Goal: Transaction & Acquisition: Purchase product/service

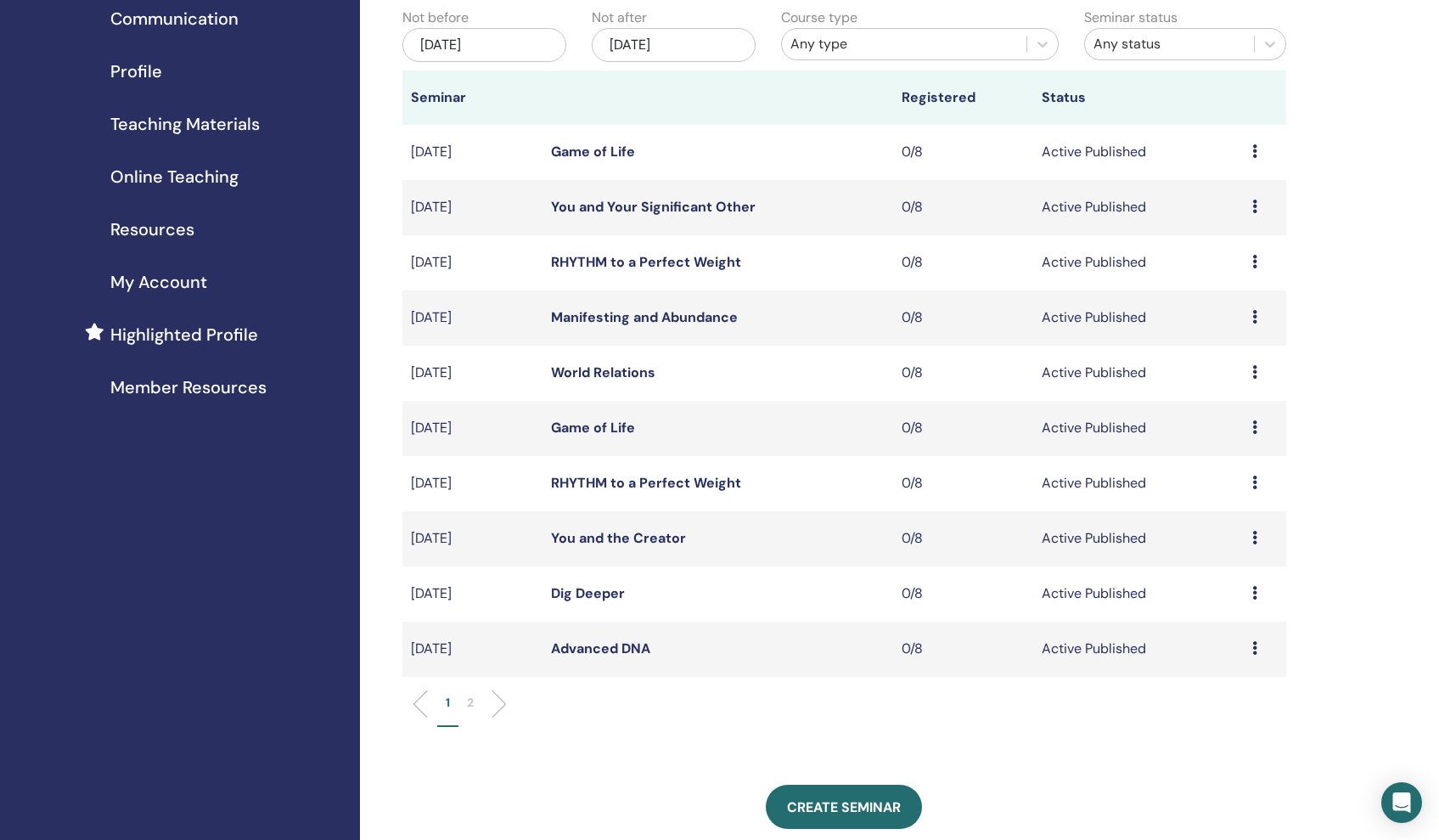
scroll to position [167, 0]
click at [622, 369] on link "World Relations" at bounding box center [603, 372] width 105 height 18
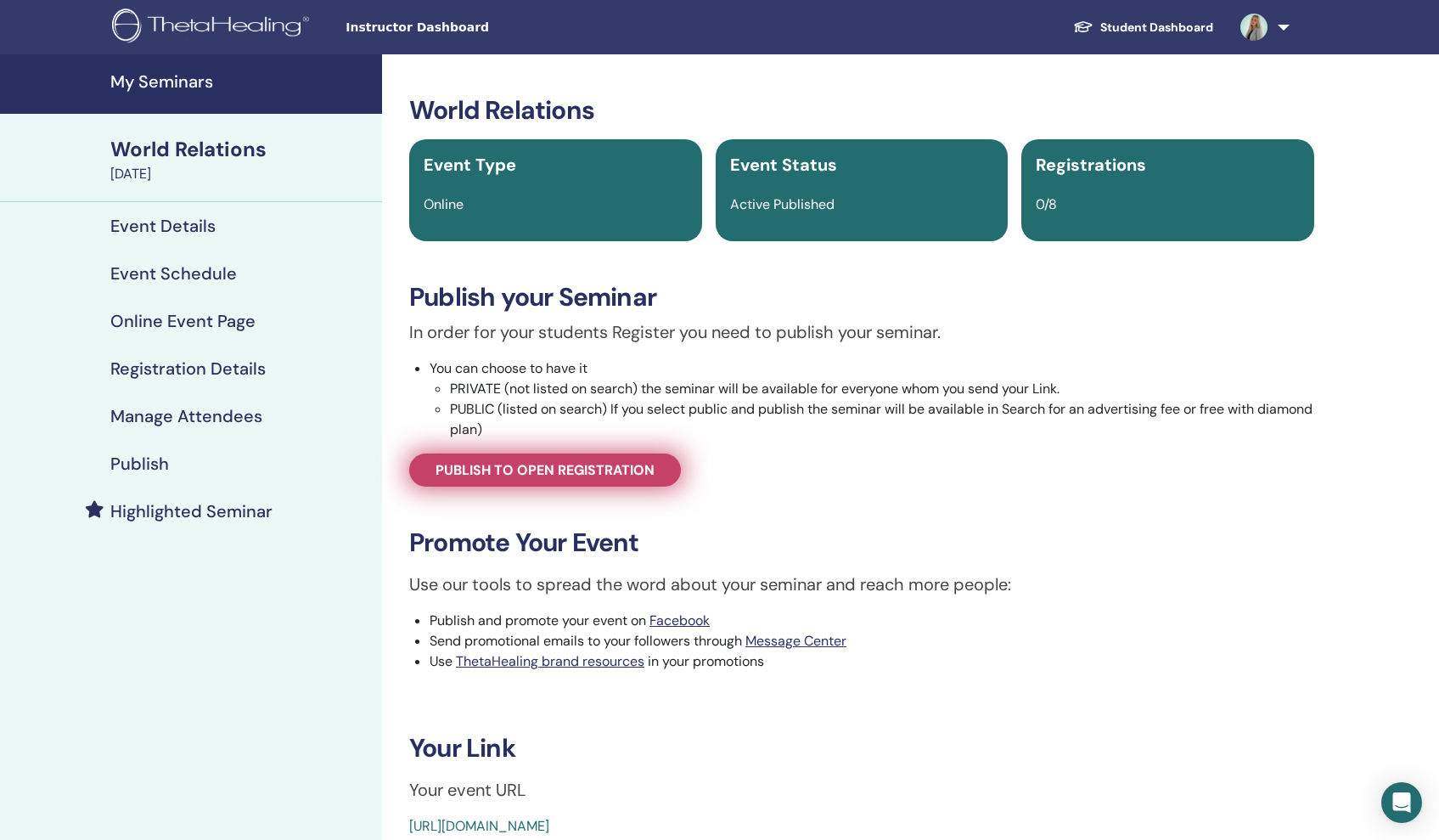
click at [577, 469] on span "Publish to open registration" at bounding box center [545, 470] width 219 height 18
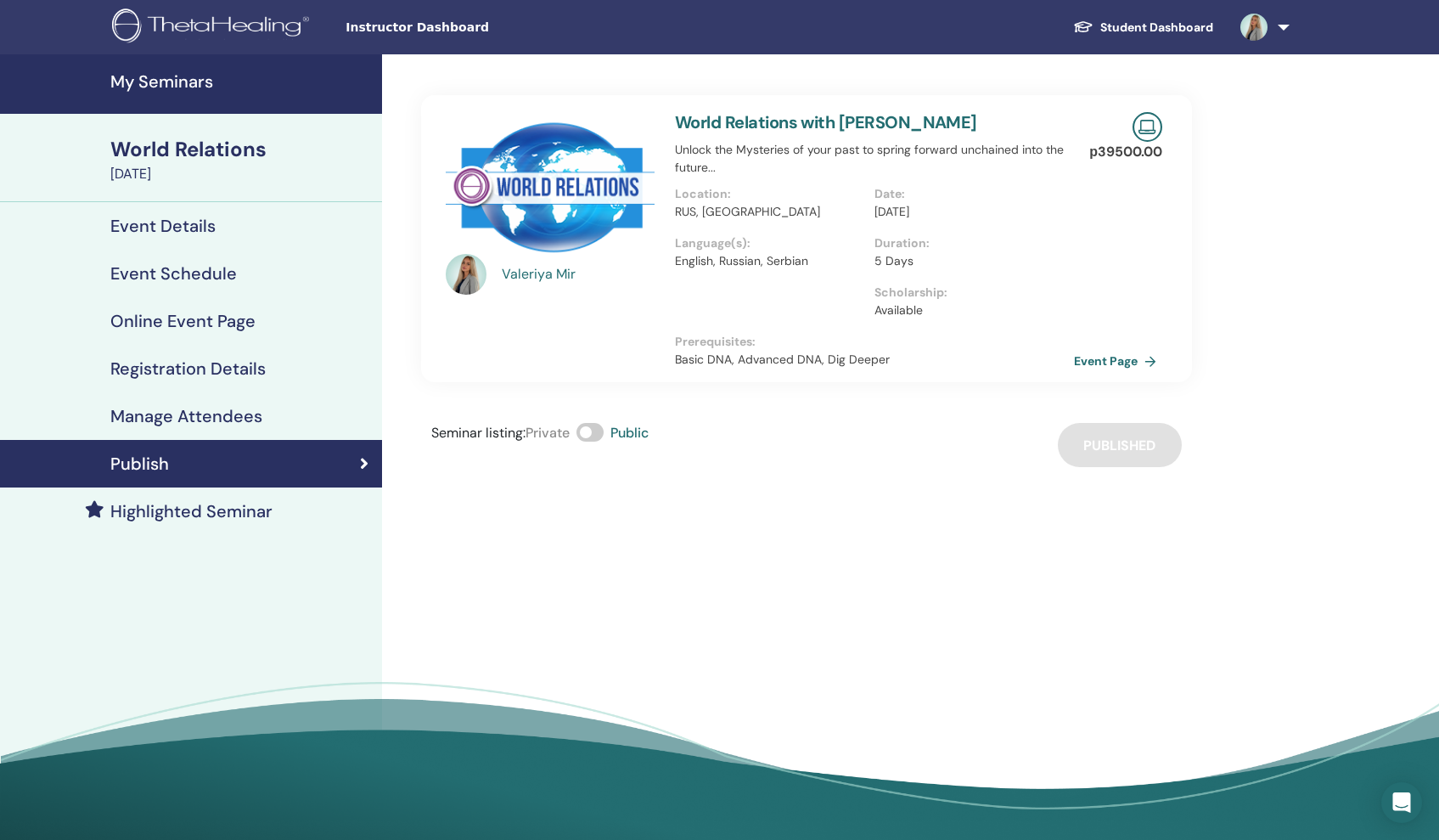
click at [190, 64] on link "My Seminars" at bounding box center [190, 85] width 382 height 60
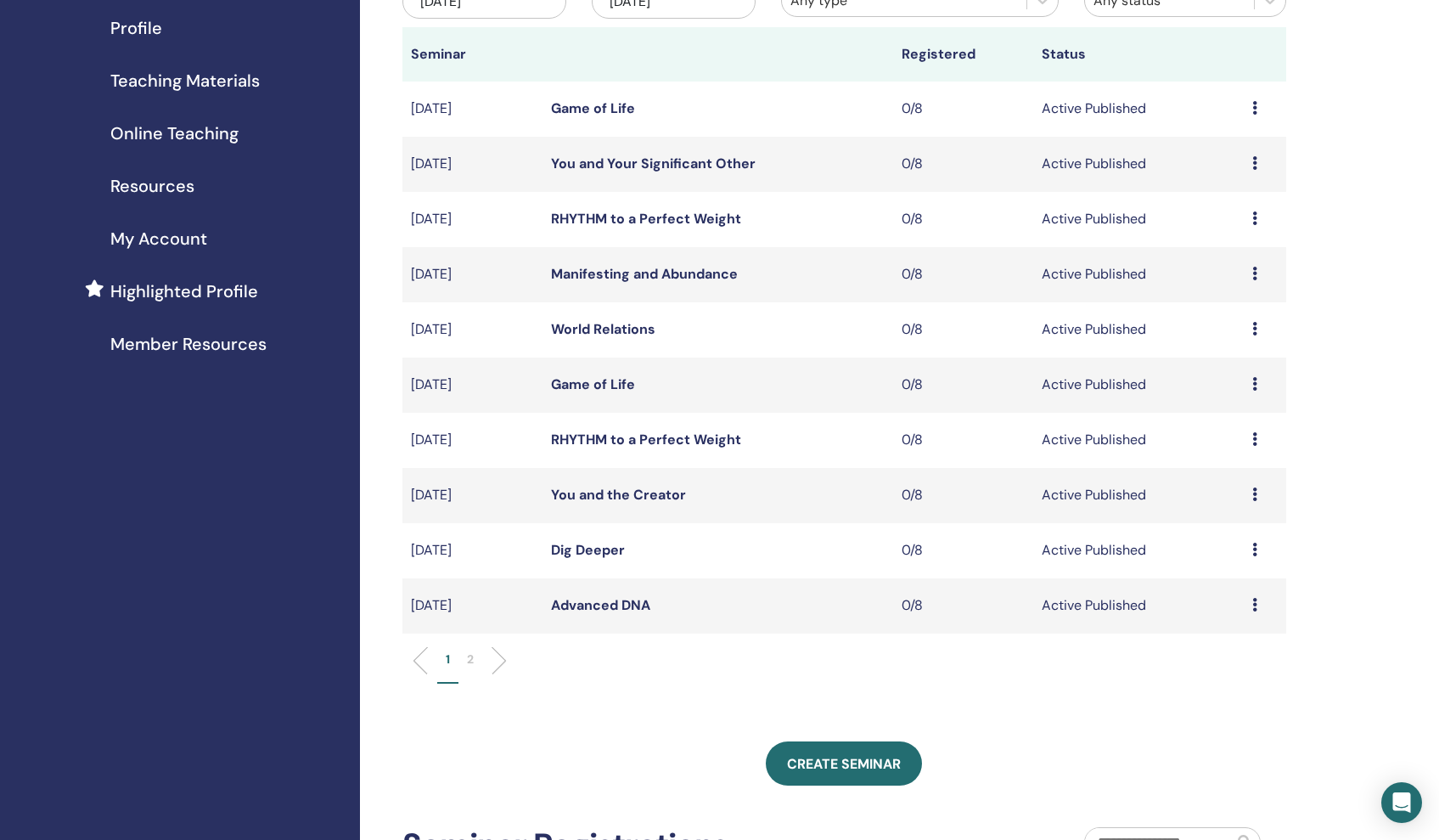
scroll to position [212, 0]
click at [642, 318] on link "World Relations" at bounding box center [603, 327] width 105 height 18
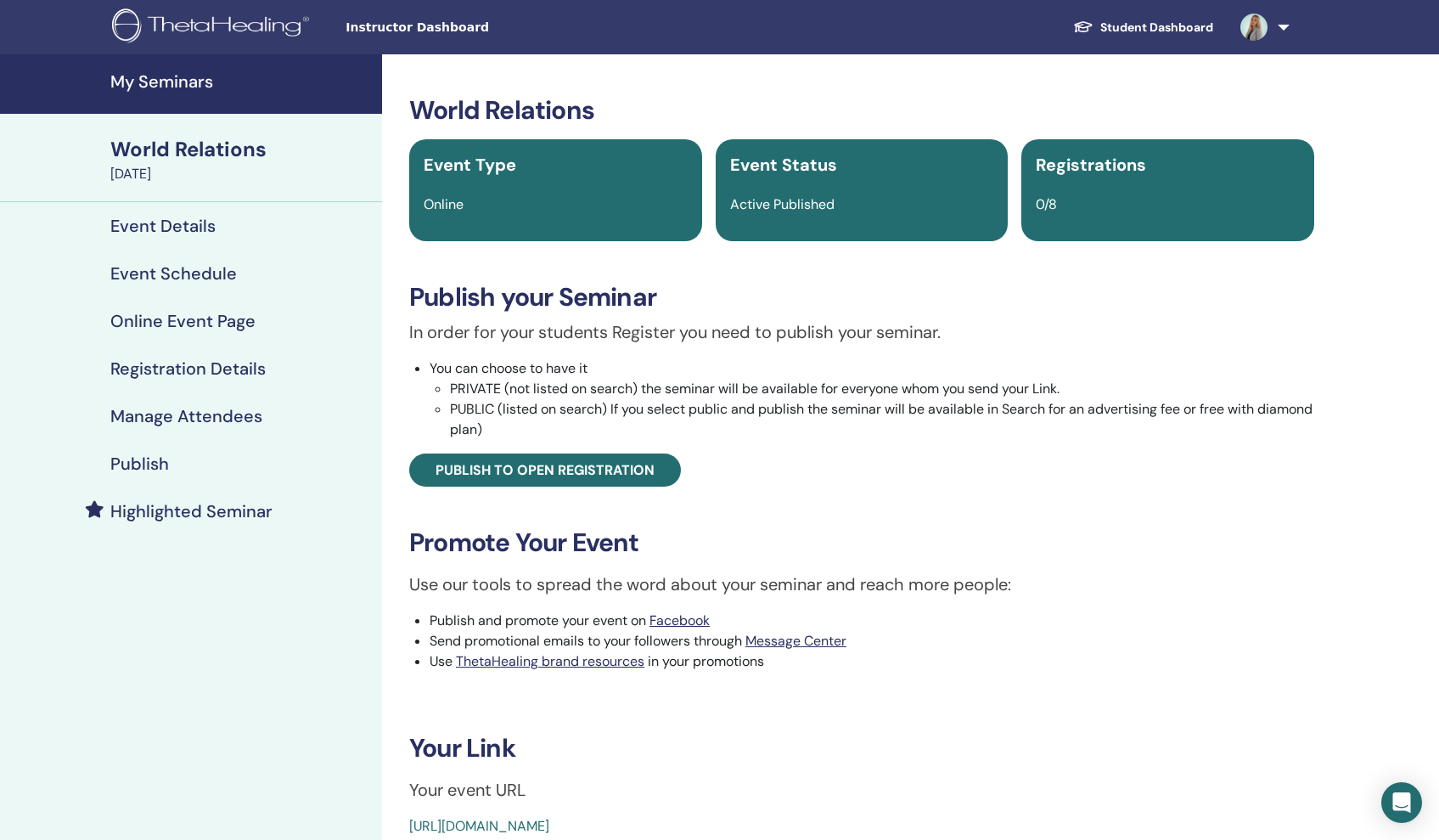
click at [236, 509] on h4 "Highlighted Seminar" at bounding box center [191, 510] width 162 height 20
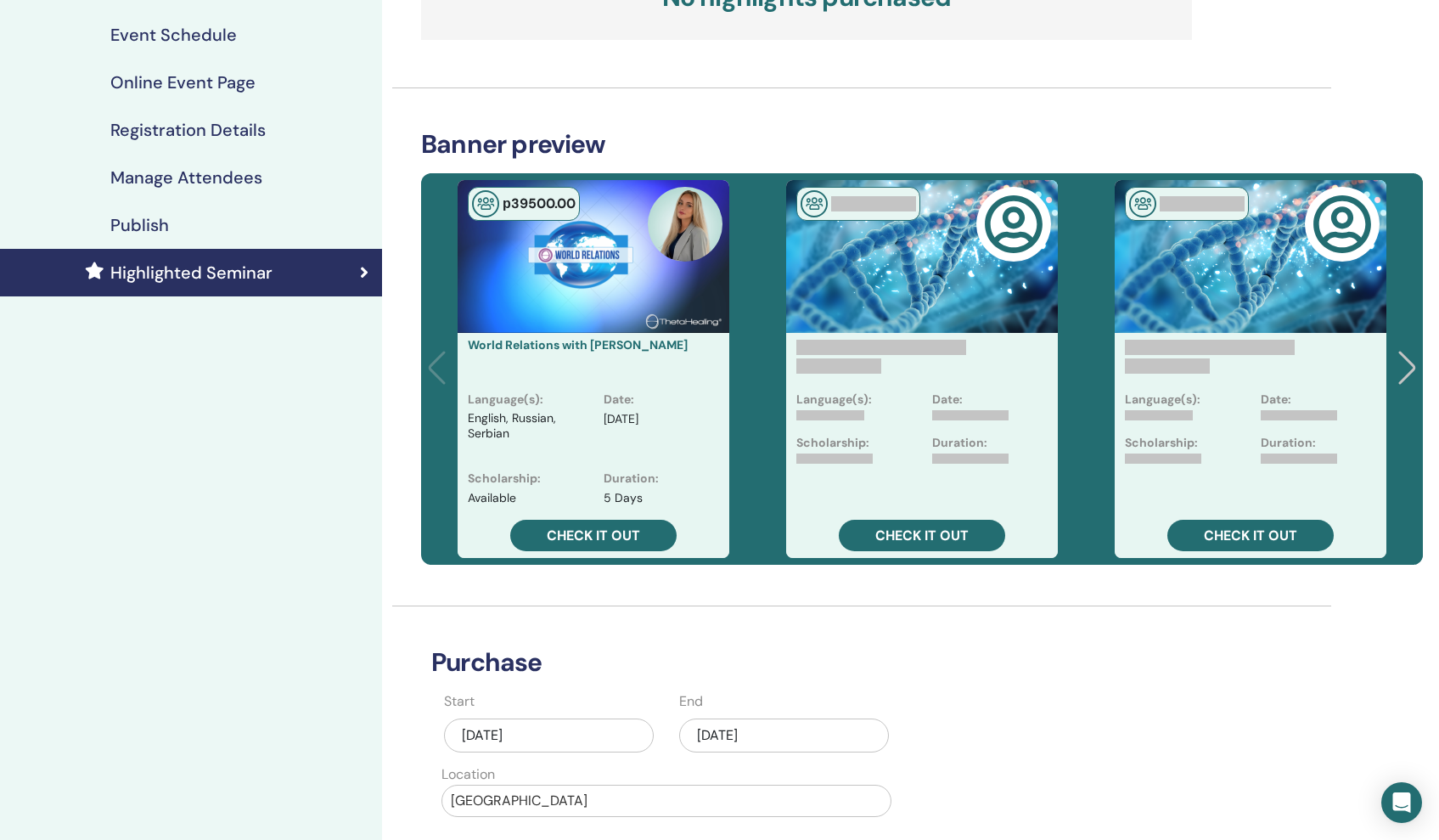
scroll to position [222, 0]
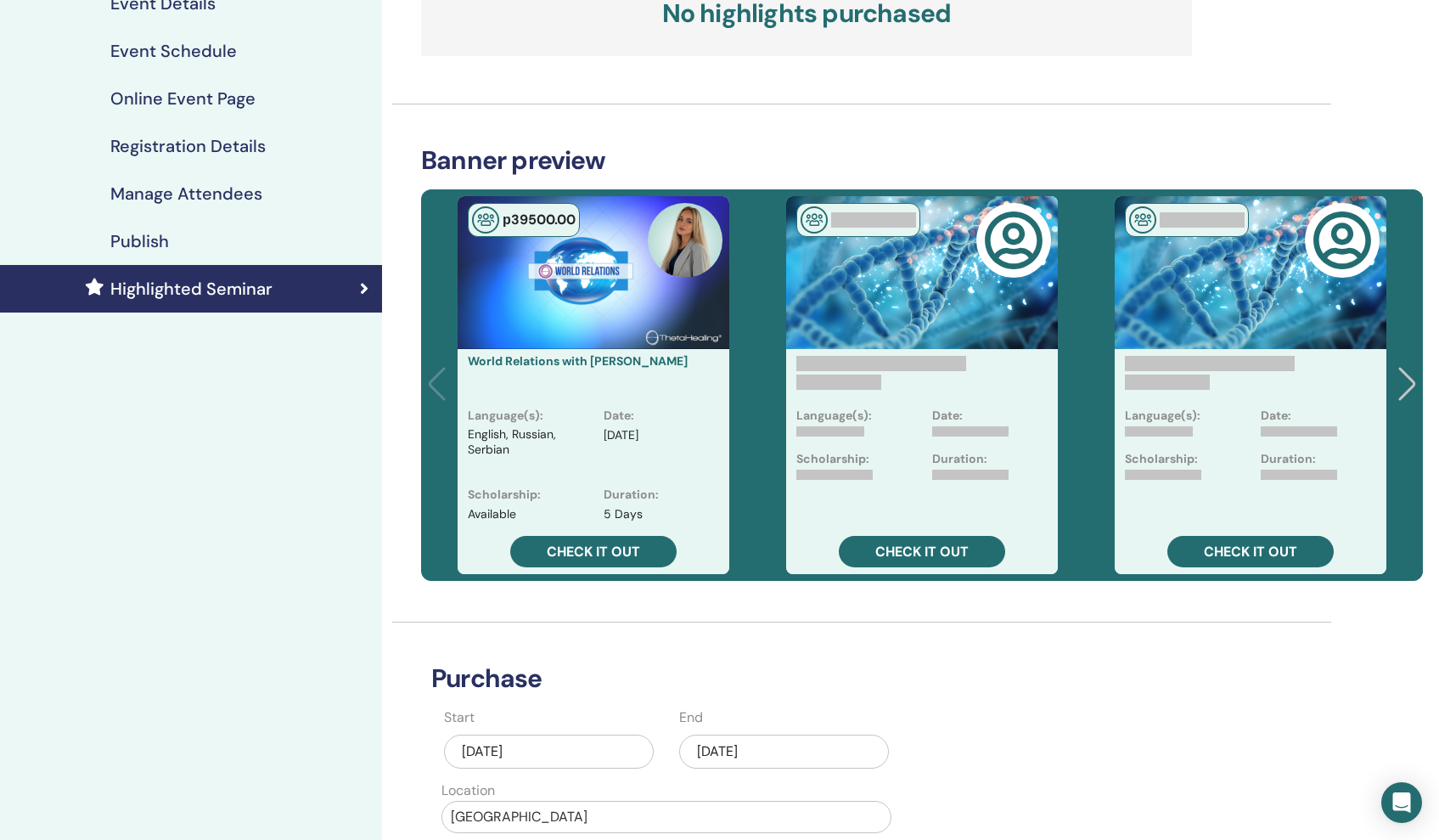
click at [1407, 382] on div at bounding box center [1410, 385] width 23 height 37
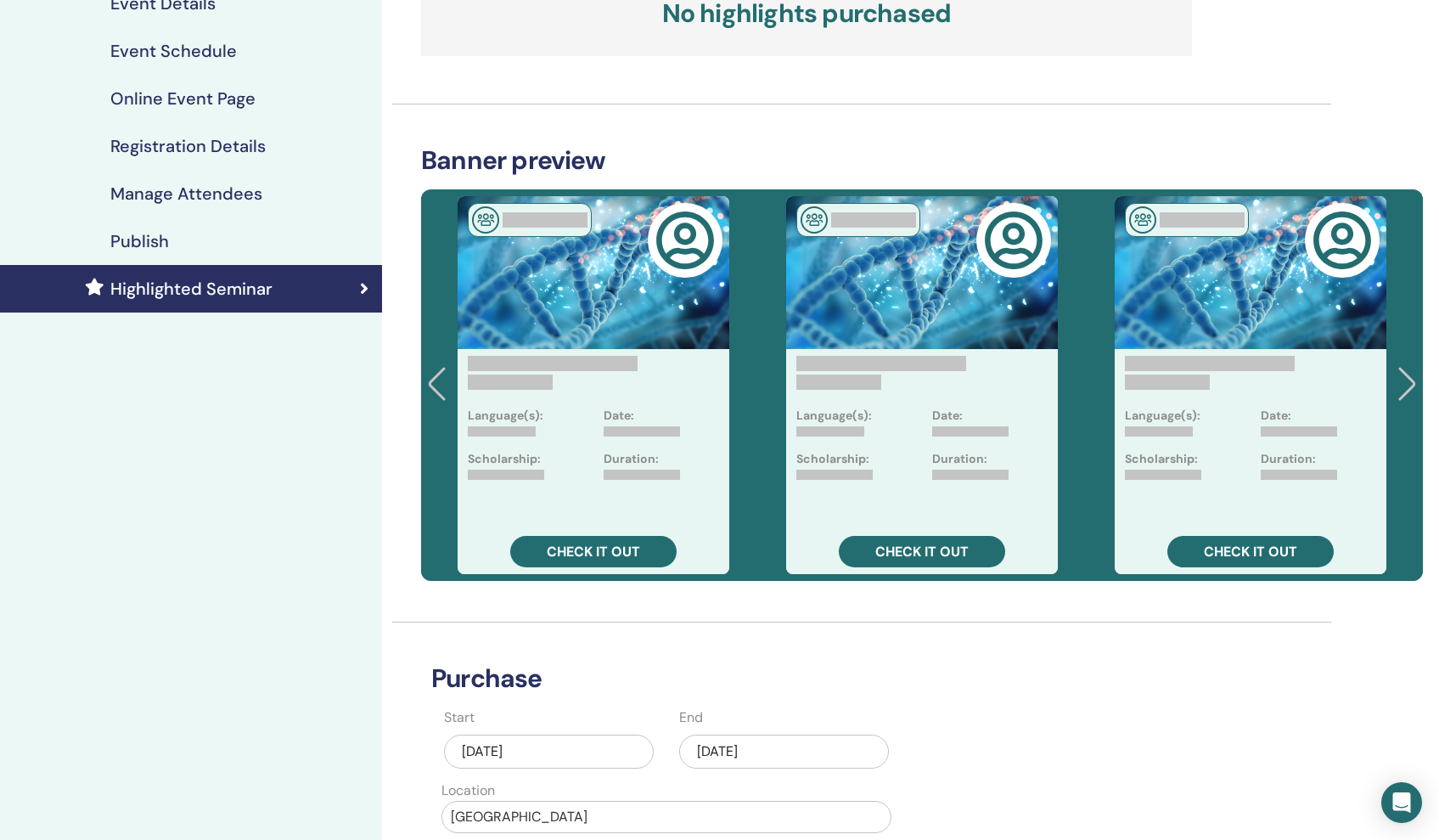
click at [1407, 382] on div at bounding box center [1410, 385] width 23 height 37
click at [1407, 382] on div "Language(s): Date: Scholarship: Duration: Check it out" at bounding box center [1251, 384] width 328 height 391
click at [437, 392] on div at bounding box center [439, 385] width 23 height 37
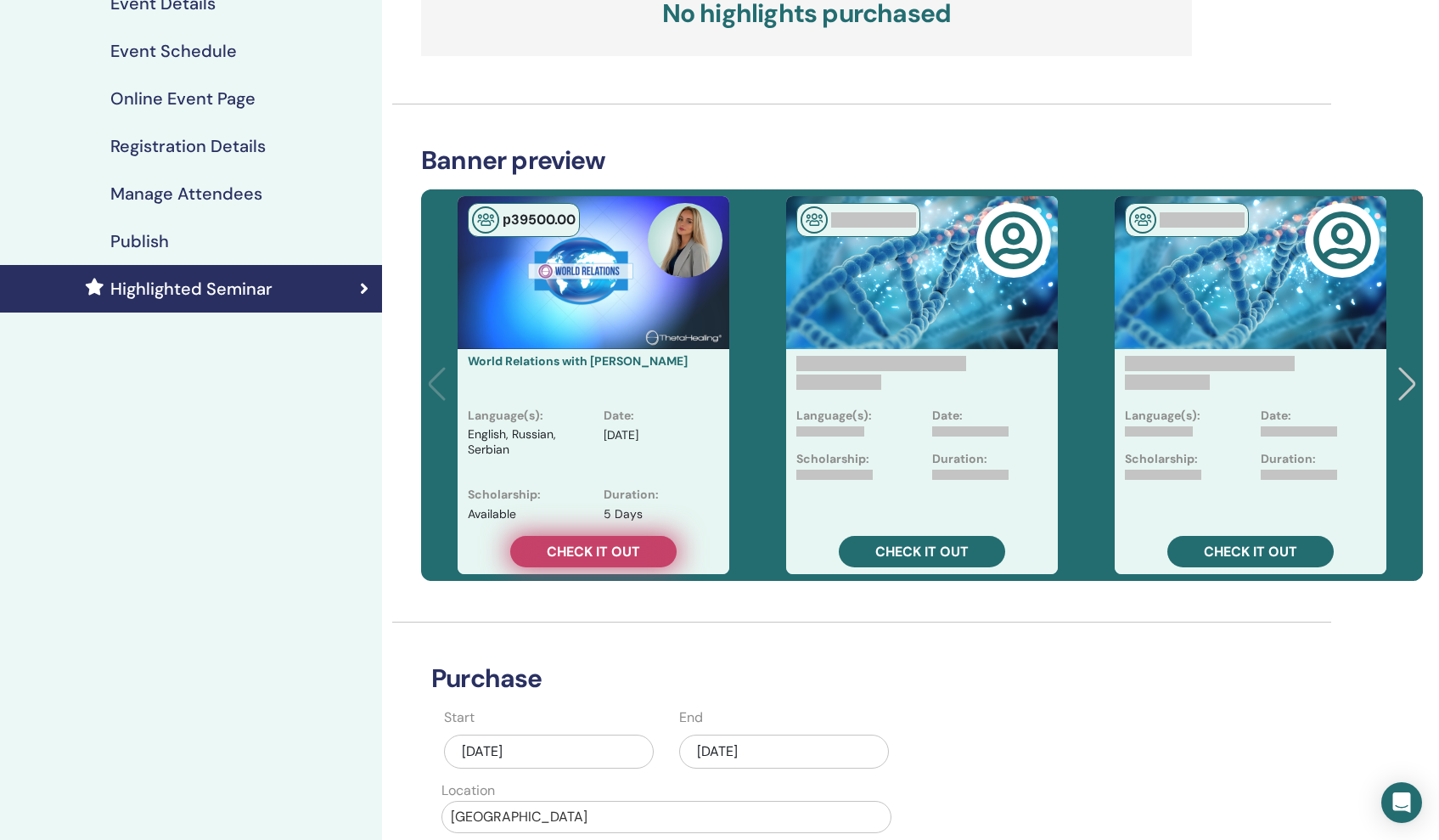
click at [587, 557] on span "Check it out" at bounding box center [593, 551] width 93 height 18
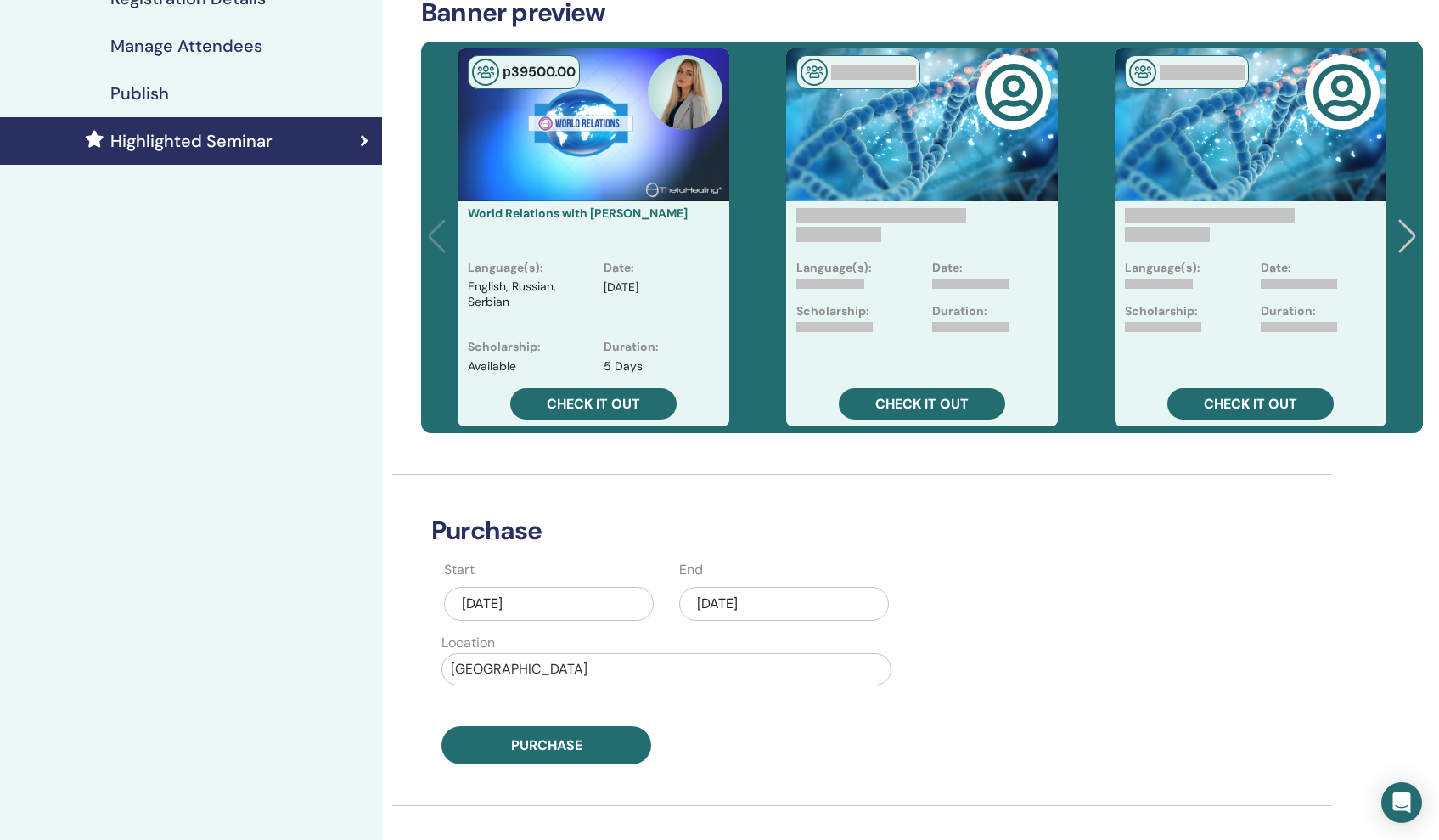
scroll to position [372, 0]
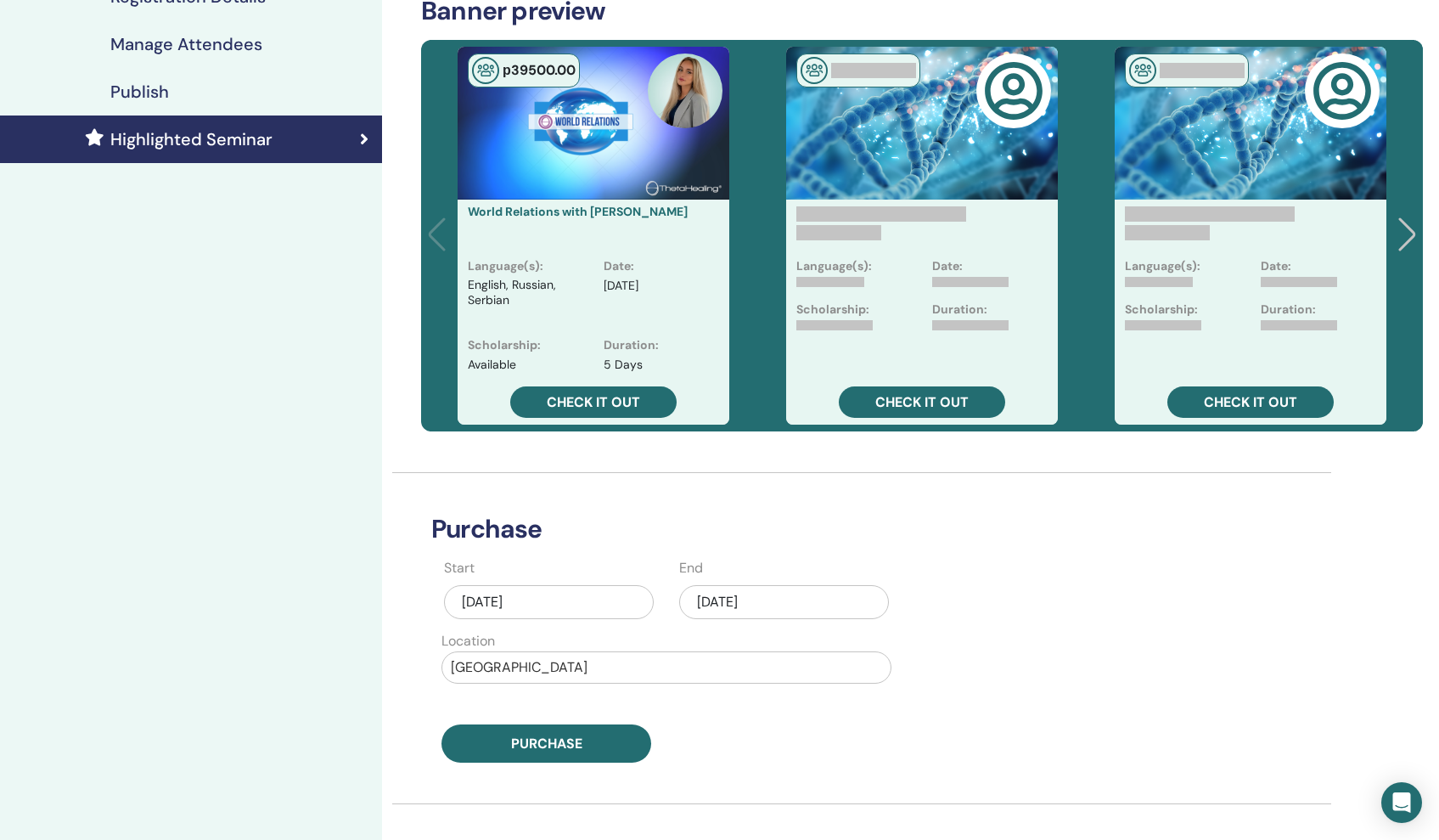
click at [797, 601] on div "Sep/30, 2025" at bounding box center [784, 602] width 210 height 34
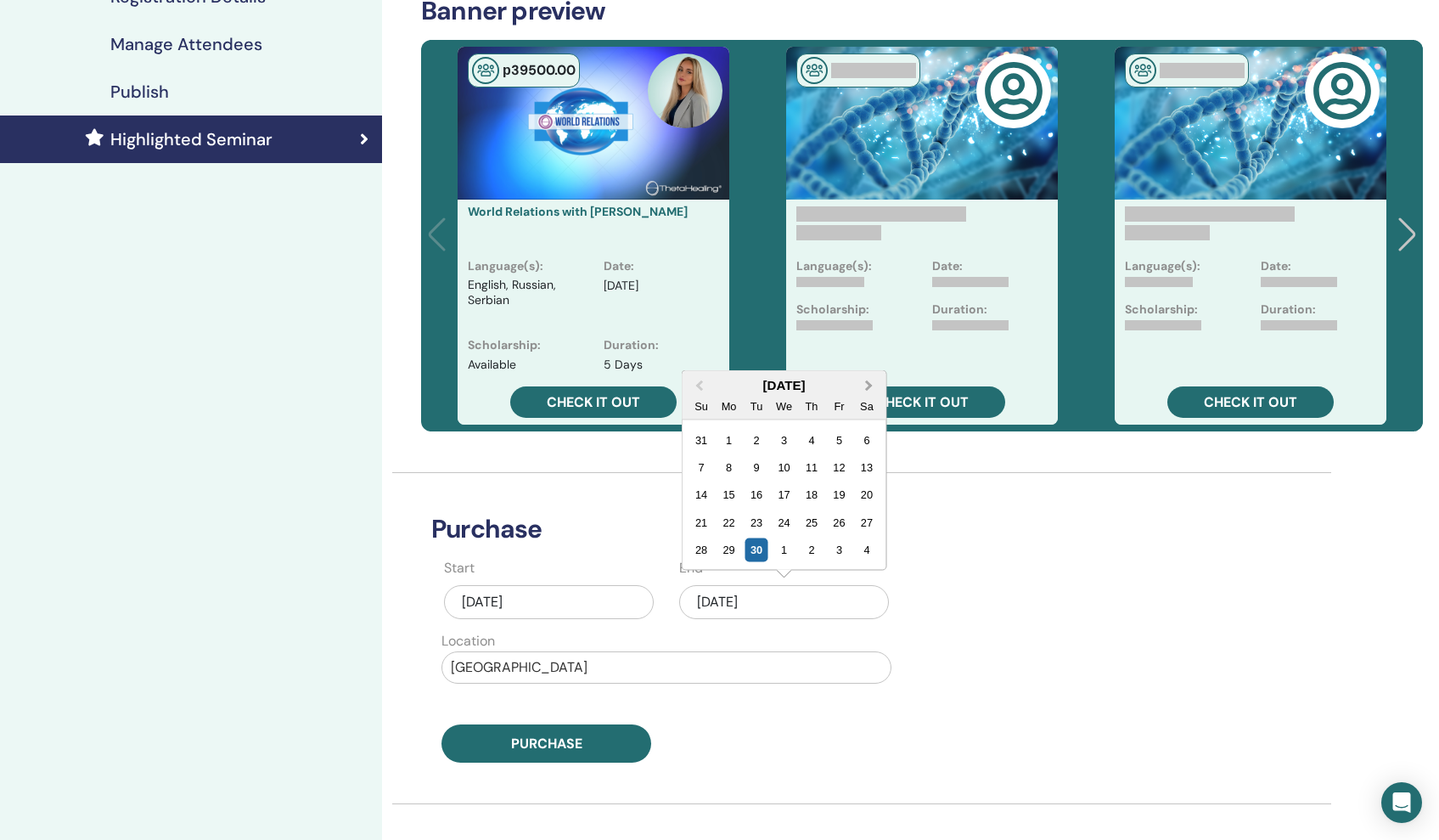
click at [872, 389] on button "Next Month" at bounding box center [871, 386] width 27 height 27
click at [727, 498] on div "17" at bounding box center [729, 495] width 23 height 23
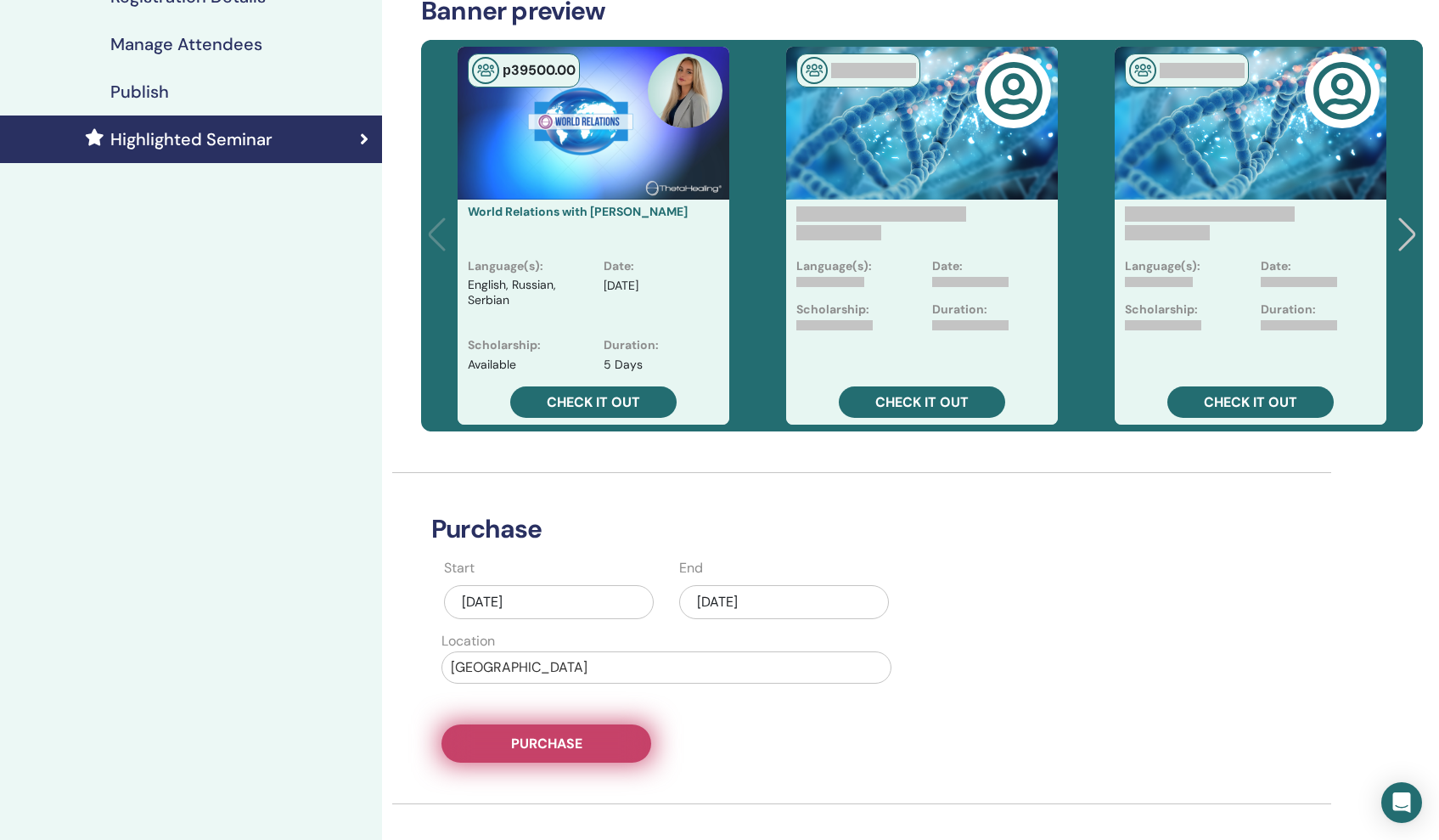
click at [495, 748] on button "Purchase" at bounding box center [546, 743] width 210 height 38
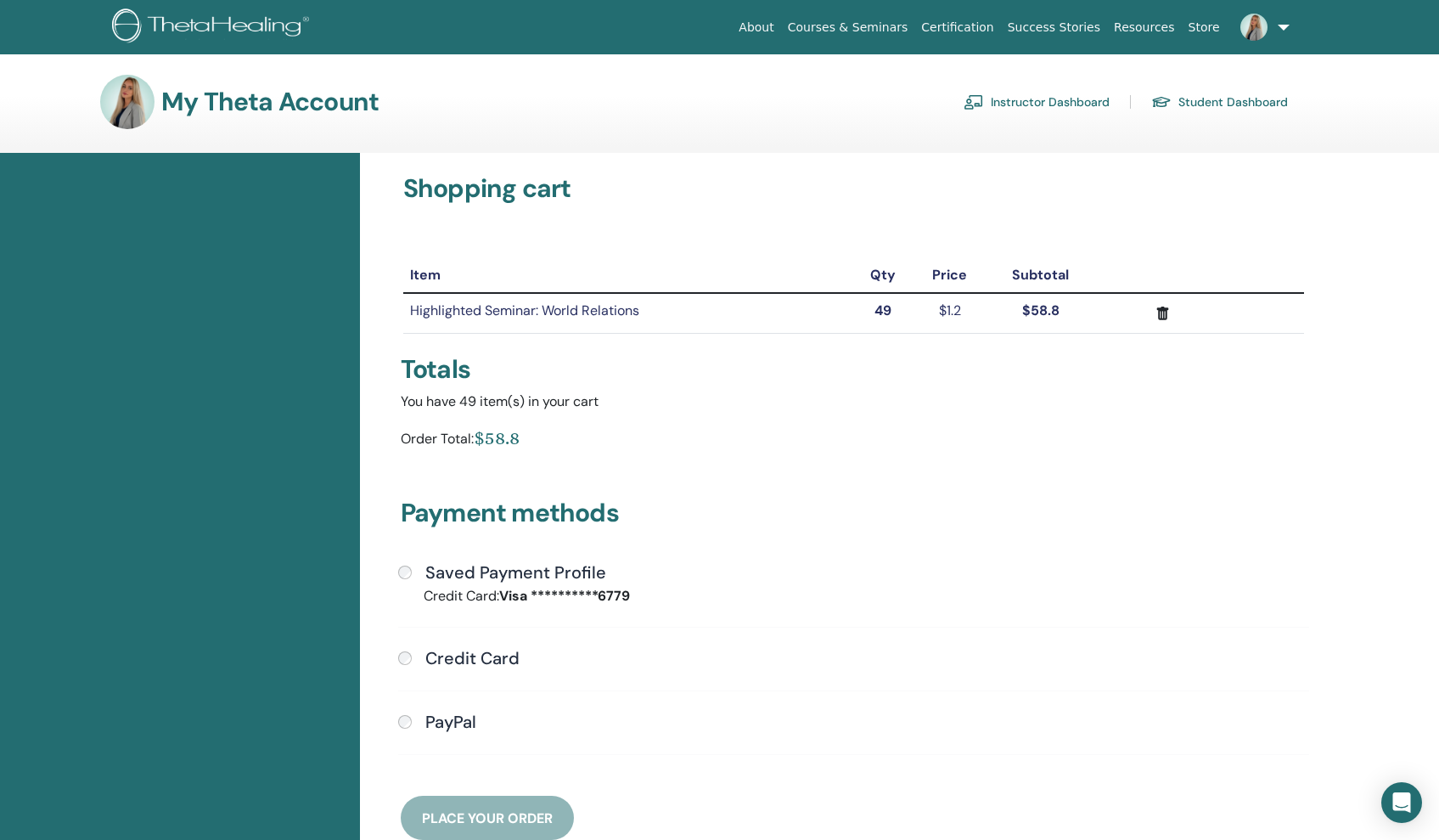
click at [403, 564] on div "Saved Payment Profile" at bounding box center [854, 573] width 911 height 22
click at [452, 825] on span "Place Your Order" at bounding box center [487, 818] width 131 height 18
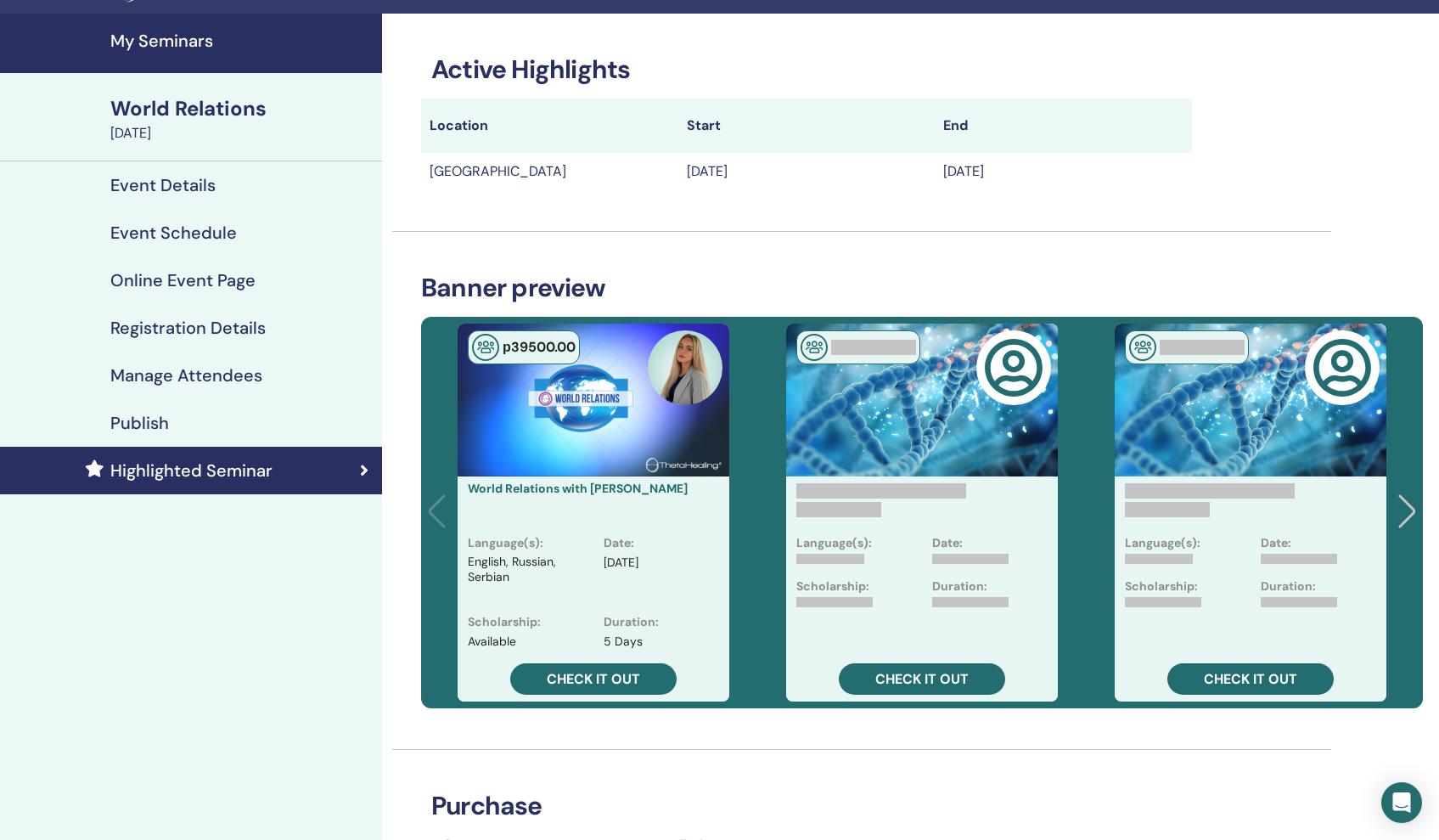
scroll to position [28, 0]
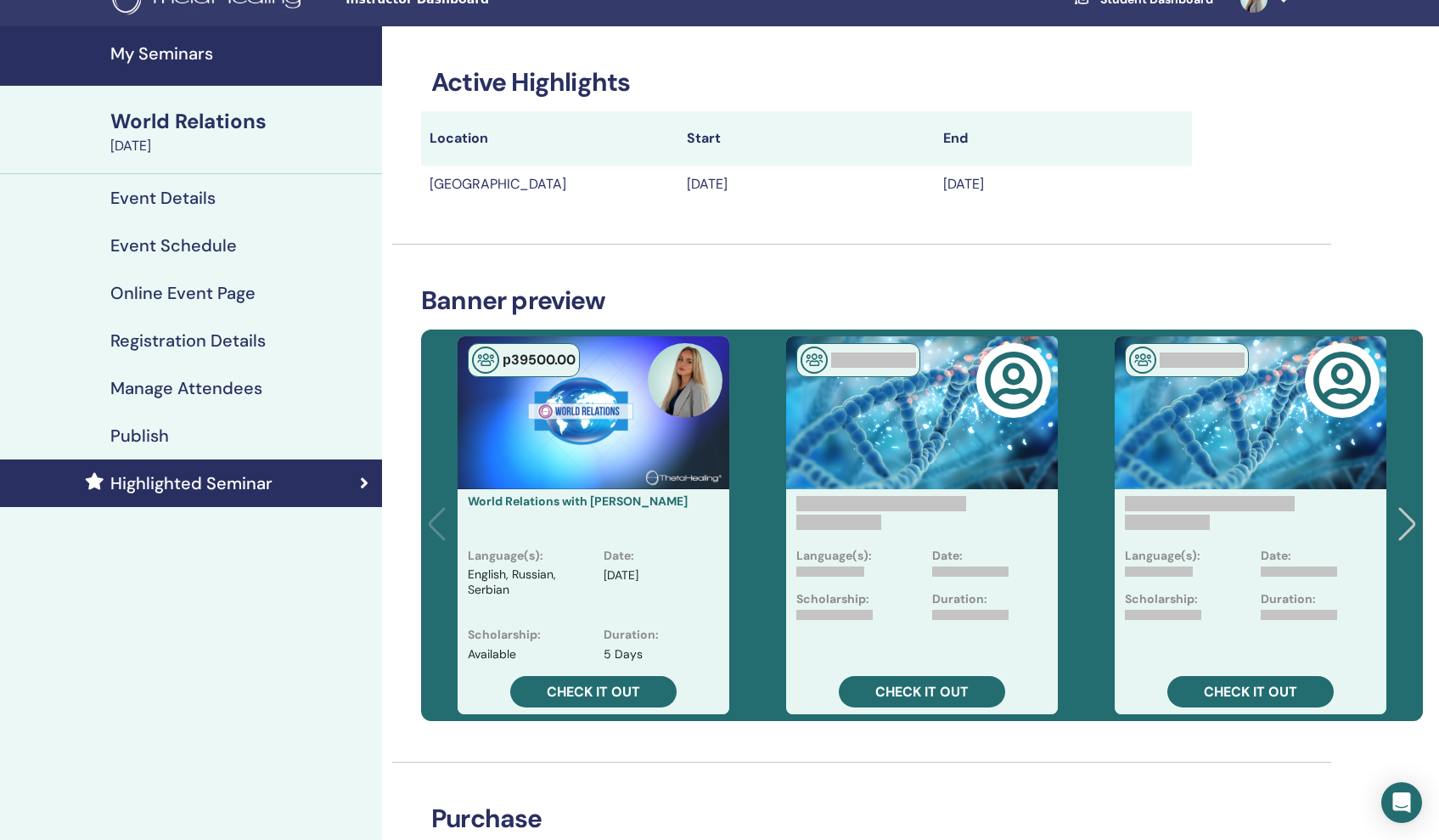
click at [174, 55] on h4 "My Seminars" at bounding box center [241, 53] width 261 height 20
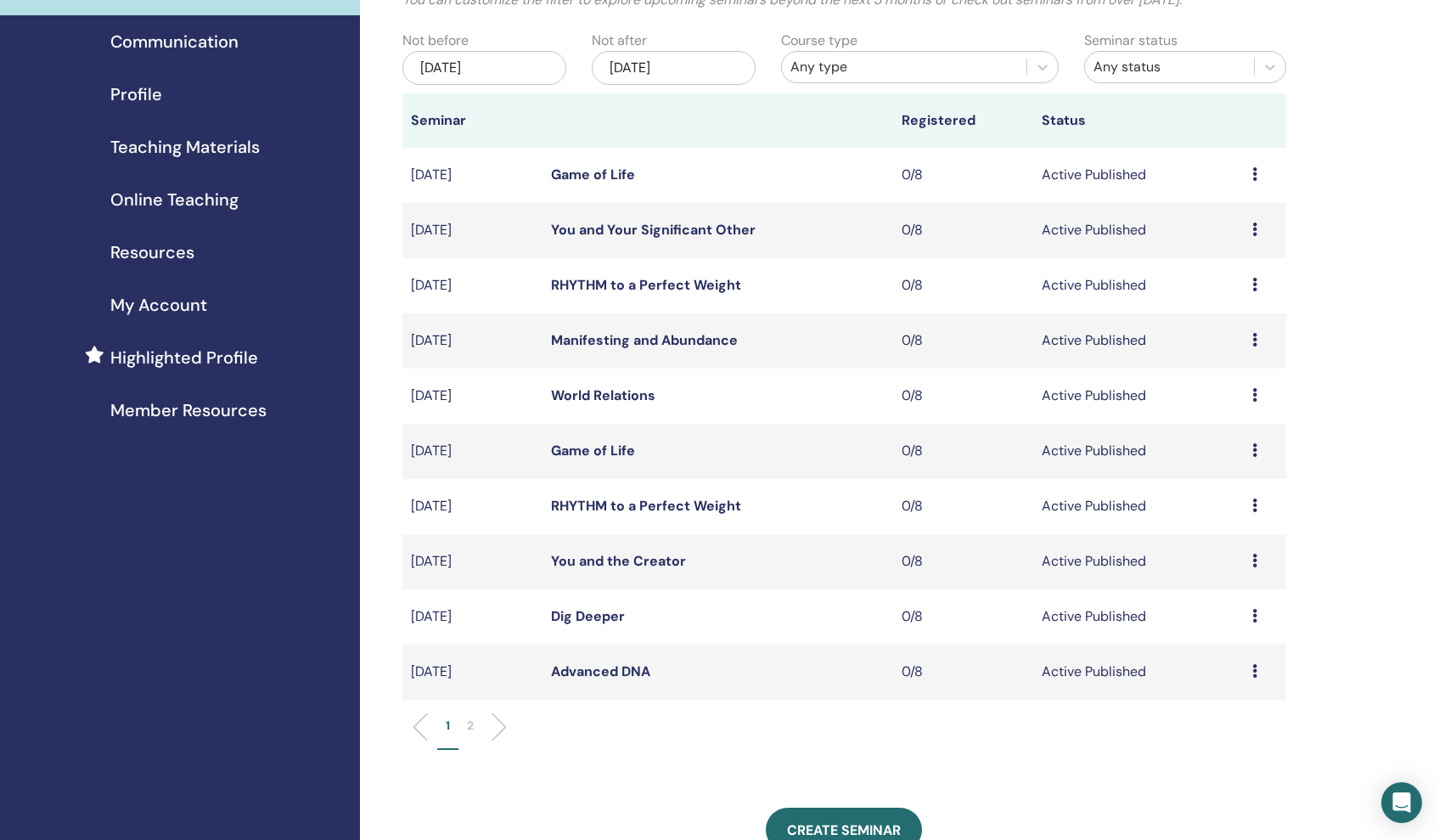
scroll to position [139, 0]
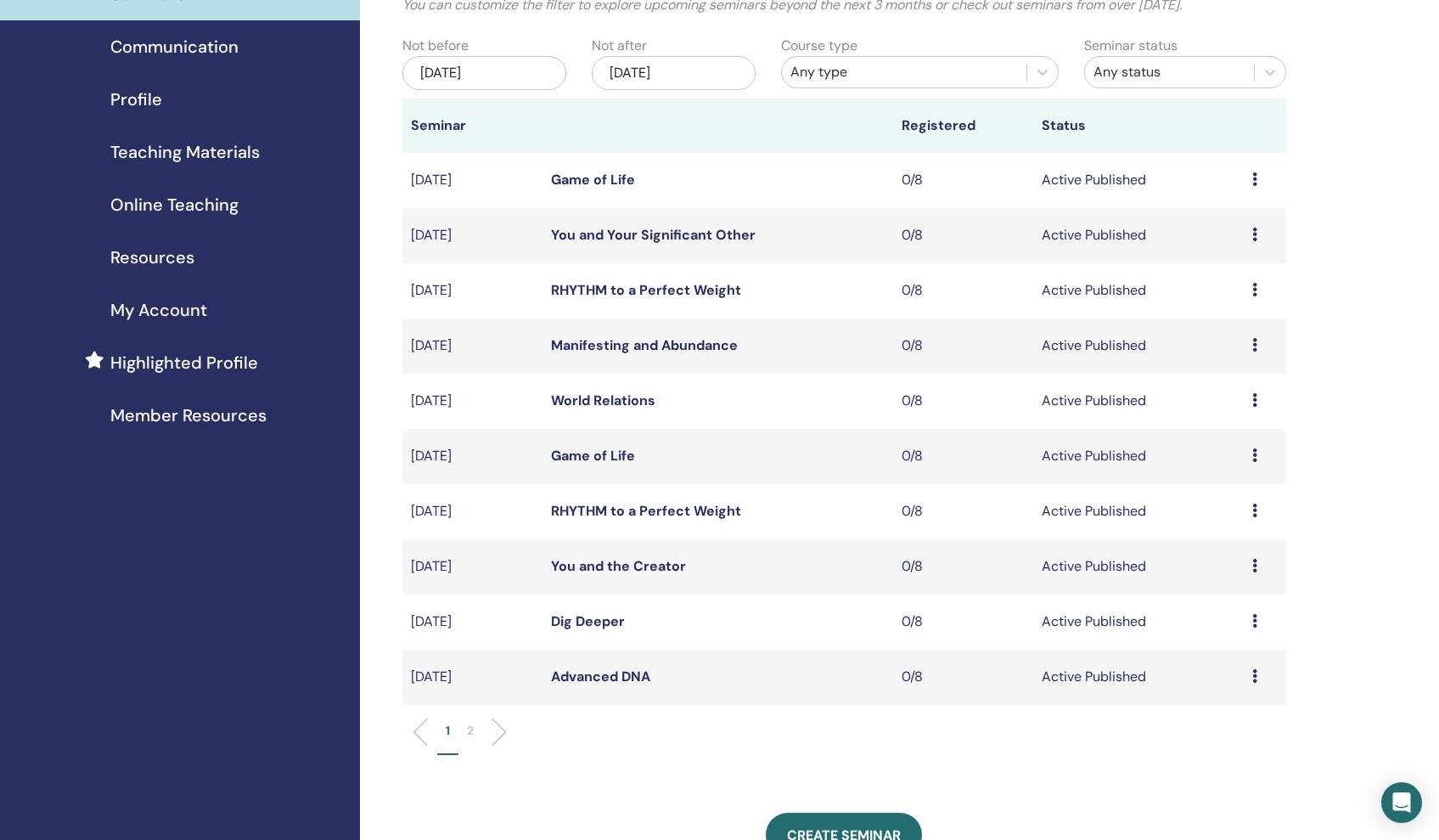
click at [600, 509] on link "RHYTHM to a Perfect Weight" at bounding box center [646, 510] width 190 height 18
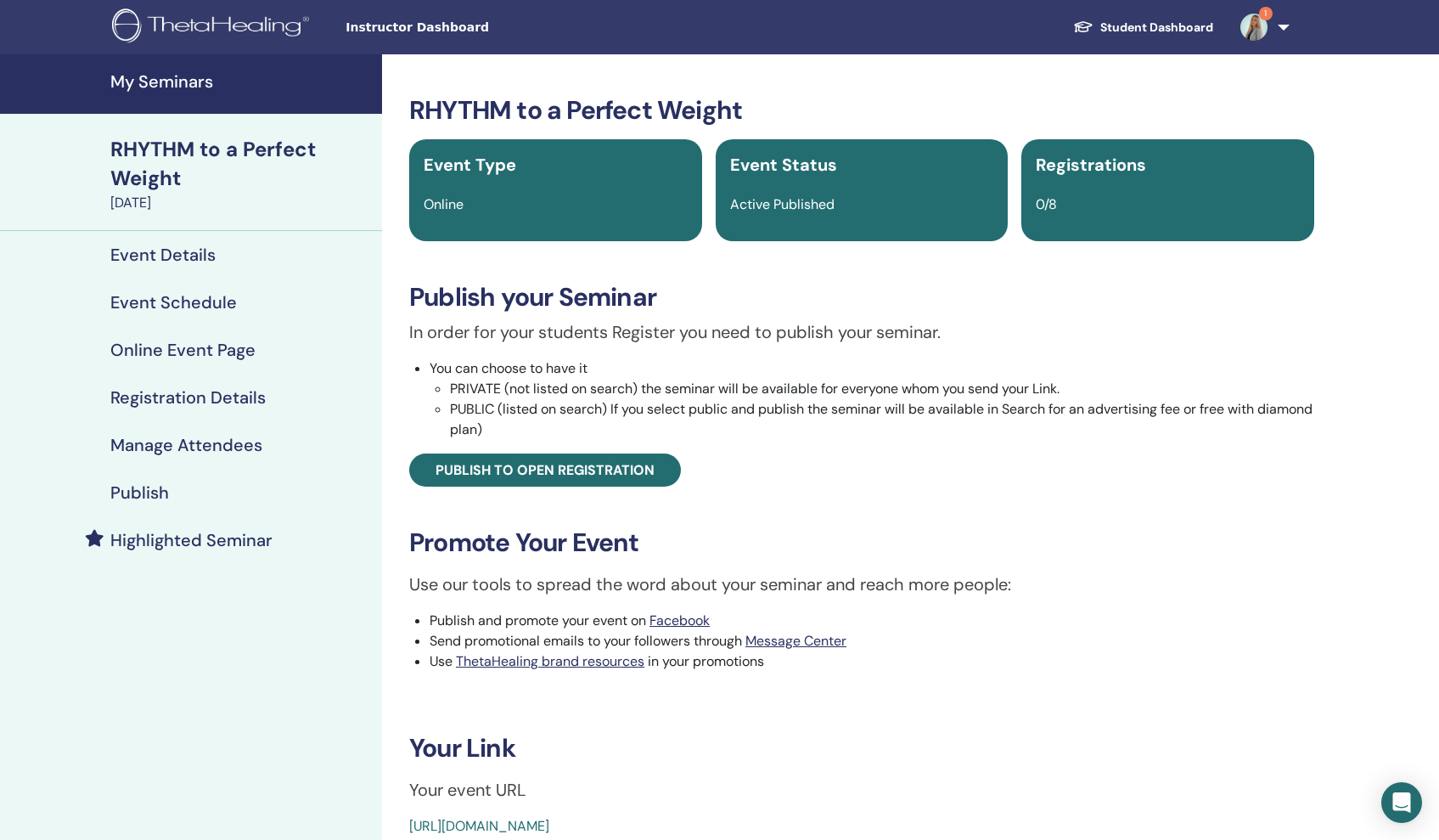
click at [186, 535] on h4 "Highlighted Seminar" at bounding box center [191, 539] width 162 height 20
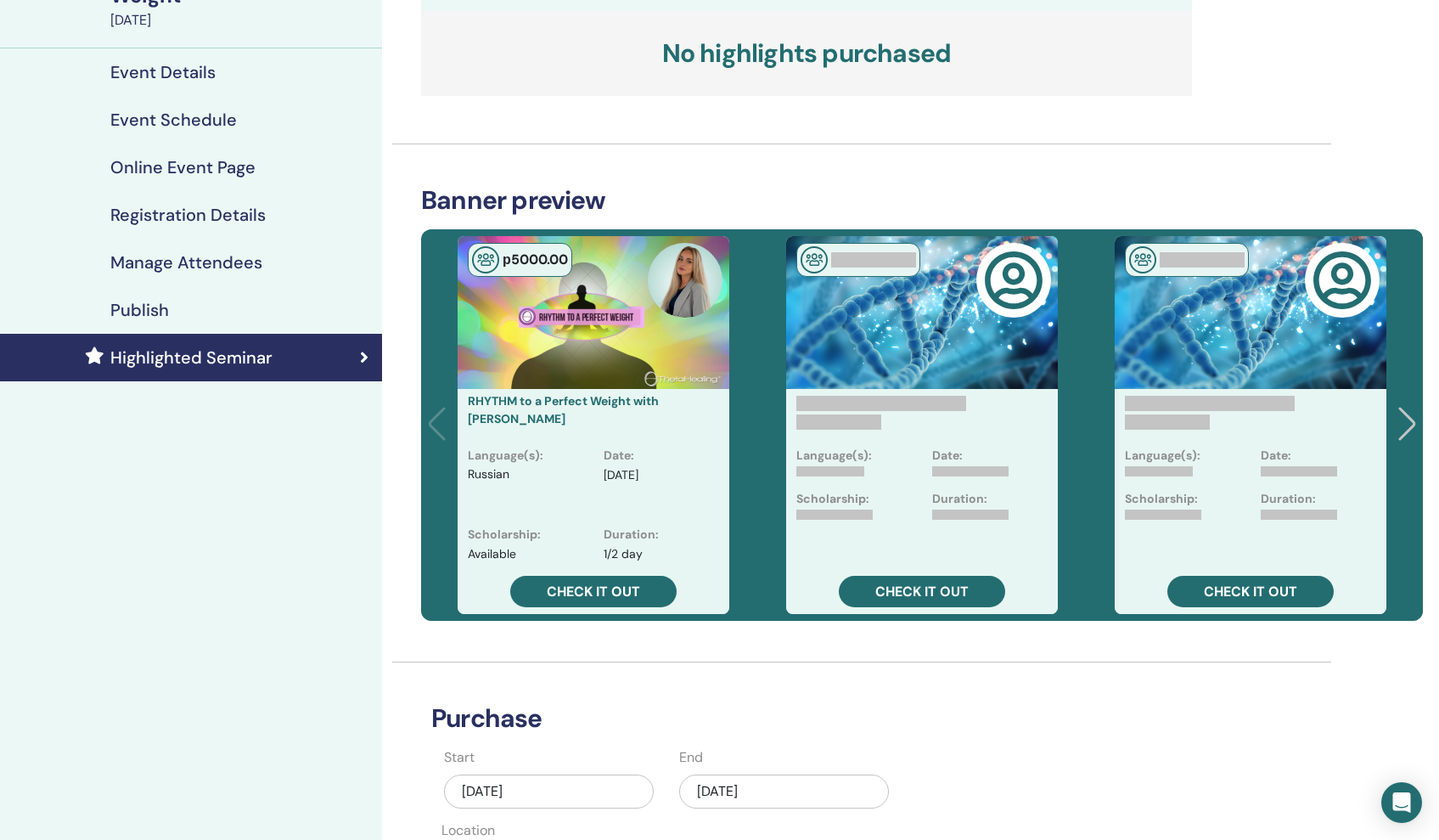
scroll to position [178, 0]
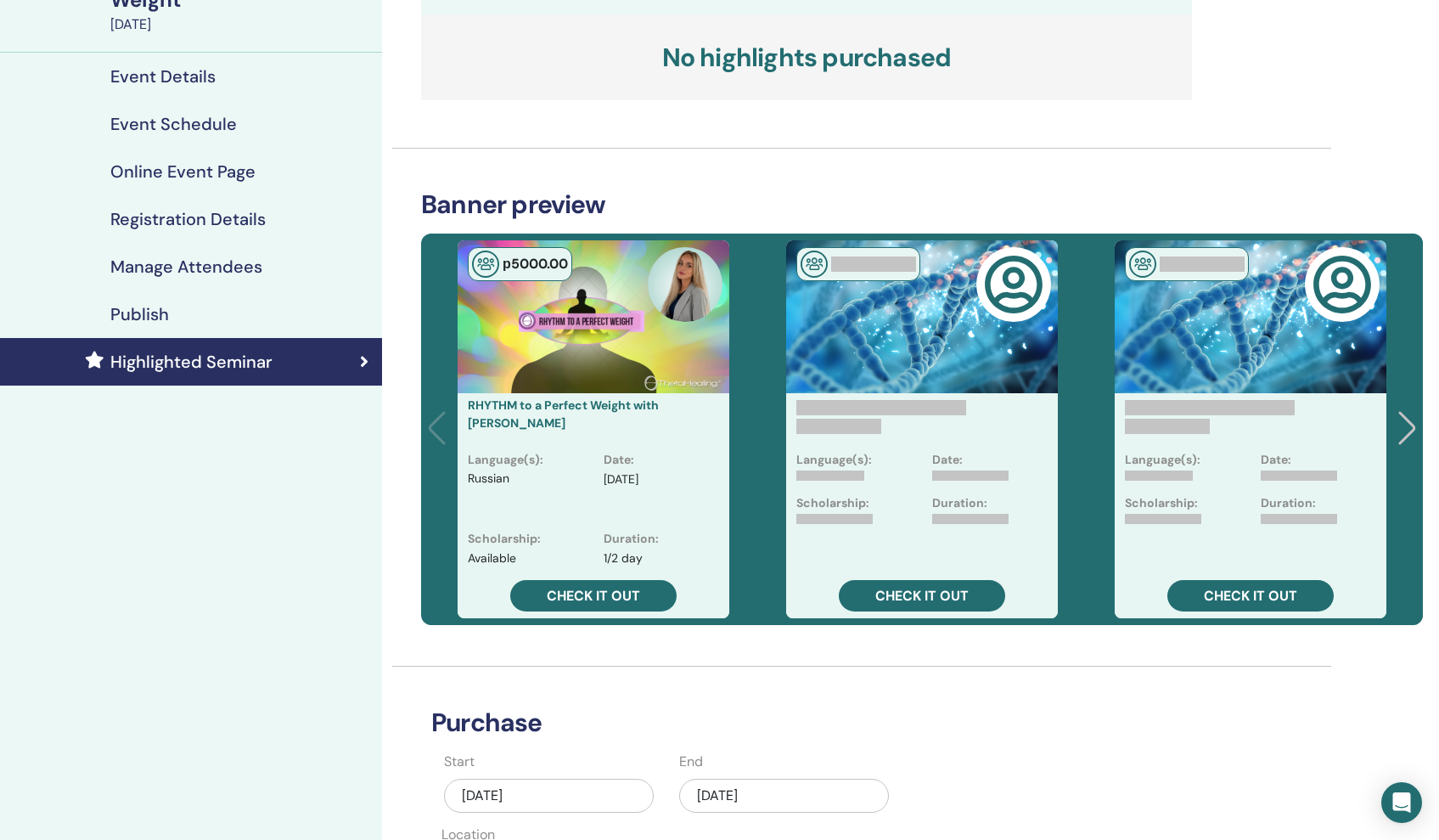
click at [805, 797] on div "Sep/30, 2025" at bounding box center [784, 795] width 210 height 34
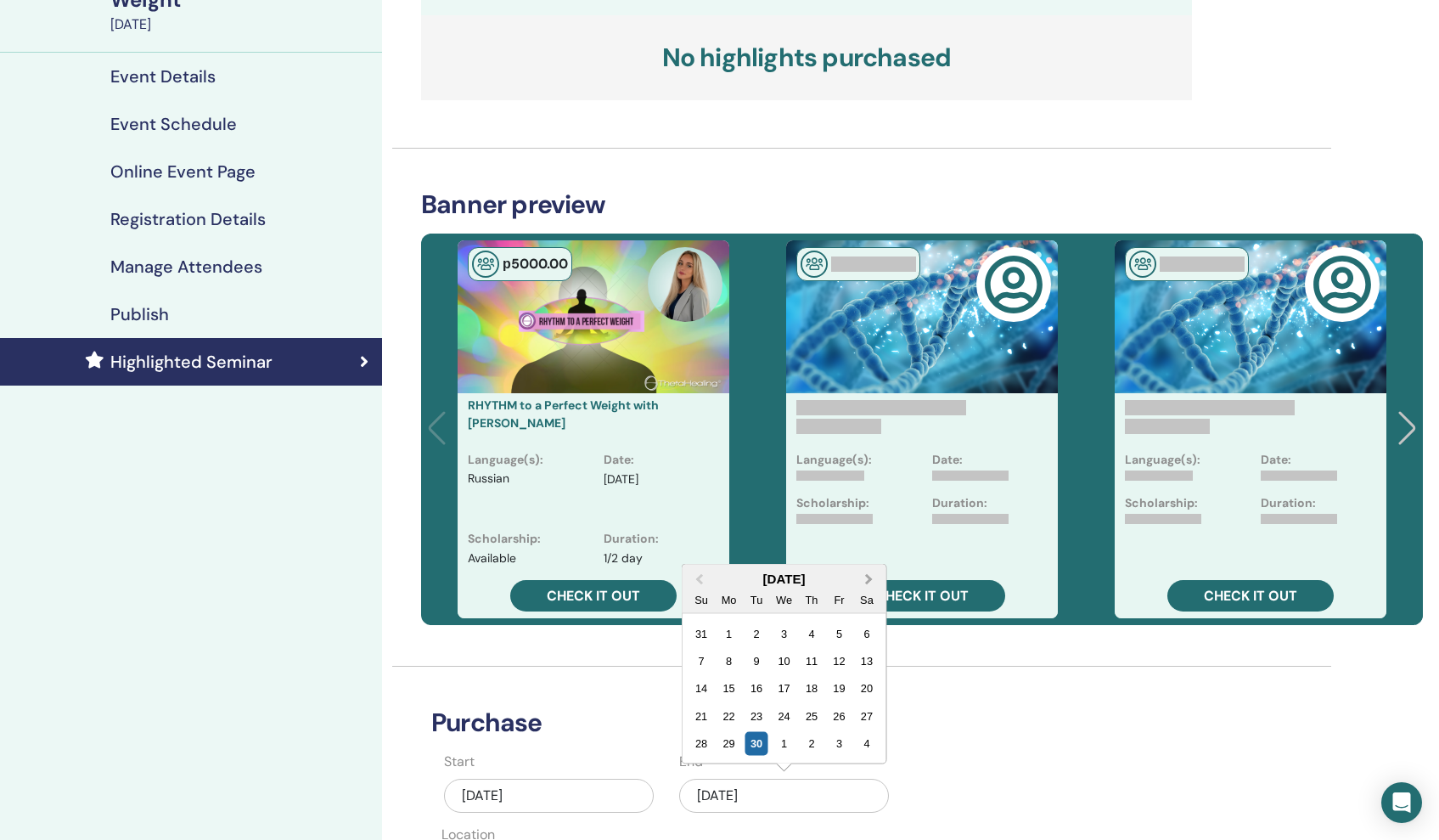
click at [869, 580] on span "Next Month" at bounding box center [869, 579] width 0 height 18
click at [785, 630] on div "5" at bounding box center [784, 633] width 23 height 23
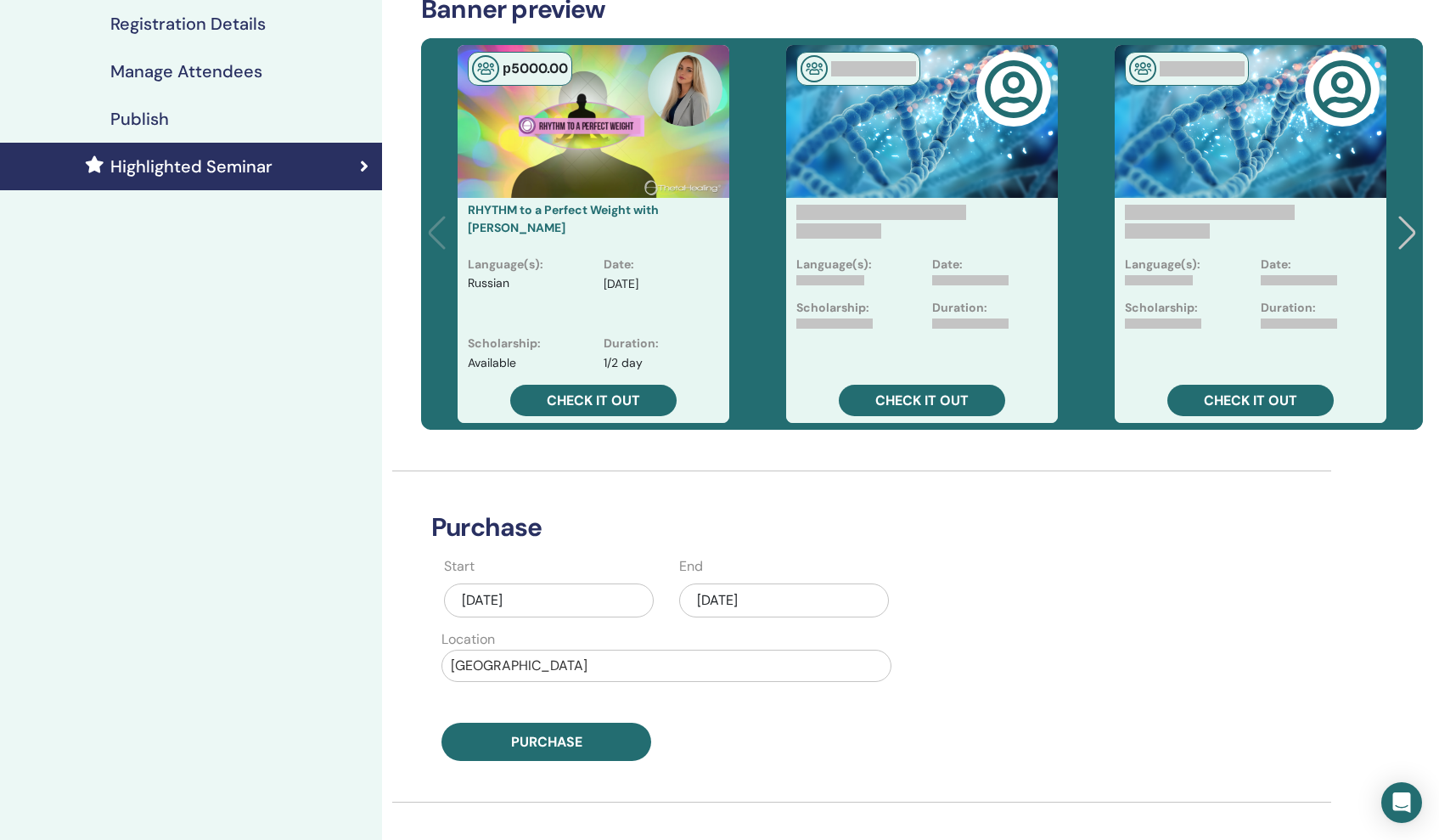
scroll to position [370, 0]
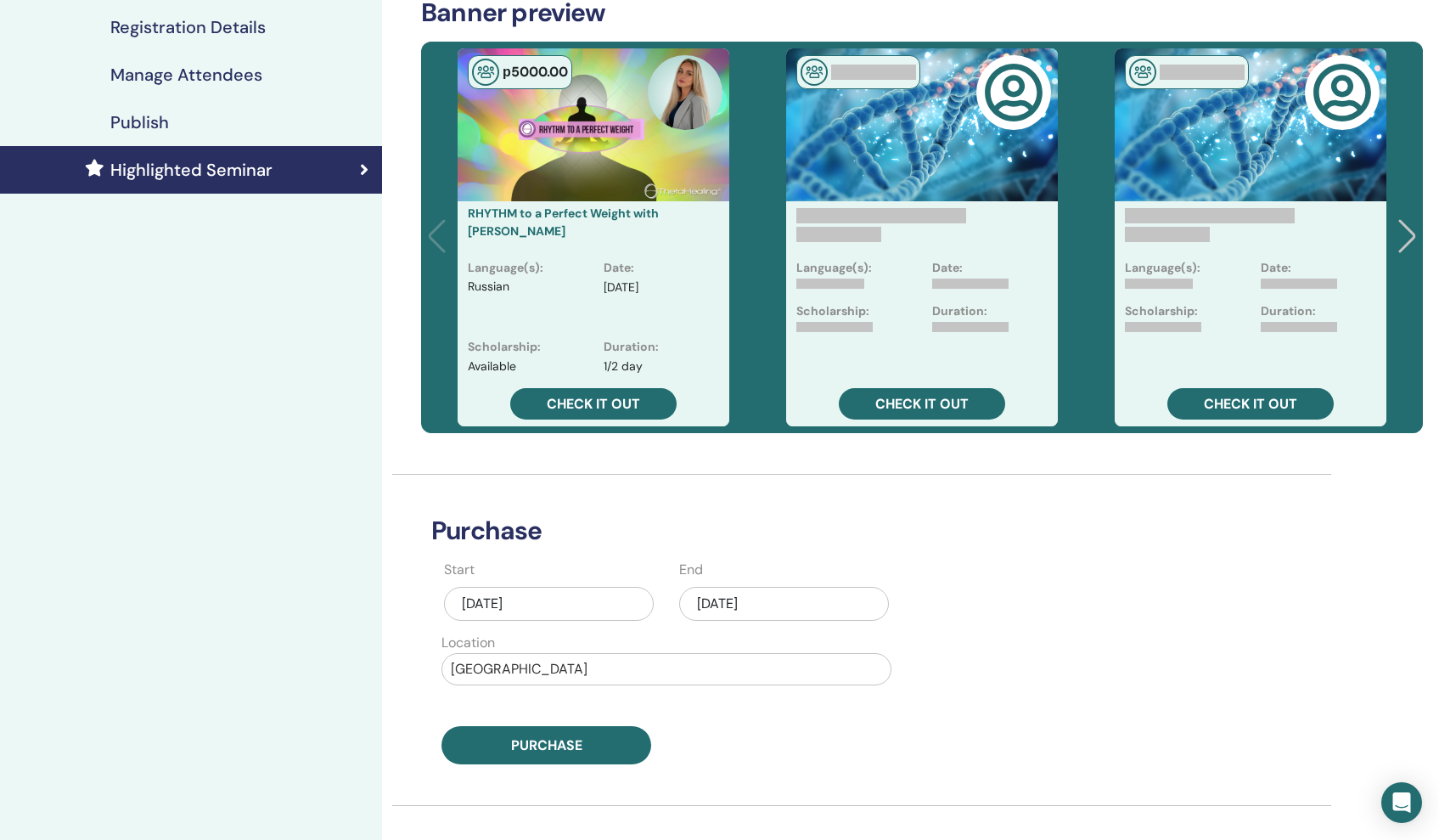
click at [801, 596] on div "Nov/05, 2025" at bounding box center [784, 603] width 210 height 34
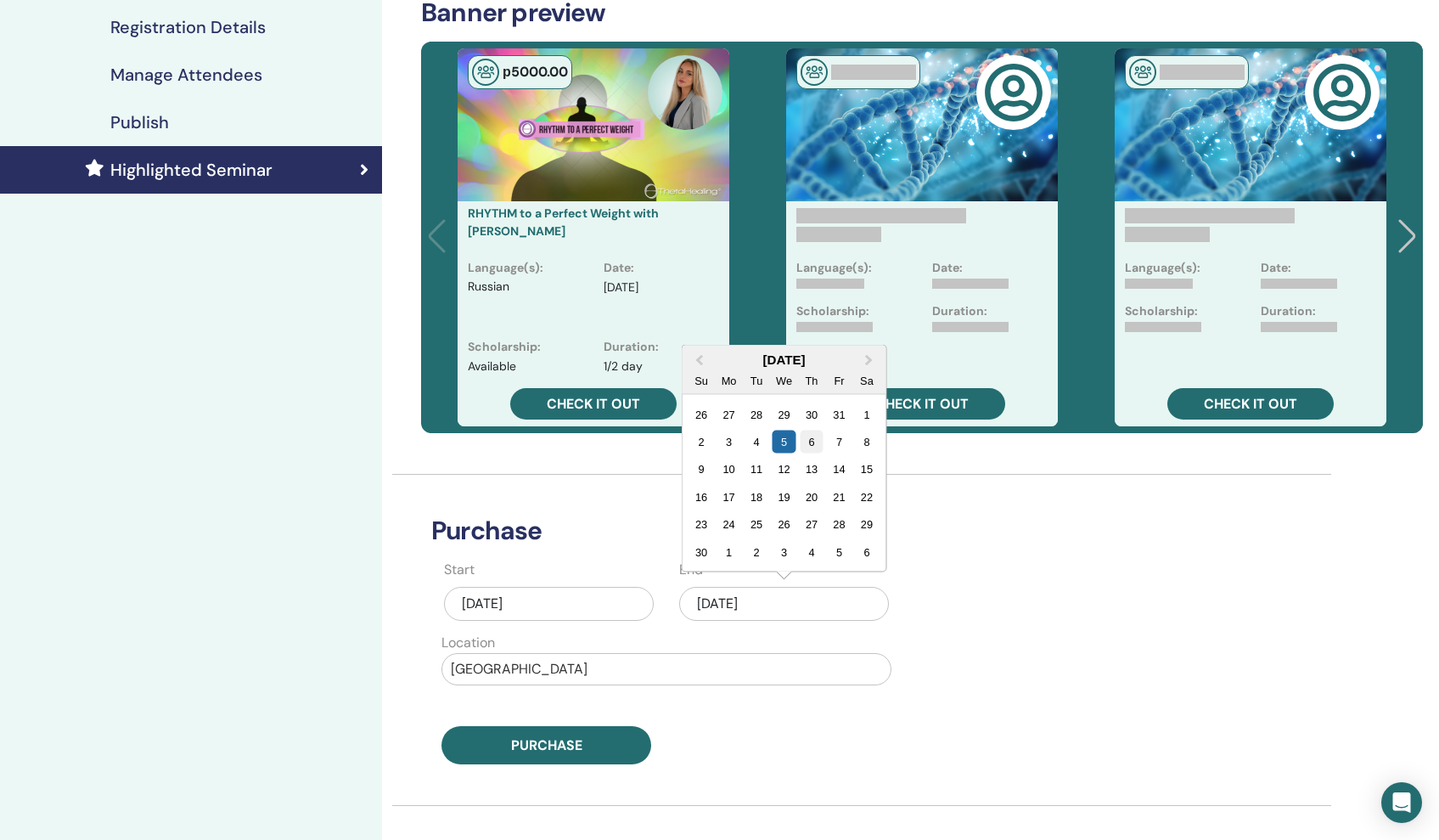
click at [811, 436] on div "6" at bounding box center [811, 442] width 23 height 23
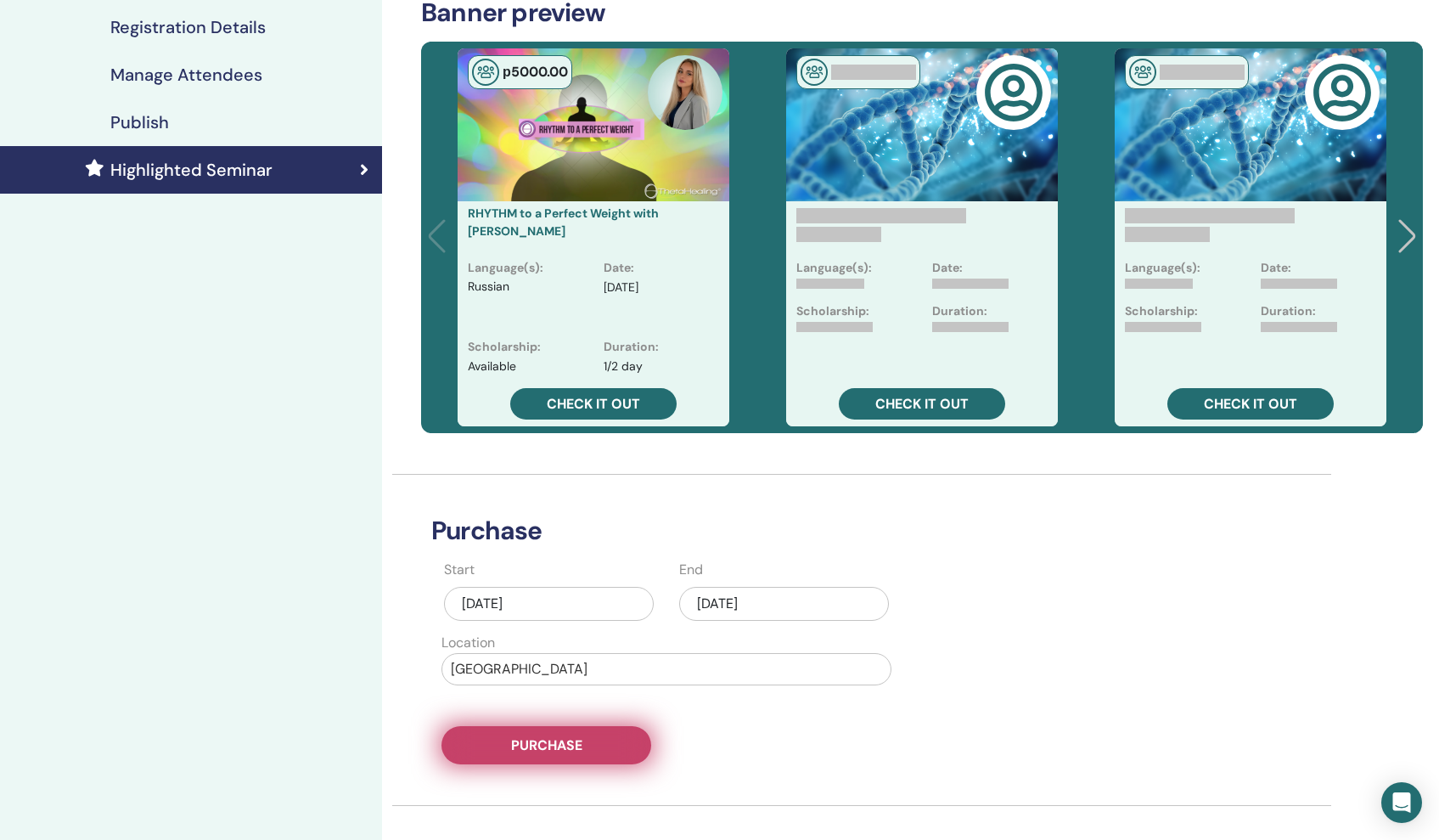
click at [585, 733] on button "Purchase" at bounding box center [546, 745] width 210 height 38
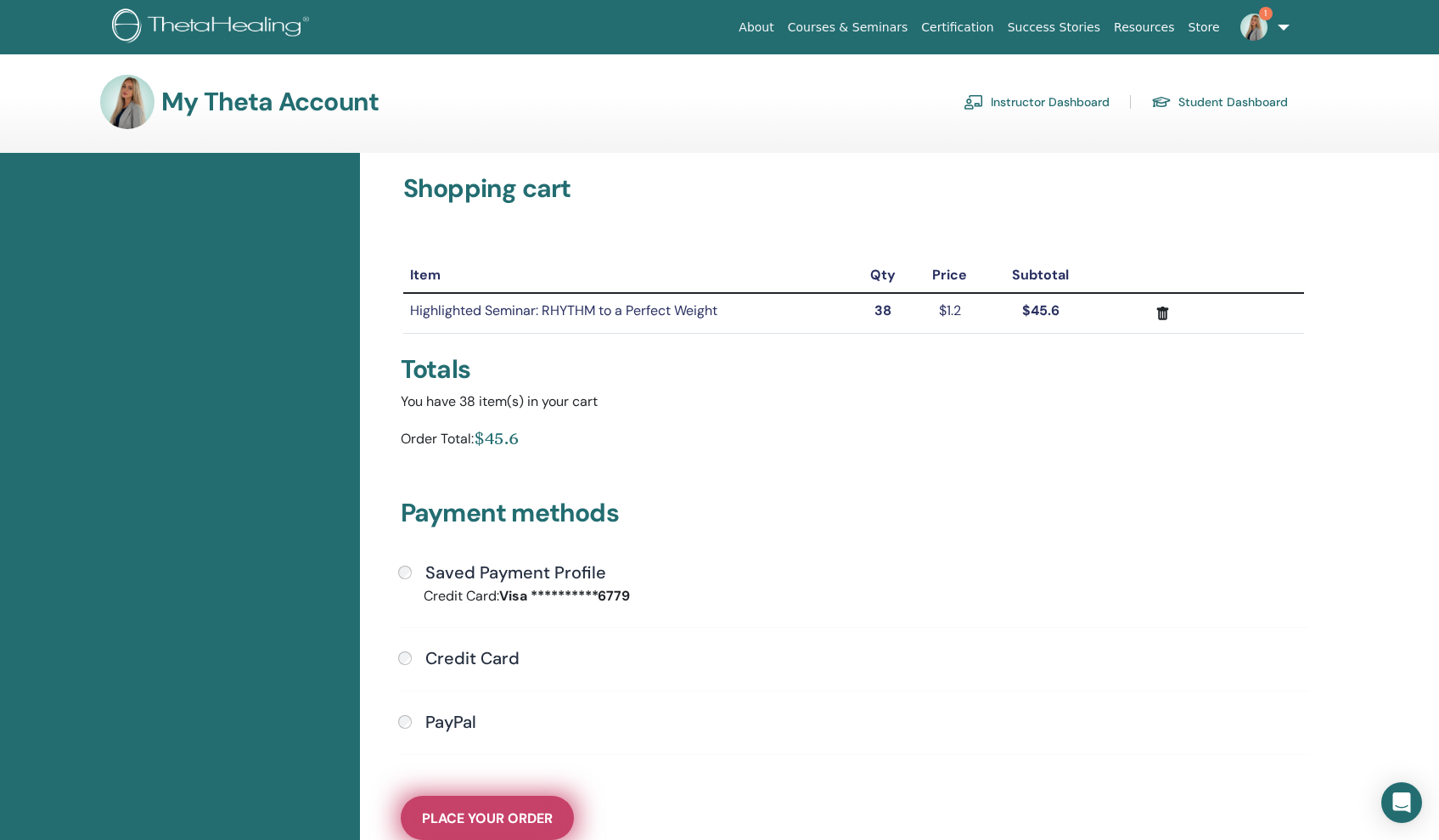
click at [492, 812] on span "Place Your Order" at bounding box center [487, 818] width 131 height 18
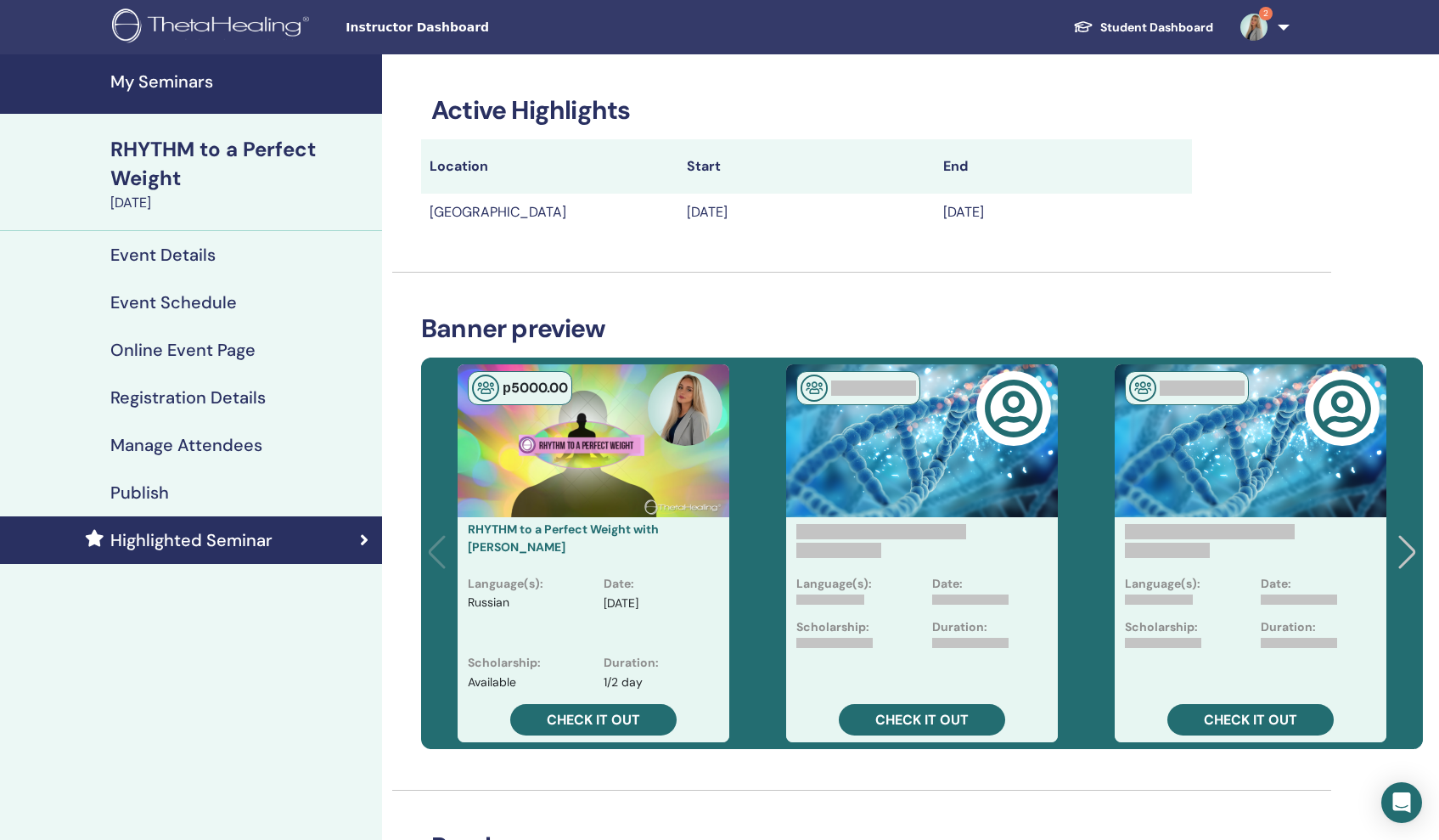
click at [196, 90] on h4 "My Seminars" at bounding box center [241, 81] width 261 height 20
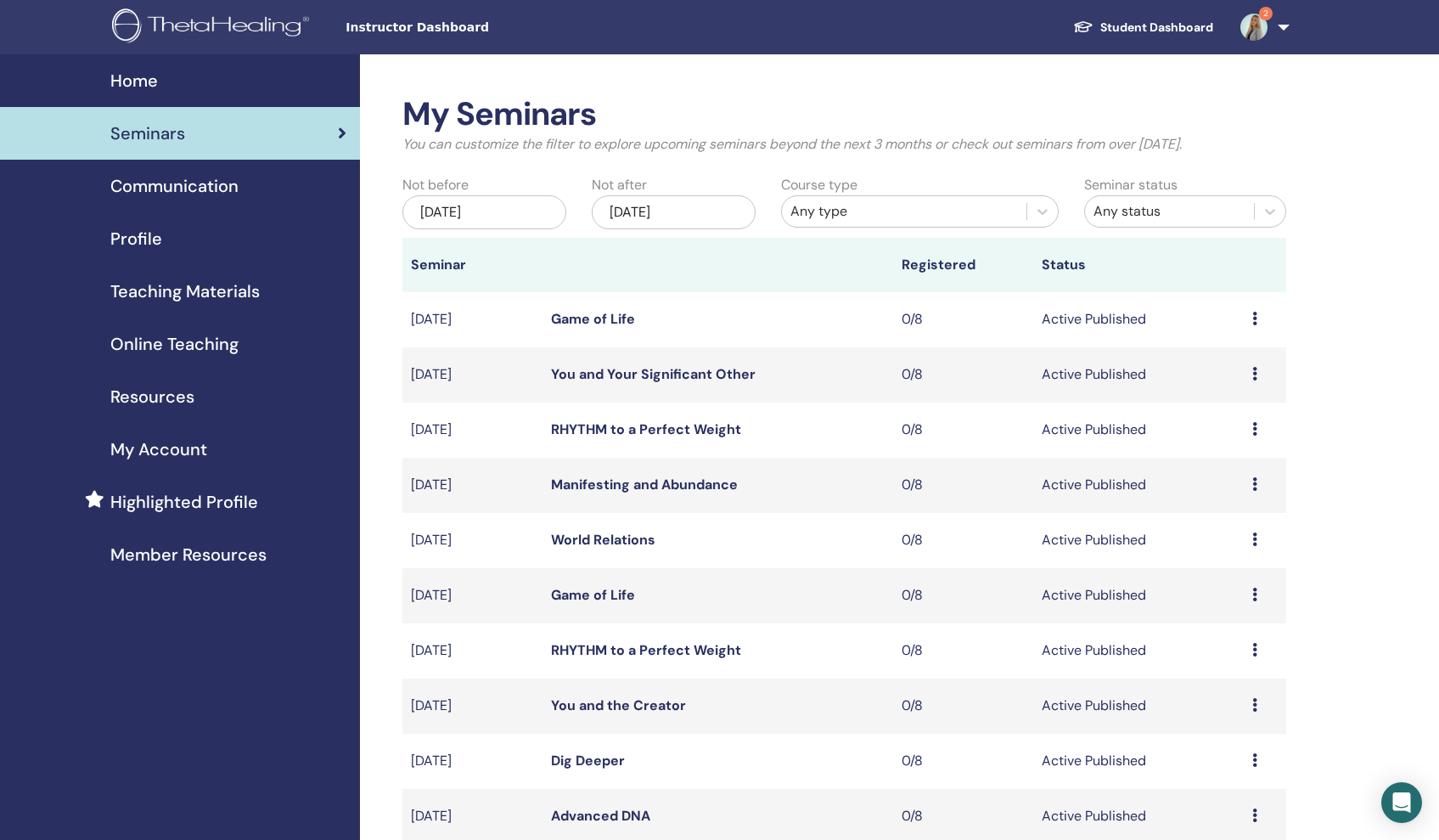
click at [585, 588] on link "Game of Life" at bounding box center [592, 594] width 84 height 18
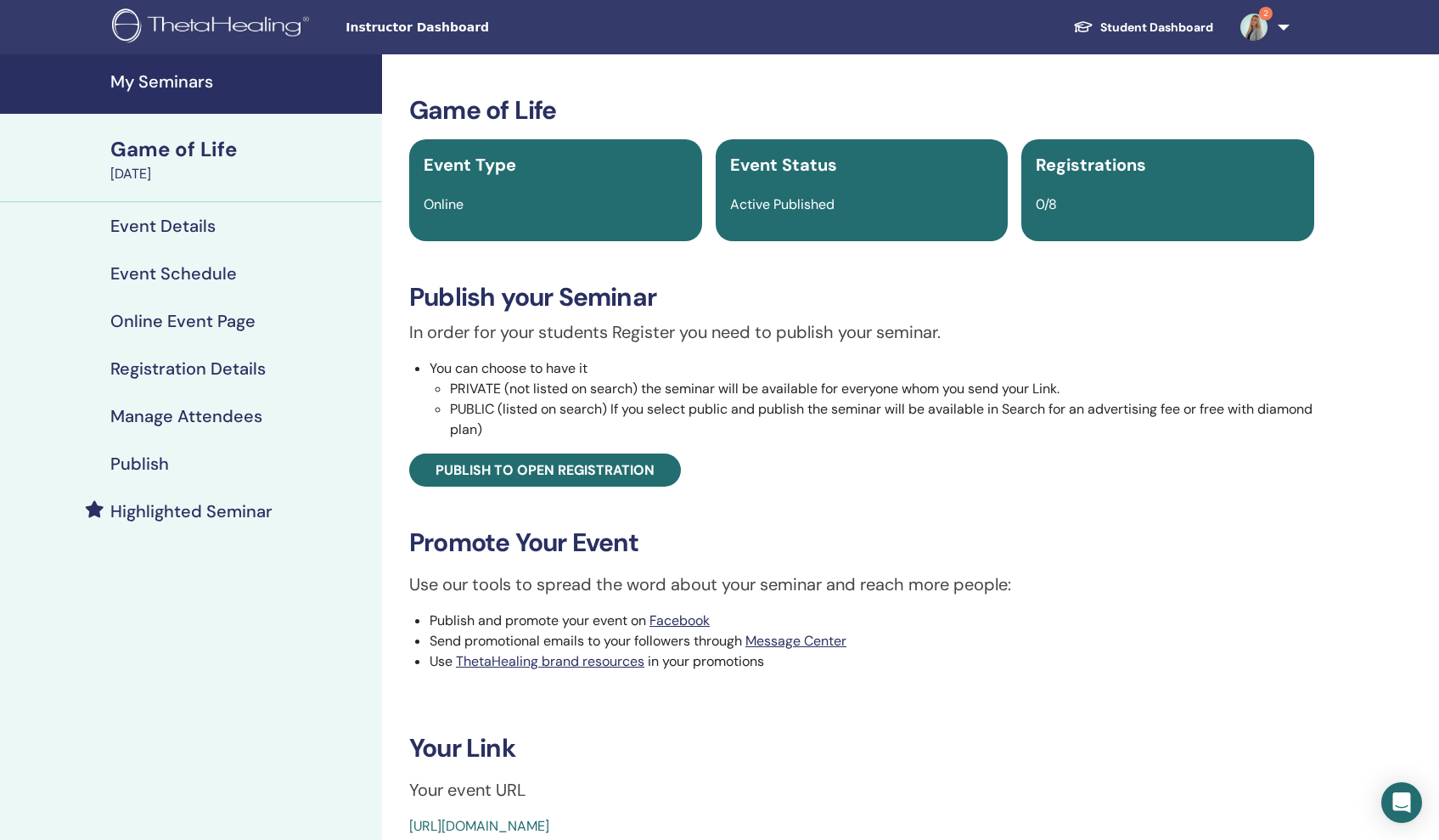
scroll to position [9, 0]
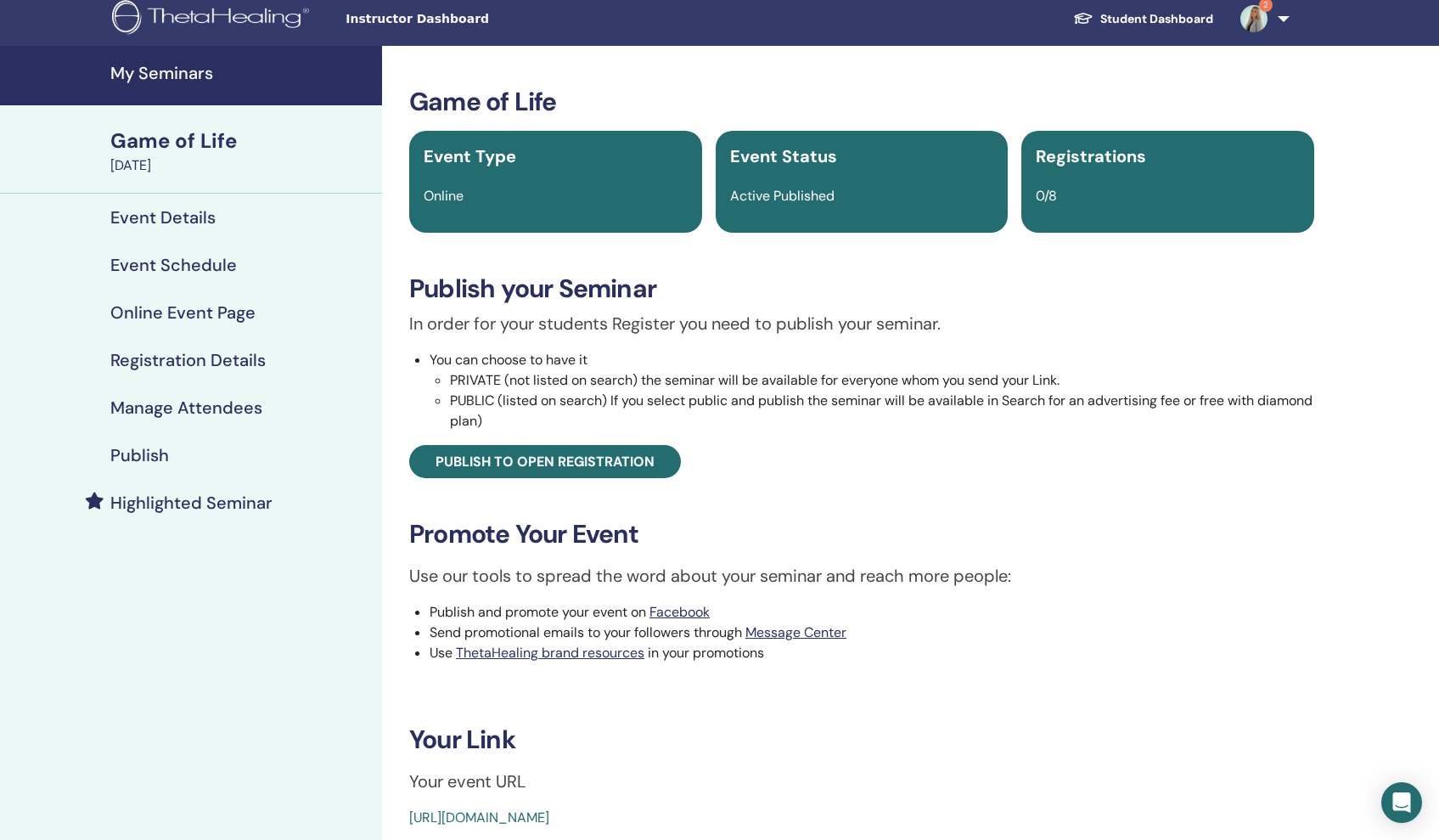
click at [219, 499] on h4 "Highlighted Seminar" at bounding box center [191, 502] width 162 height 20
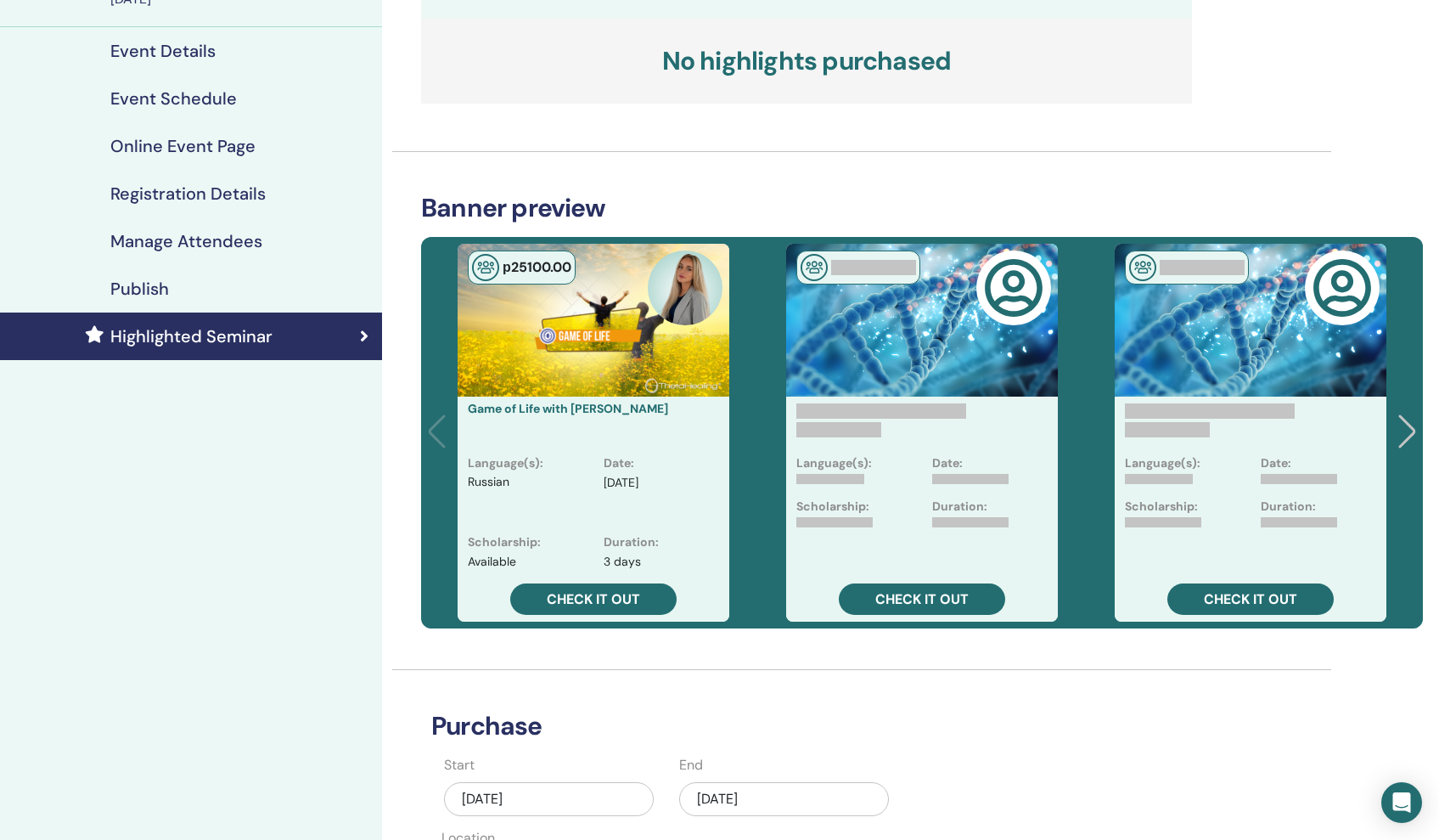
scroll to position [183, 0]
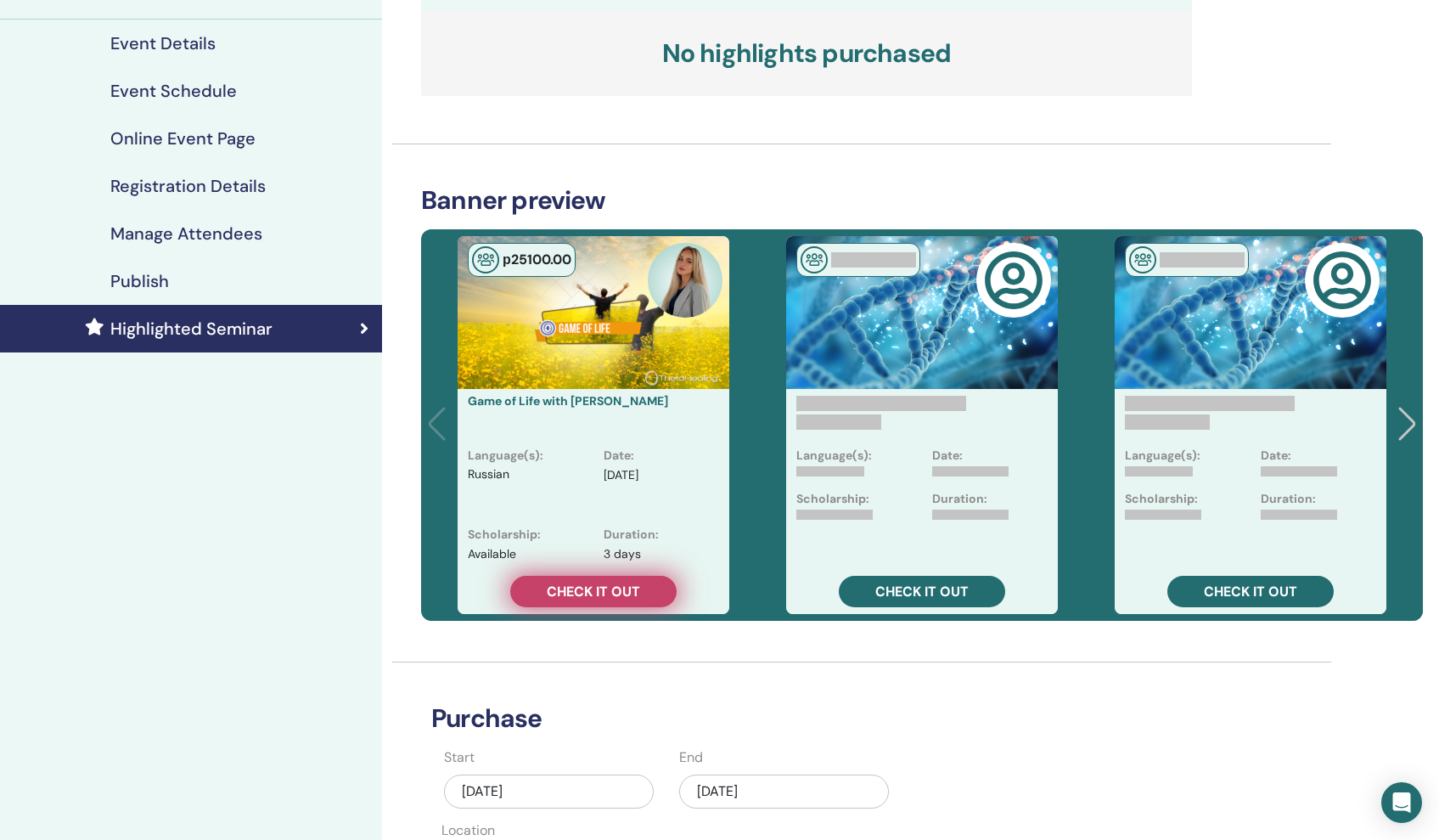
click at [643, 598] on link "Check it out" at bounding box center [593, 591] width 166 height 32
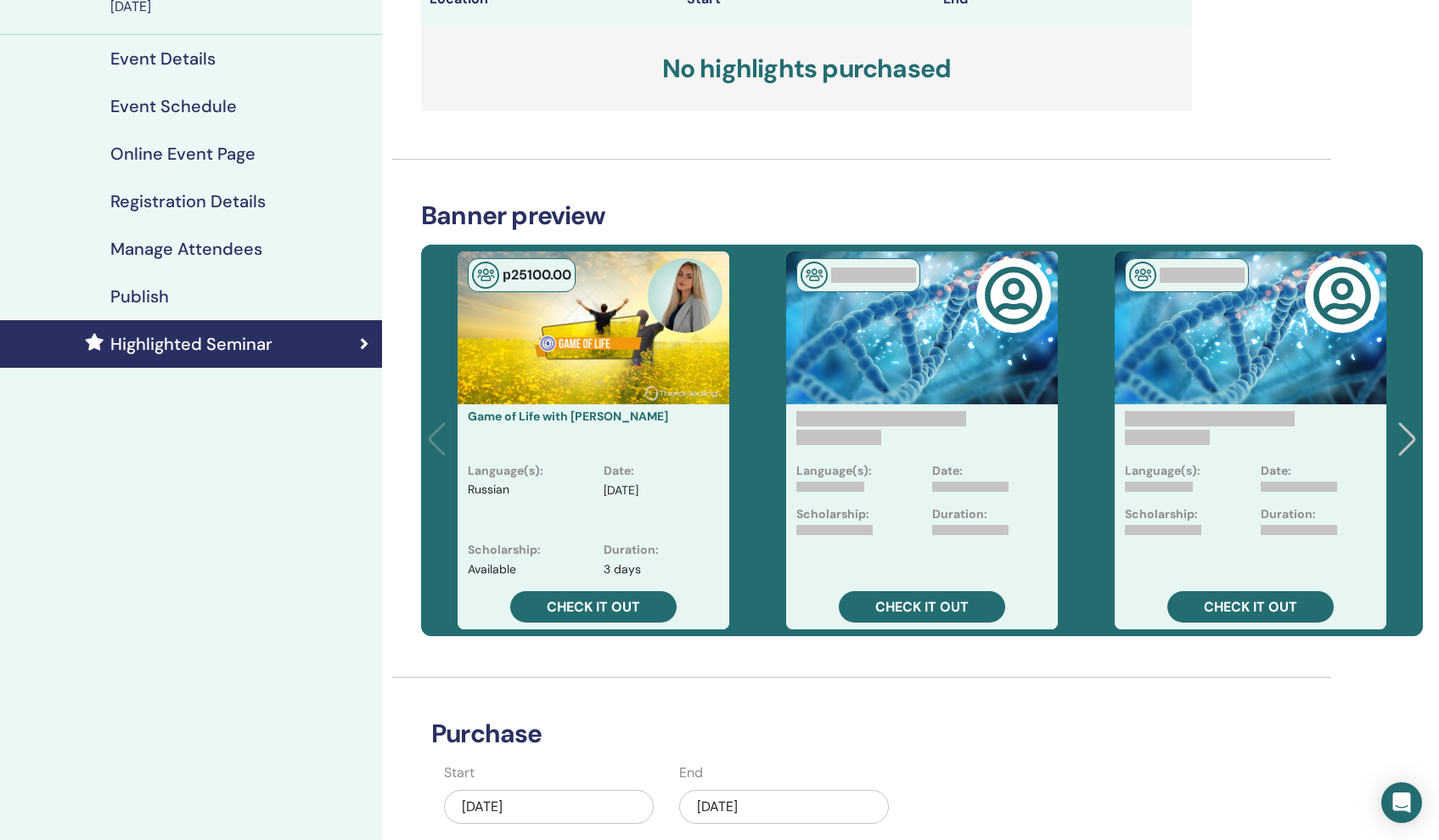
click at [789, 803] on div "Sep/30, 2025" at bounding box center [784, 805] width 210 height 34
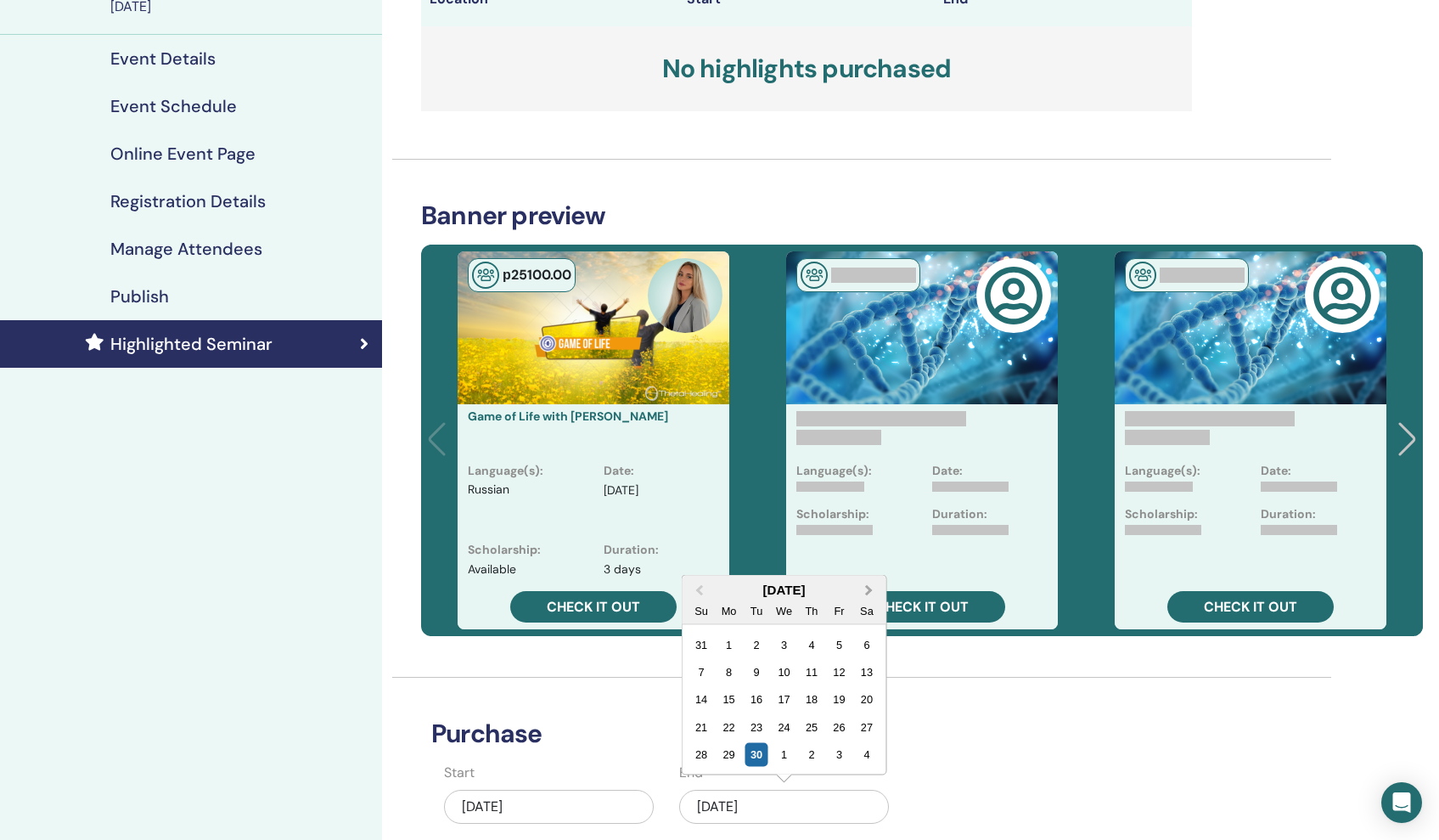
click at [869, 591] on span "Next Month" at bounding box center [869, 589] width 0 height 18
click at [865, 646] on div "8" at bounding box center [866, 645] width 23 height 23
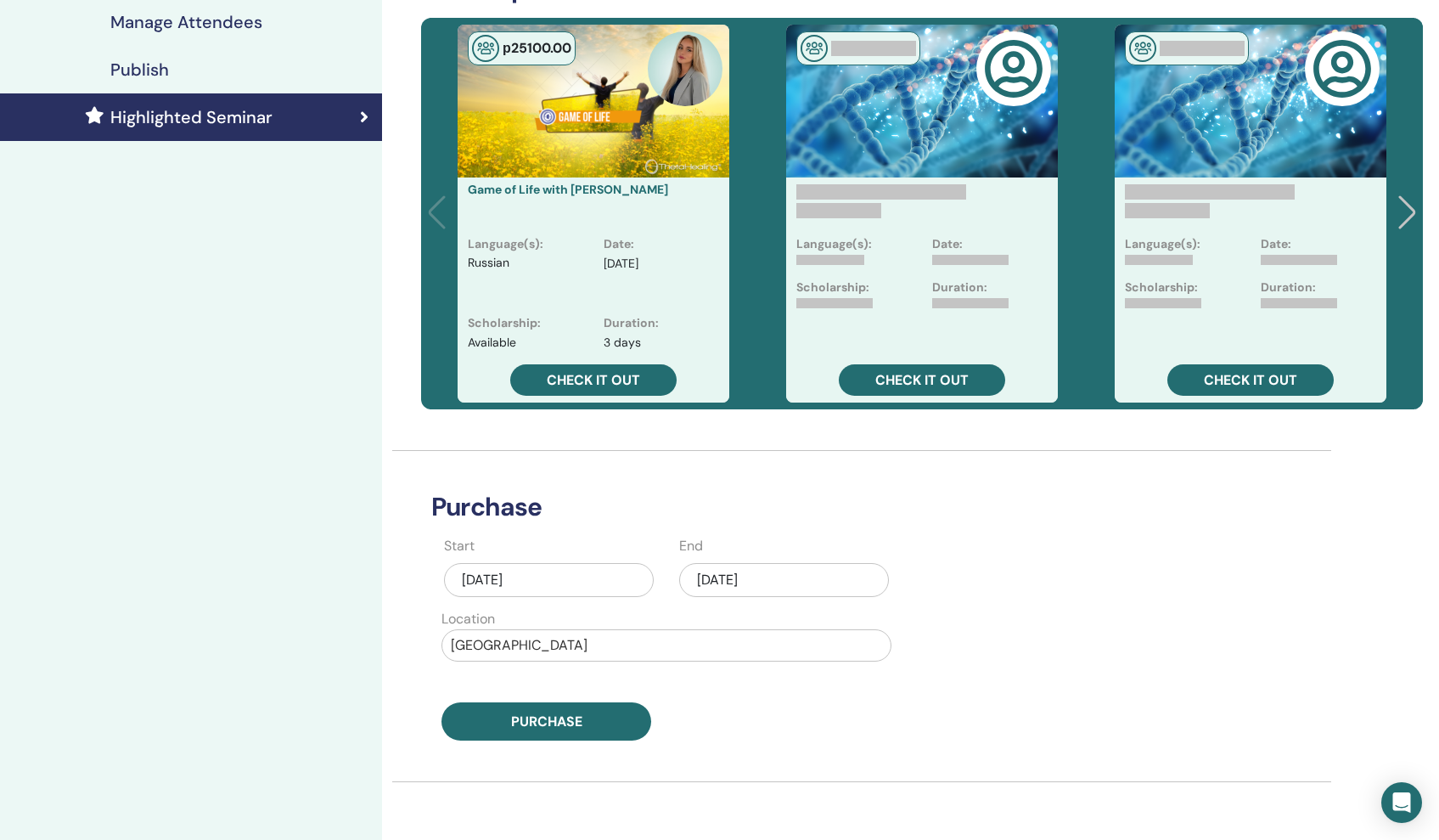
scroll to position [384, 0]
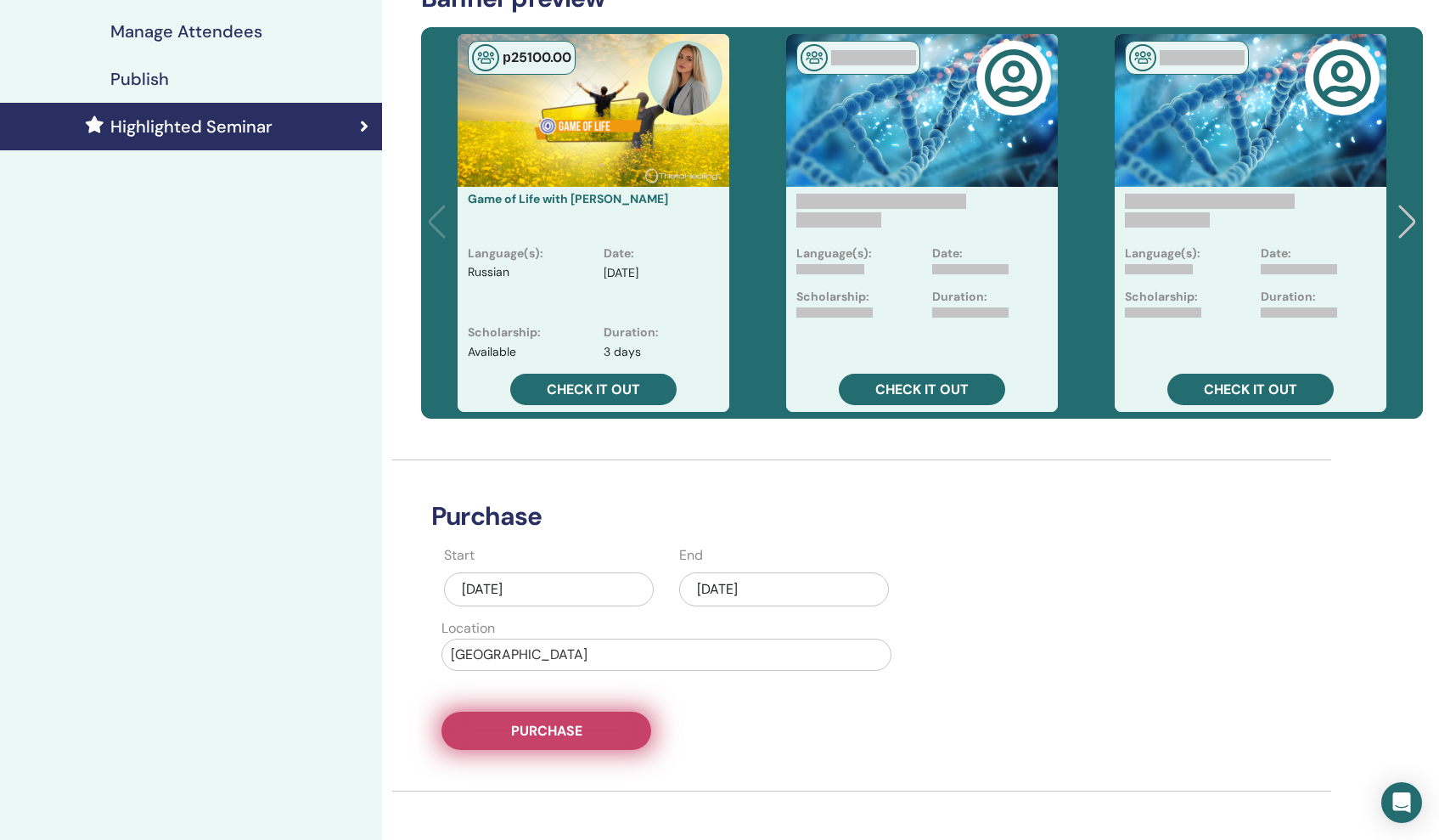
click at [608, 729] on button "Purchase" at bounding box center [546, 730] width 210 height 38
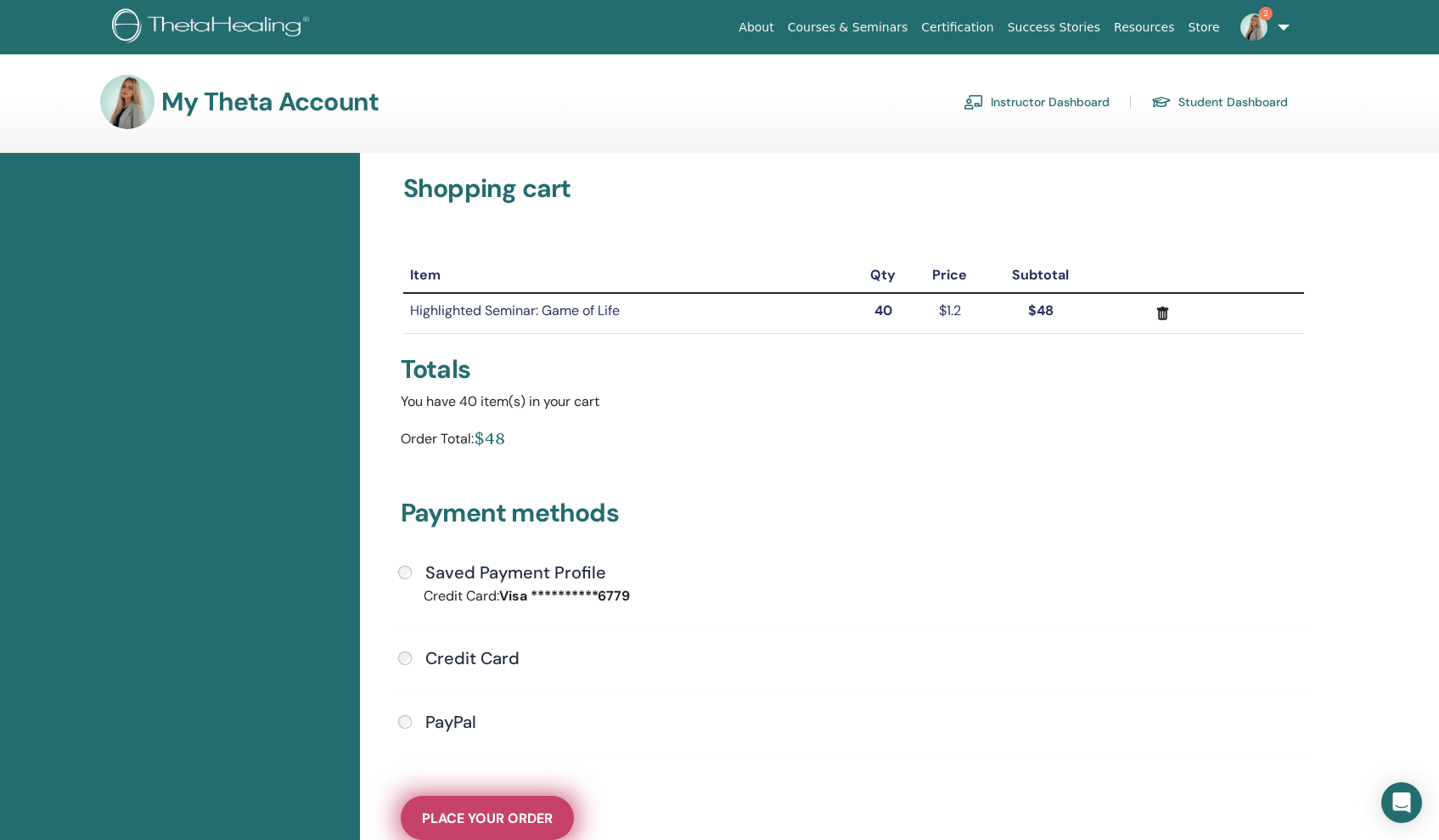
click at [436, 813] on span "Place Your Order" at bounding box center [487, 818] width 131 height 18
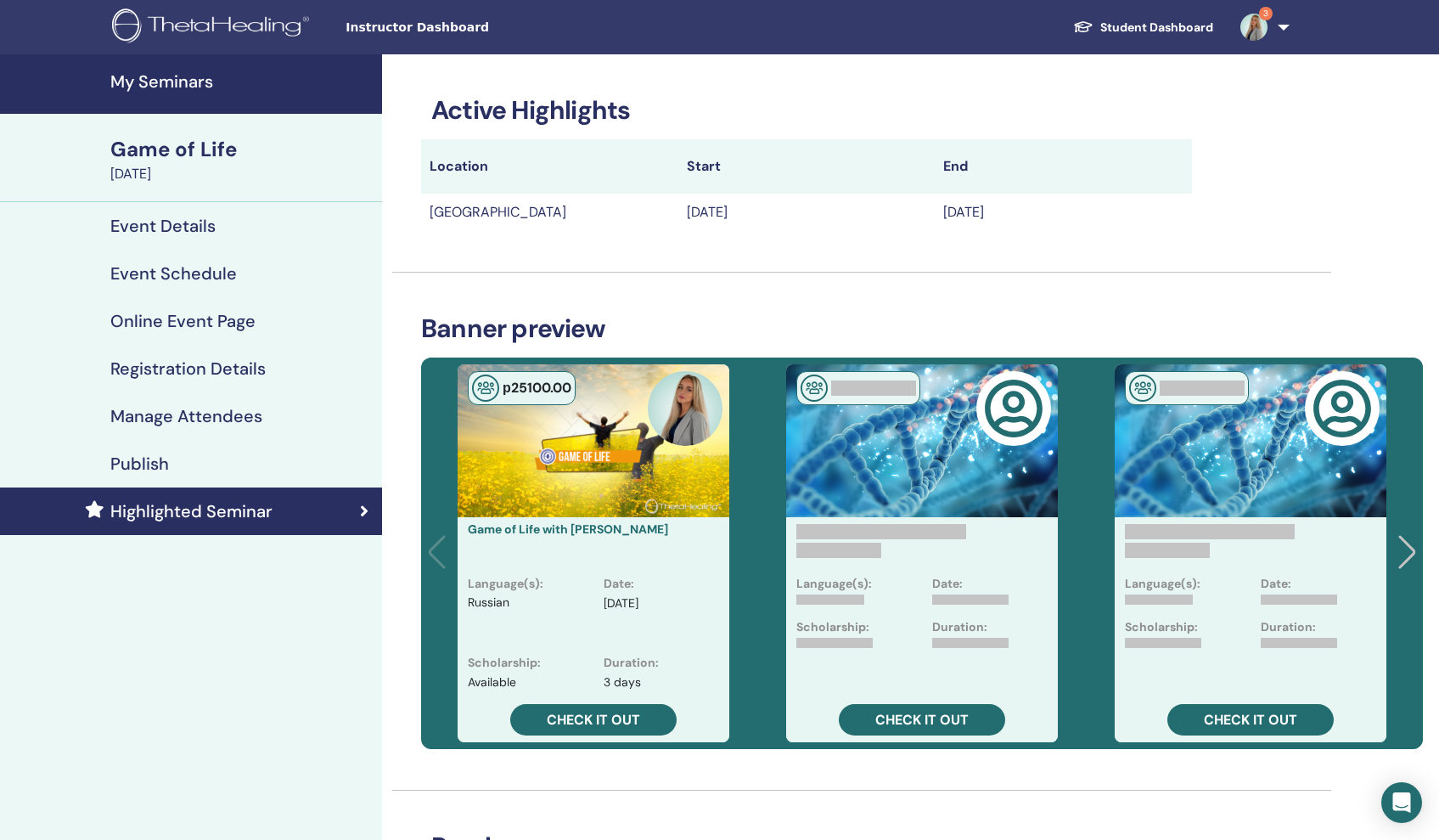
click at [193, 94] on link "My Seminars" at bounding box center [190, 85] width 382 height 60
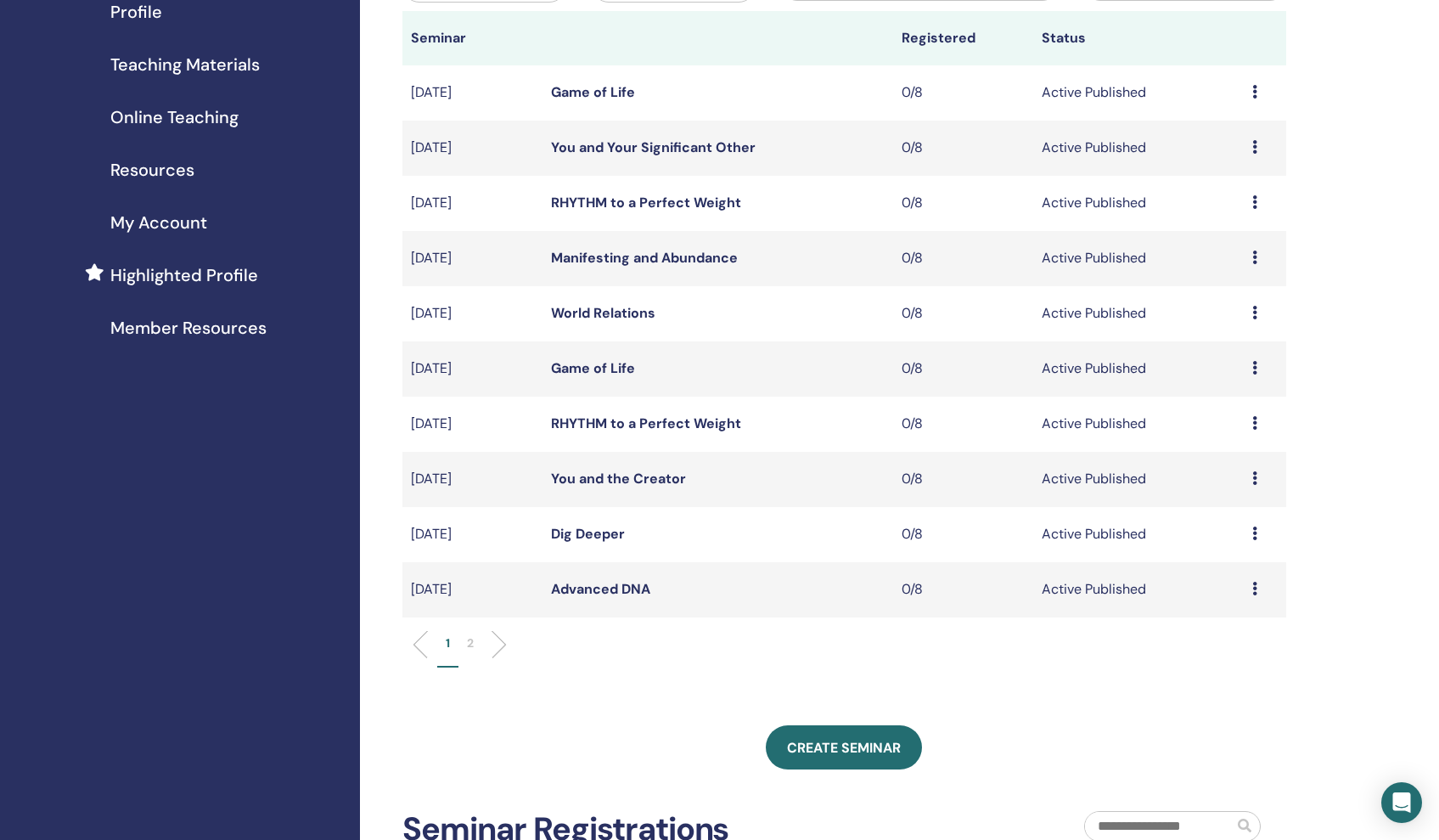
scroll to position [224, 0]
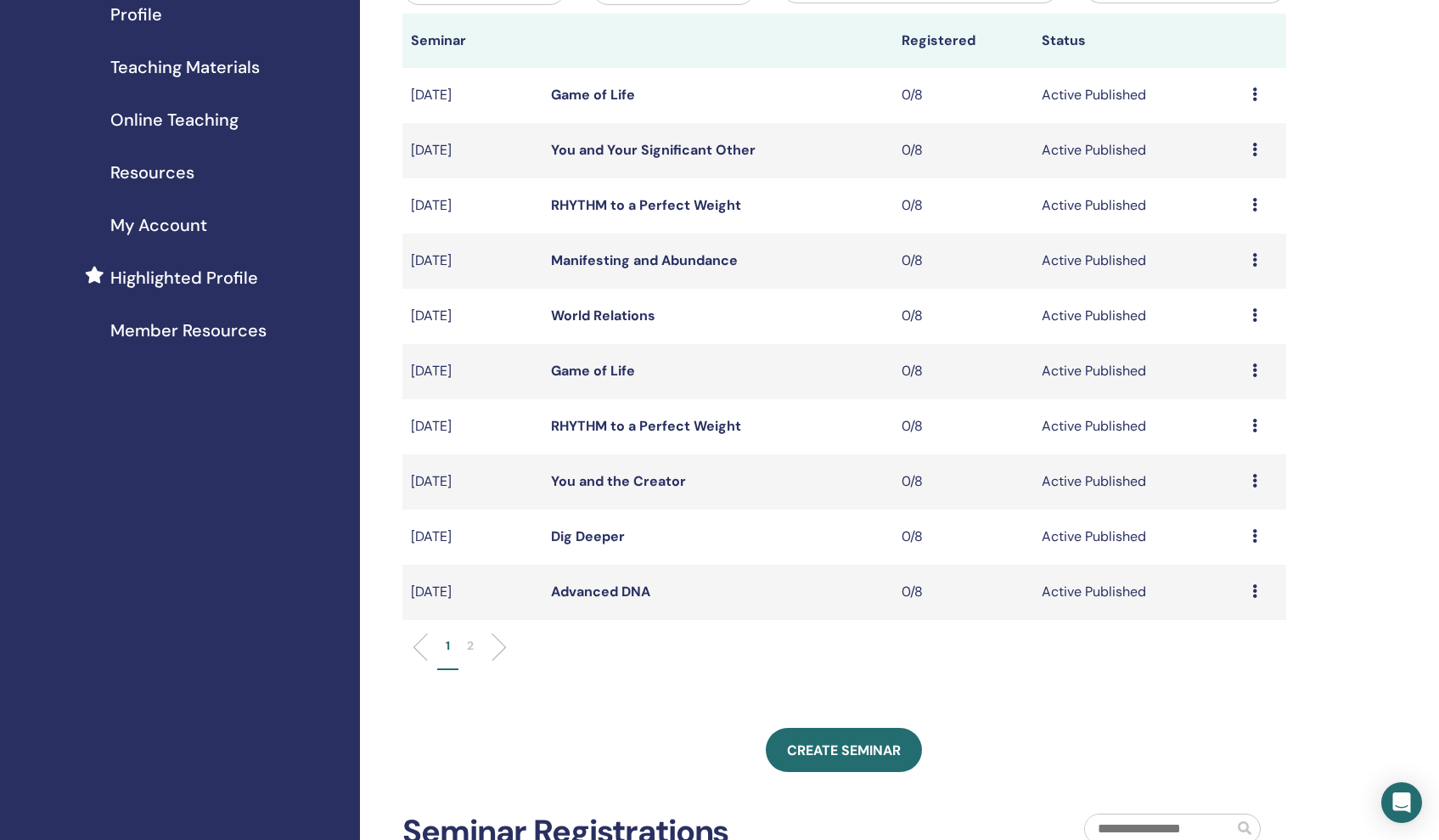
click at [649, 477] on link "You and the Creator" at bounding box center [618, 481] width 135 height 18
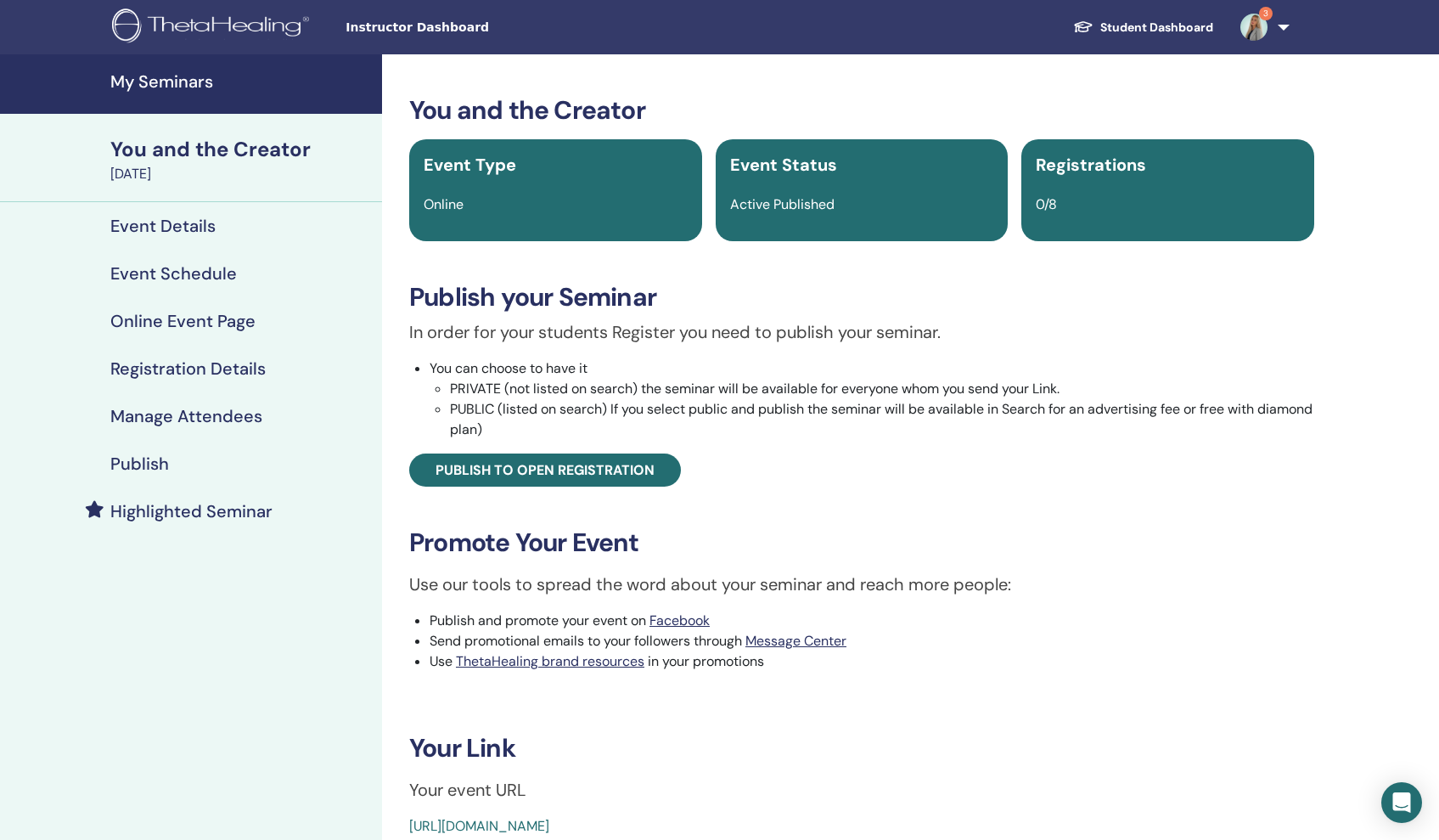
click at [167, 507] on h4 "Highlighted Seminar" at bounding box center [191, 510] width 162 height 20
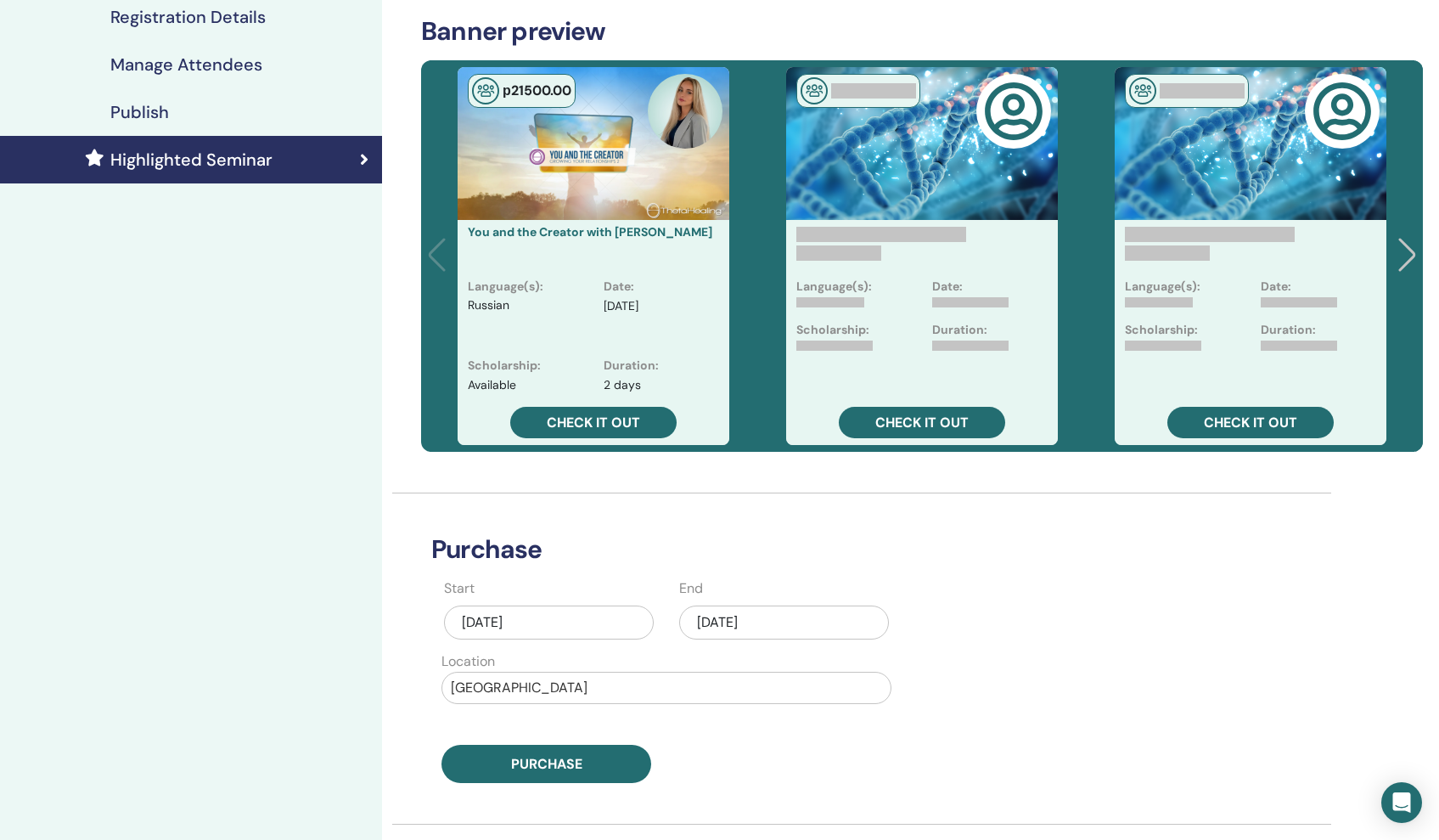
scroll to position [352, 0]
click at [762, 625] on div "Sep/30, 2025" at bounding box center [784, 622] width 210 height 34
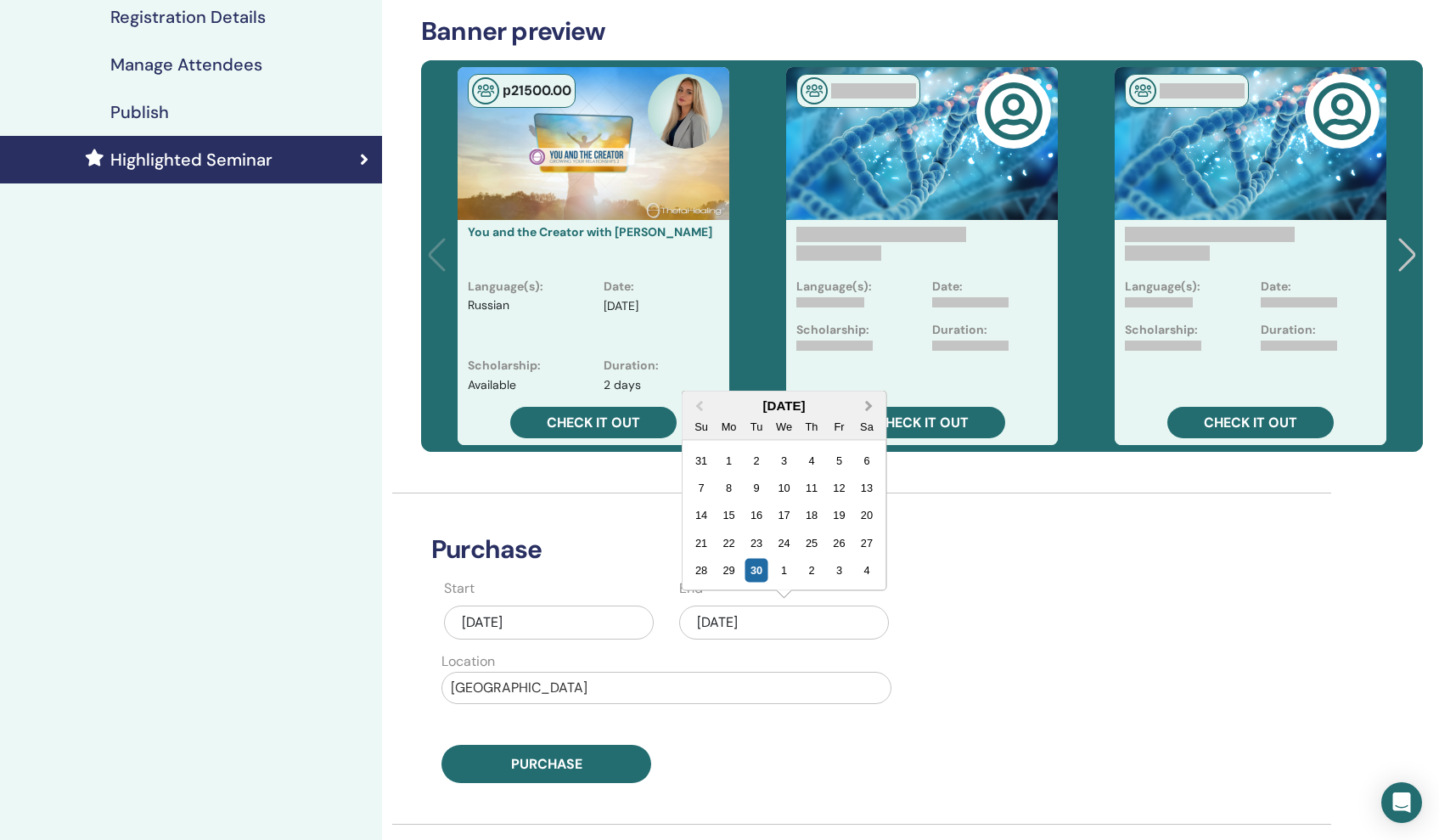
click at [869, 408] on span "Next Month" at bounding box center [869, 405] width 0 height 18
click at [755, 571] on div "2" at bounding box center [757, 570] width 23 height 23
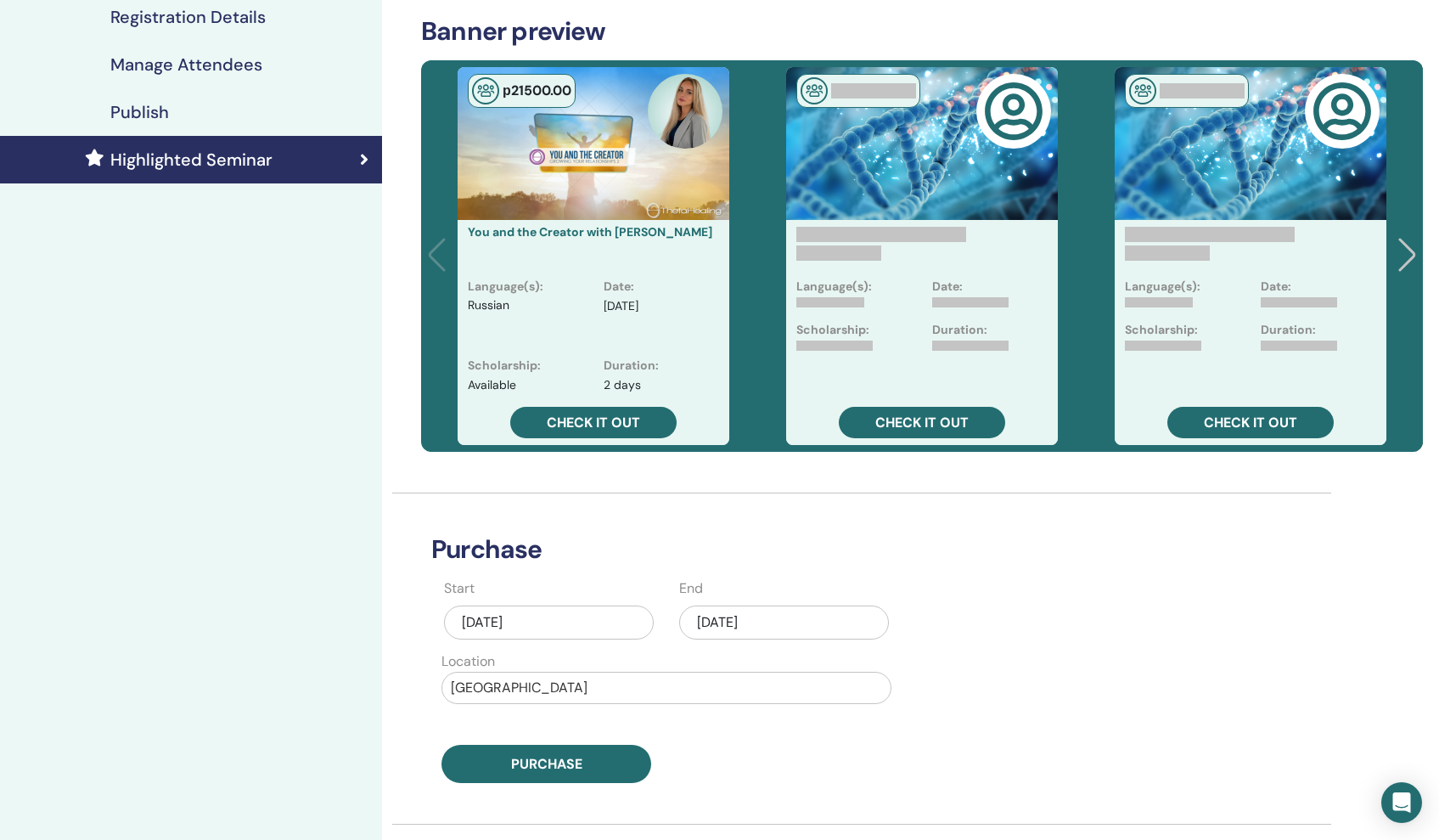
click at [741, 616] on div "Dec/02, 2025" at bounding box center [784, 622] width 210 height 34
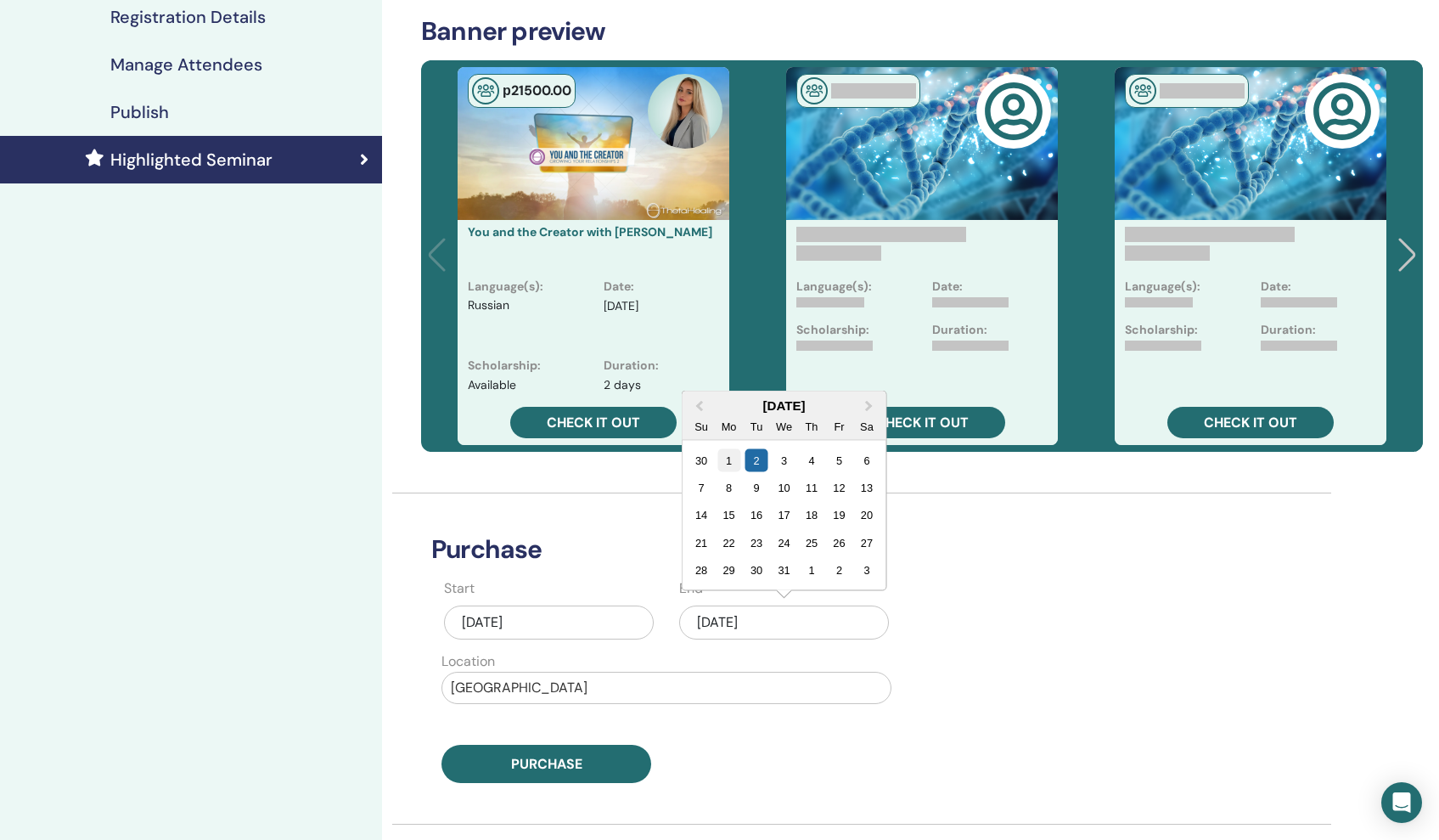
click at [733, 461] on div "1" at bounding box center [729, 459] width 23 height 23
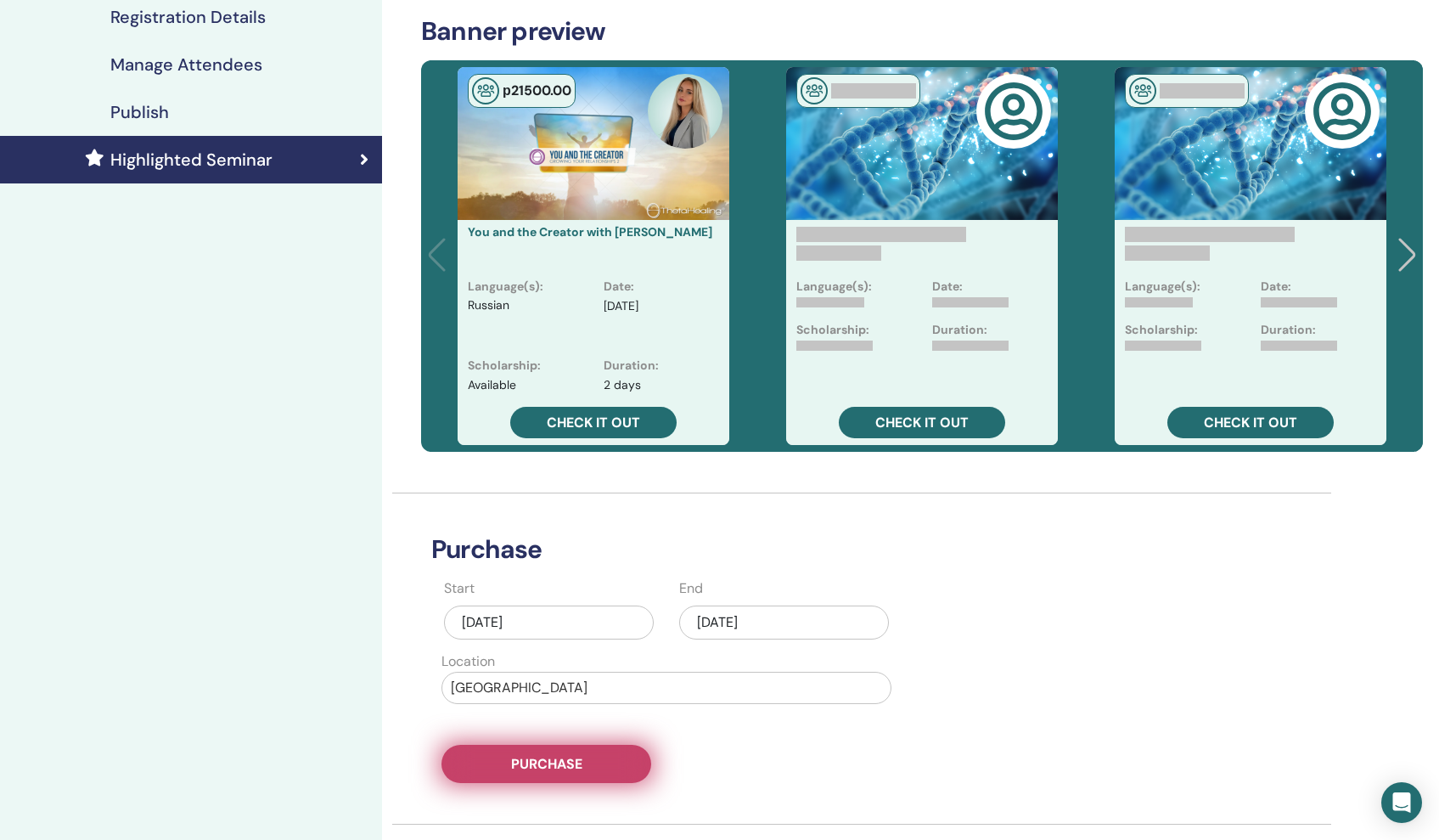
click at [562, 757] on span "Purchase" at bounding box center [547, 763] width 71 height 18
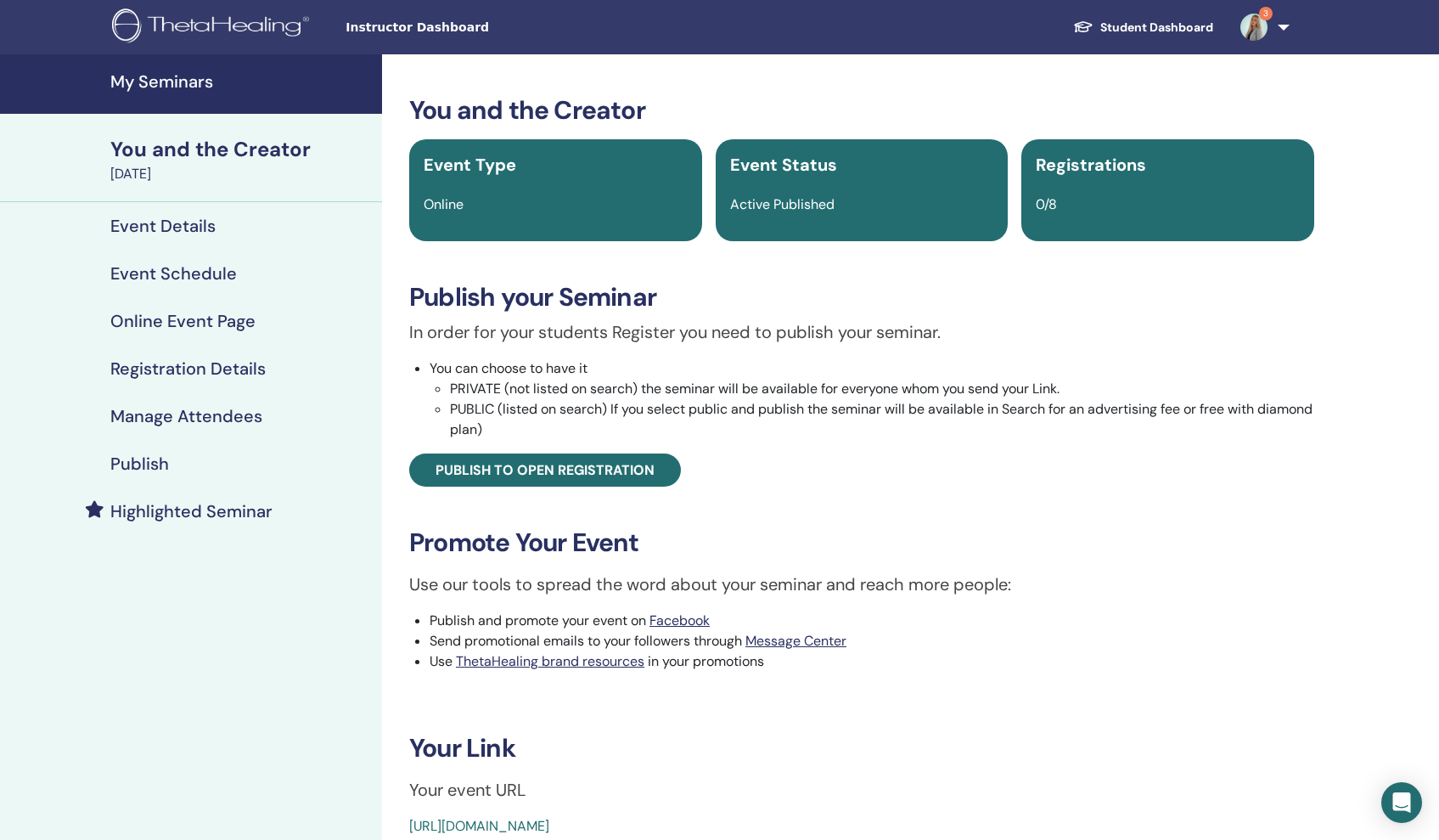
click at [186, 85] on h4 "My Seminars" at bounding box center [241, 81] width 261 height 20
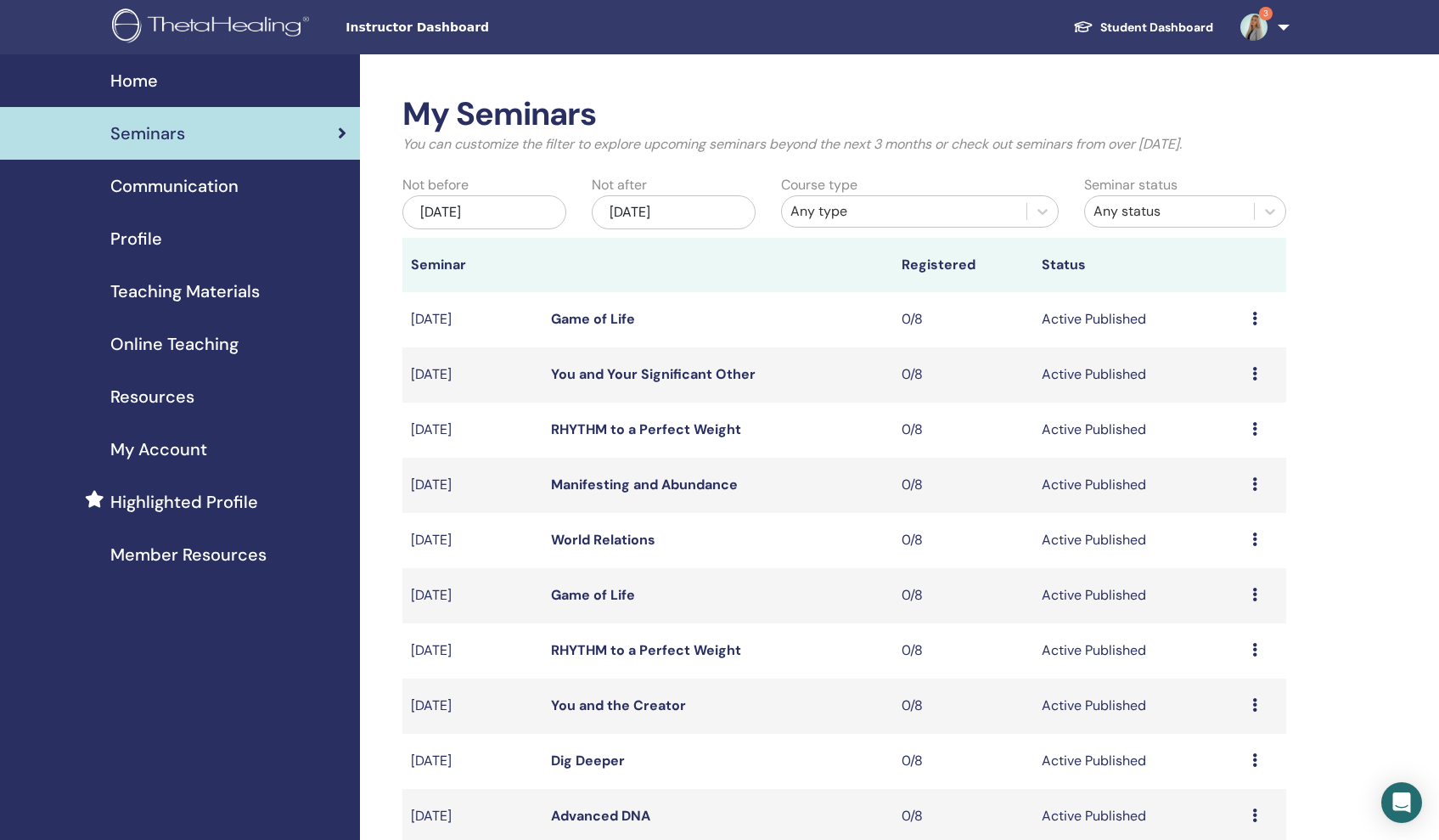
click at [645, 701] on link "You and the Creator" at bounding box center [618, 704] width 135 height 18
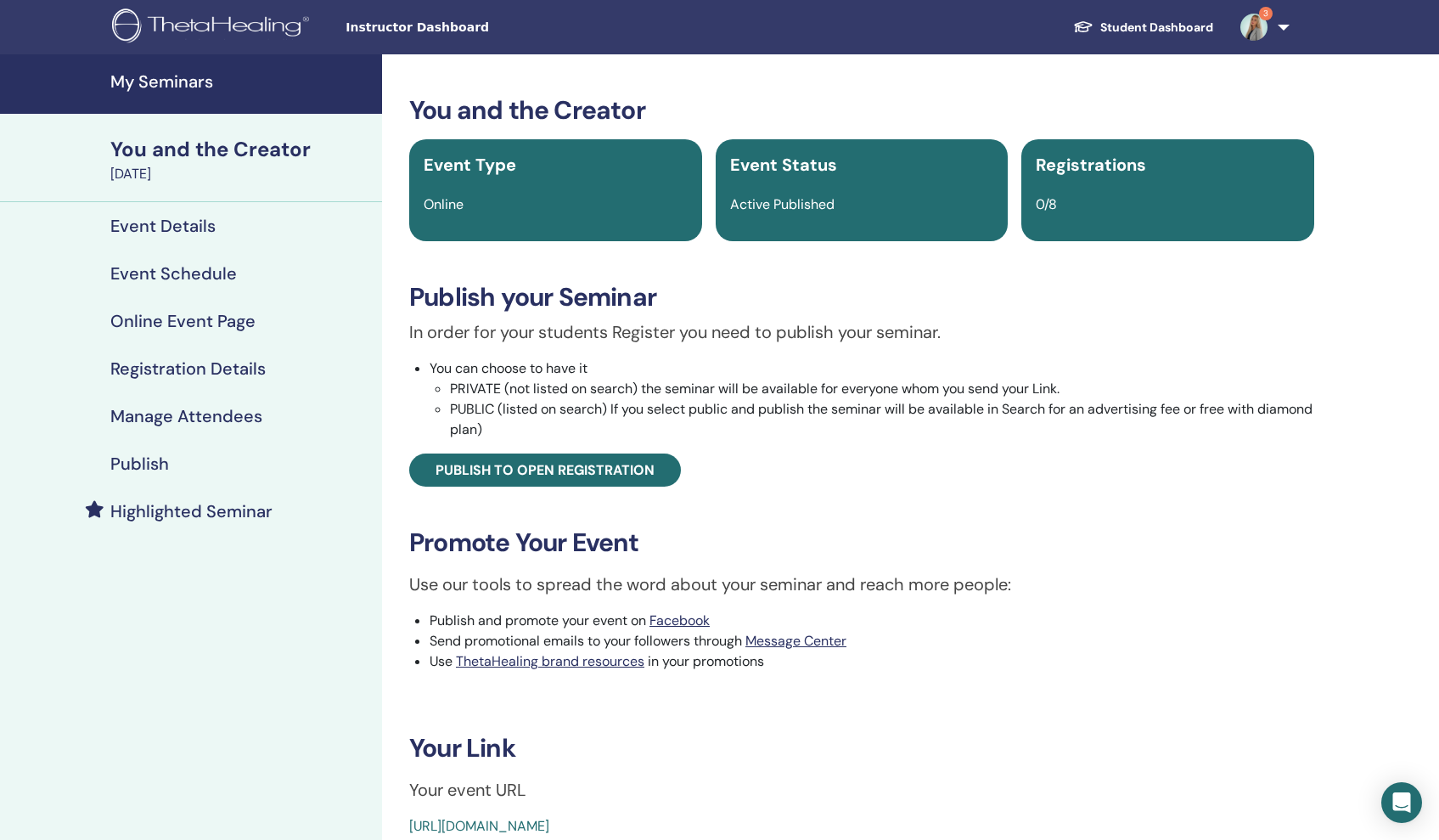
click at [232, 502] on h4 "Highlighted Seminar" at bounding box center [191, 510] width 162 height 20
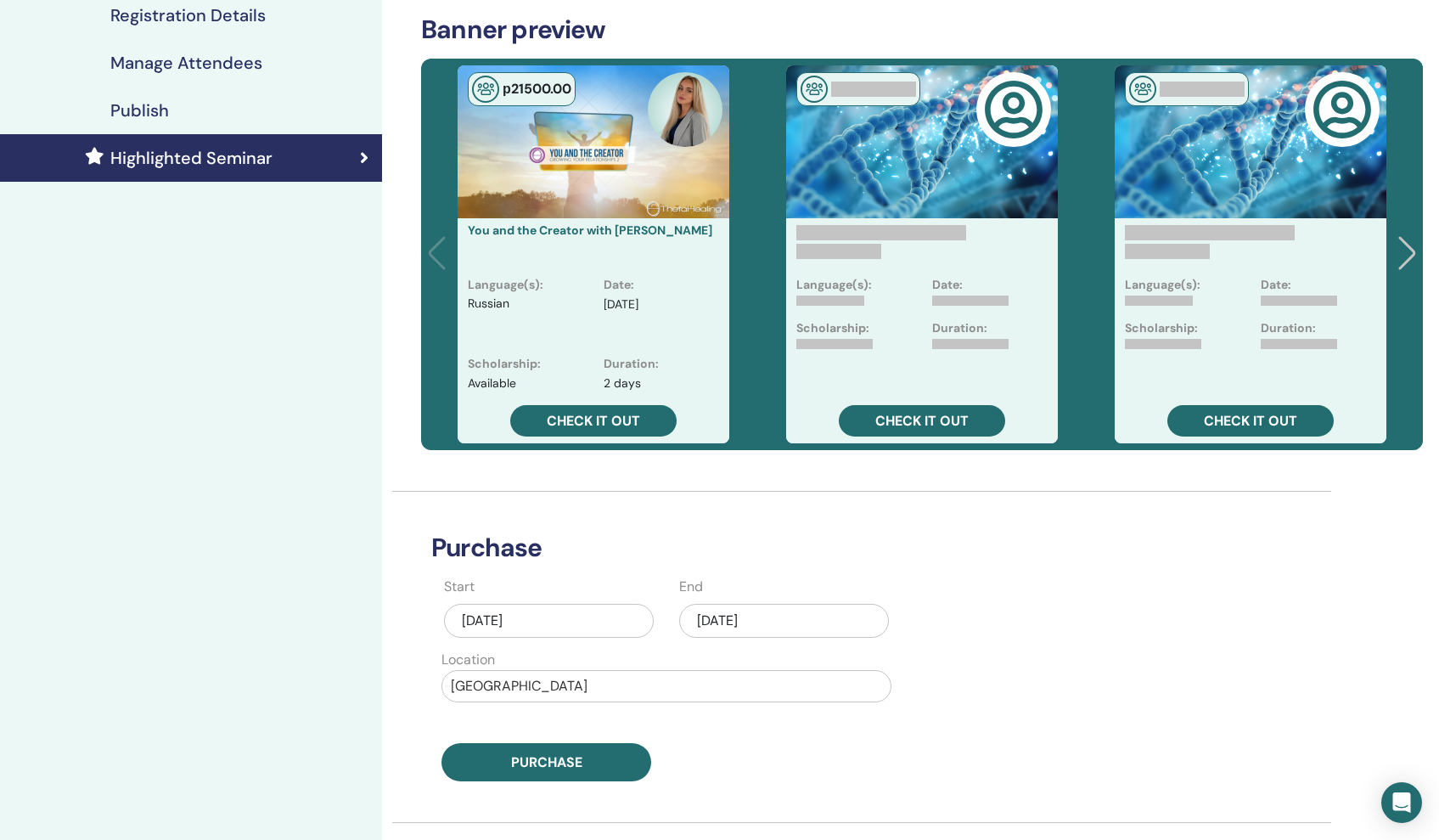
scroll to position [338, 0]
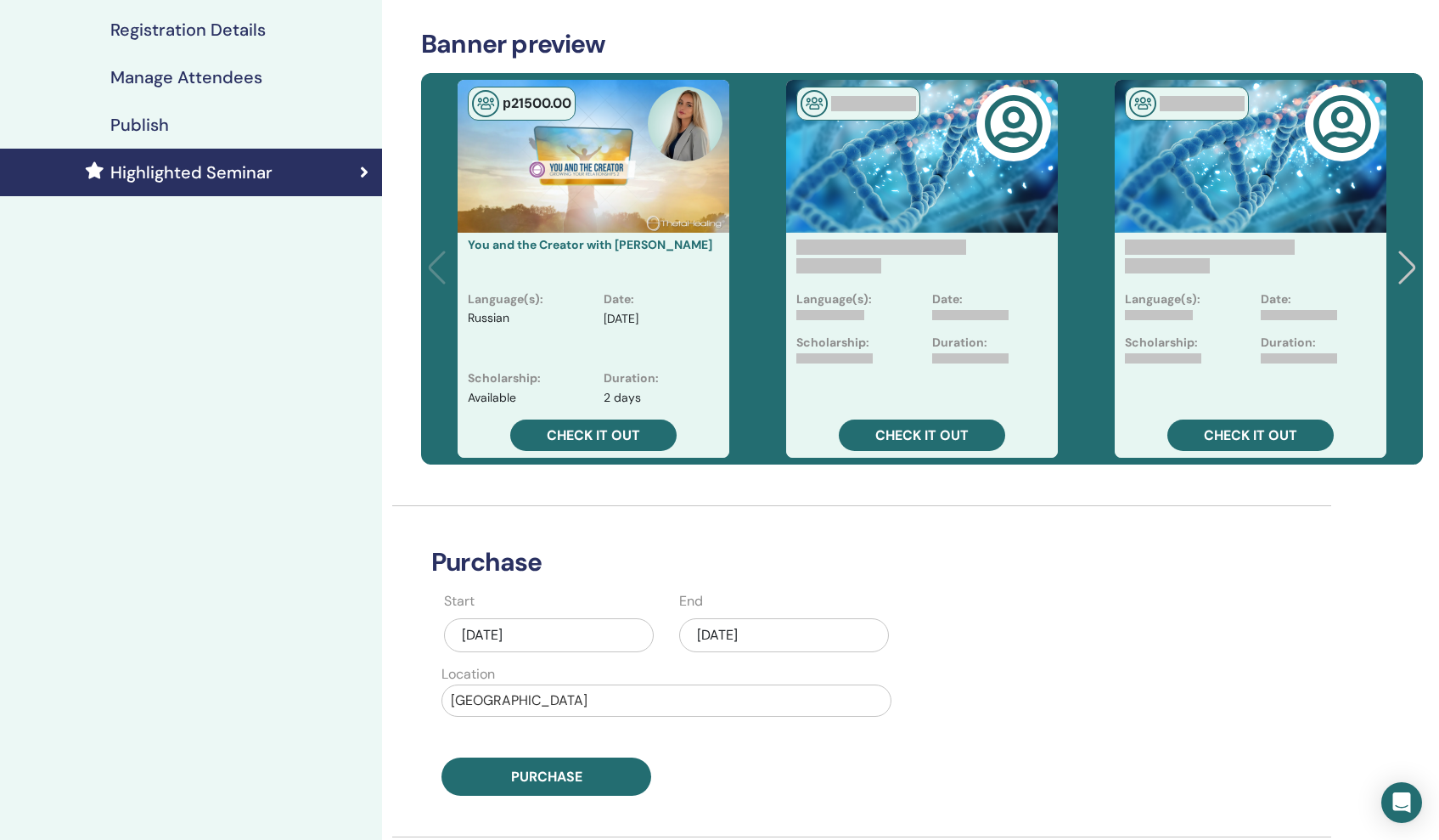
click at [797, 644] on div "[DATE]" at bounding box center [784, 634] width 210 height 34
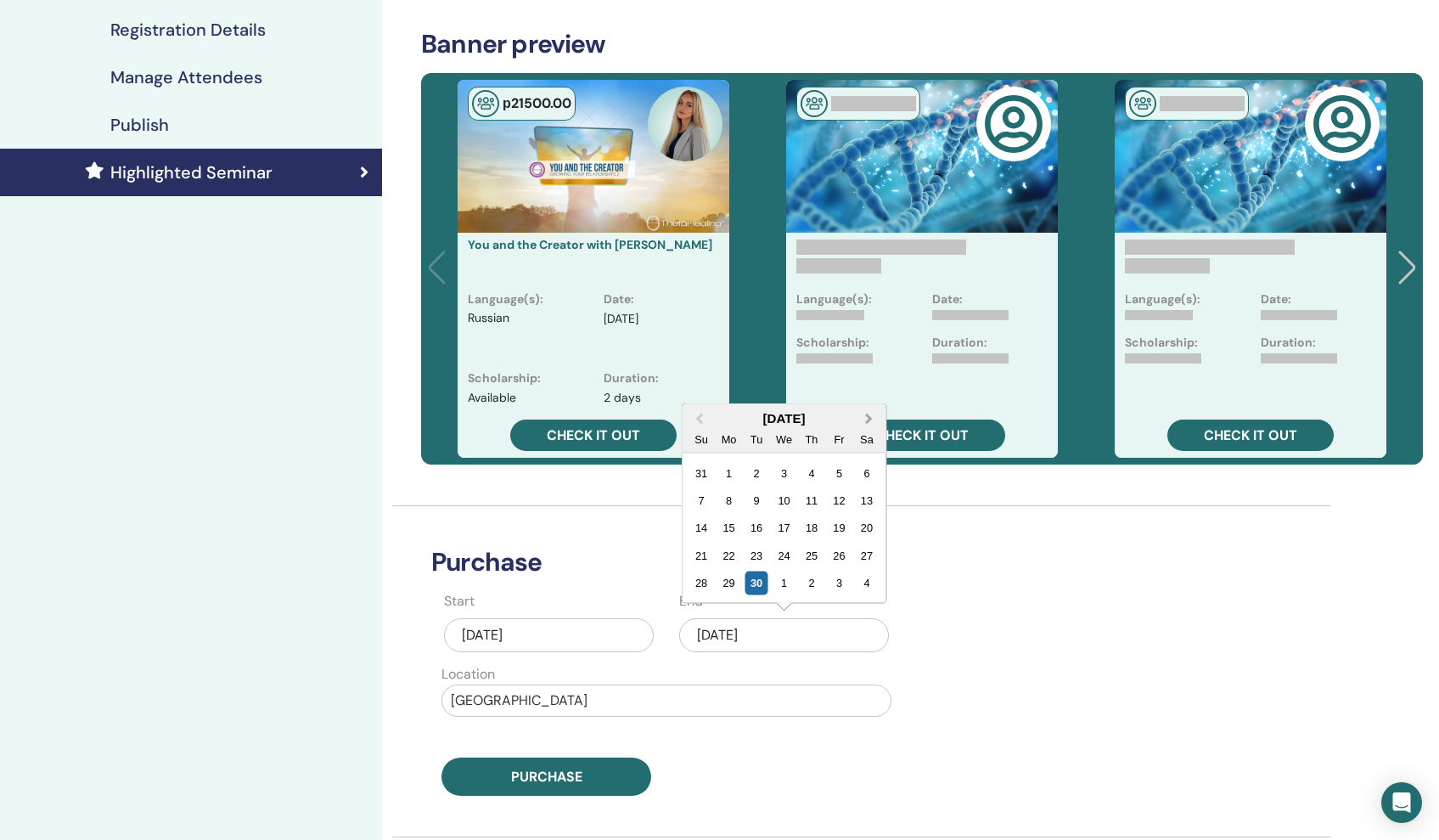
click at [869, 419] on span "Next Month" at bounding box center [869, 418] width 0 height 18
click at [869, 420] on span "Next Month" at bounding box center [869, 418] width 0 height 18
click at [701, 475] on div "2" at bounding box center [702, 474] width 23 height 23
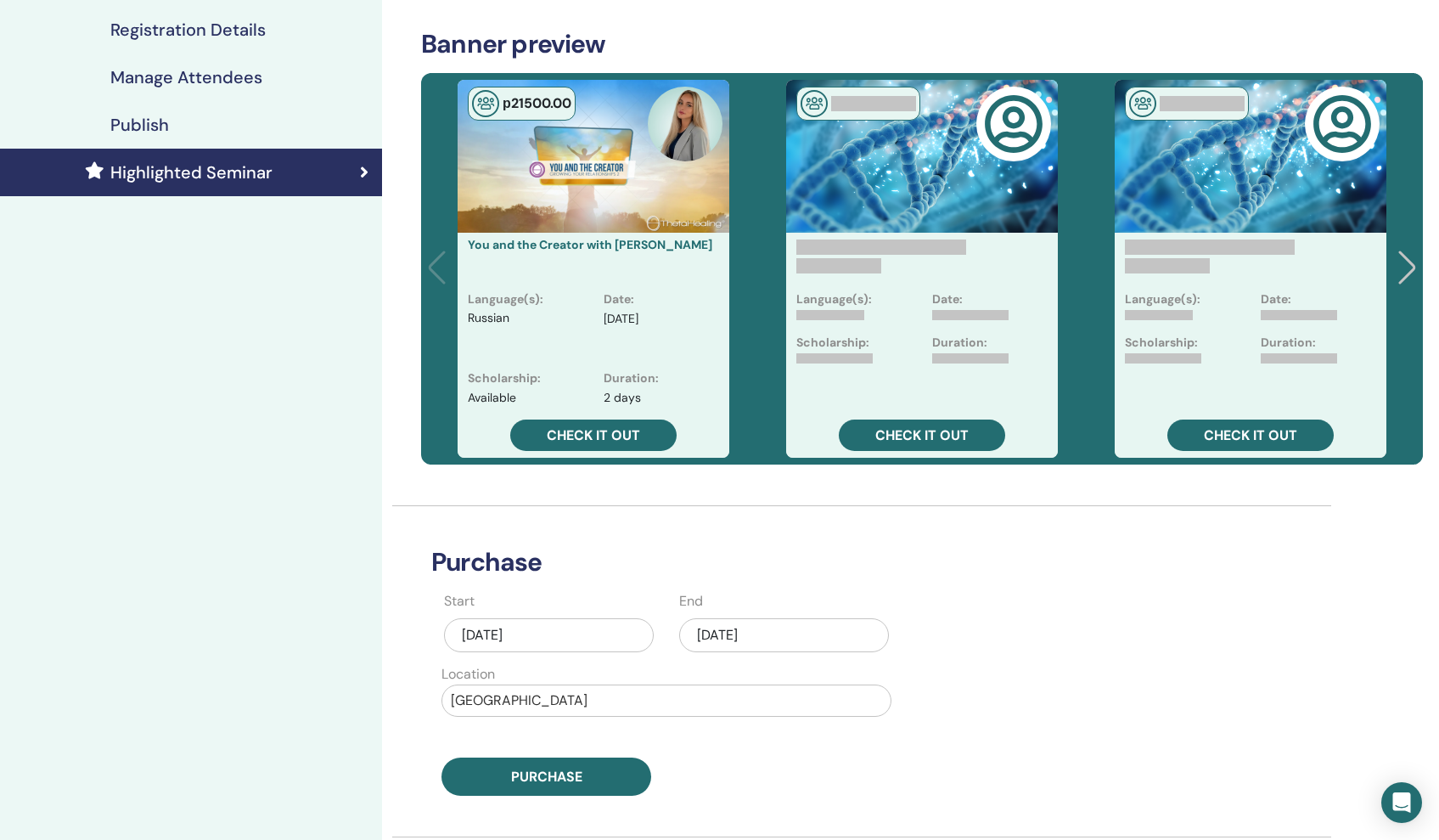
click at [774, 627] on div "[DATE]" at bounding box center [784, 634] width 210 height 34
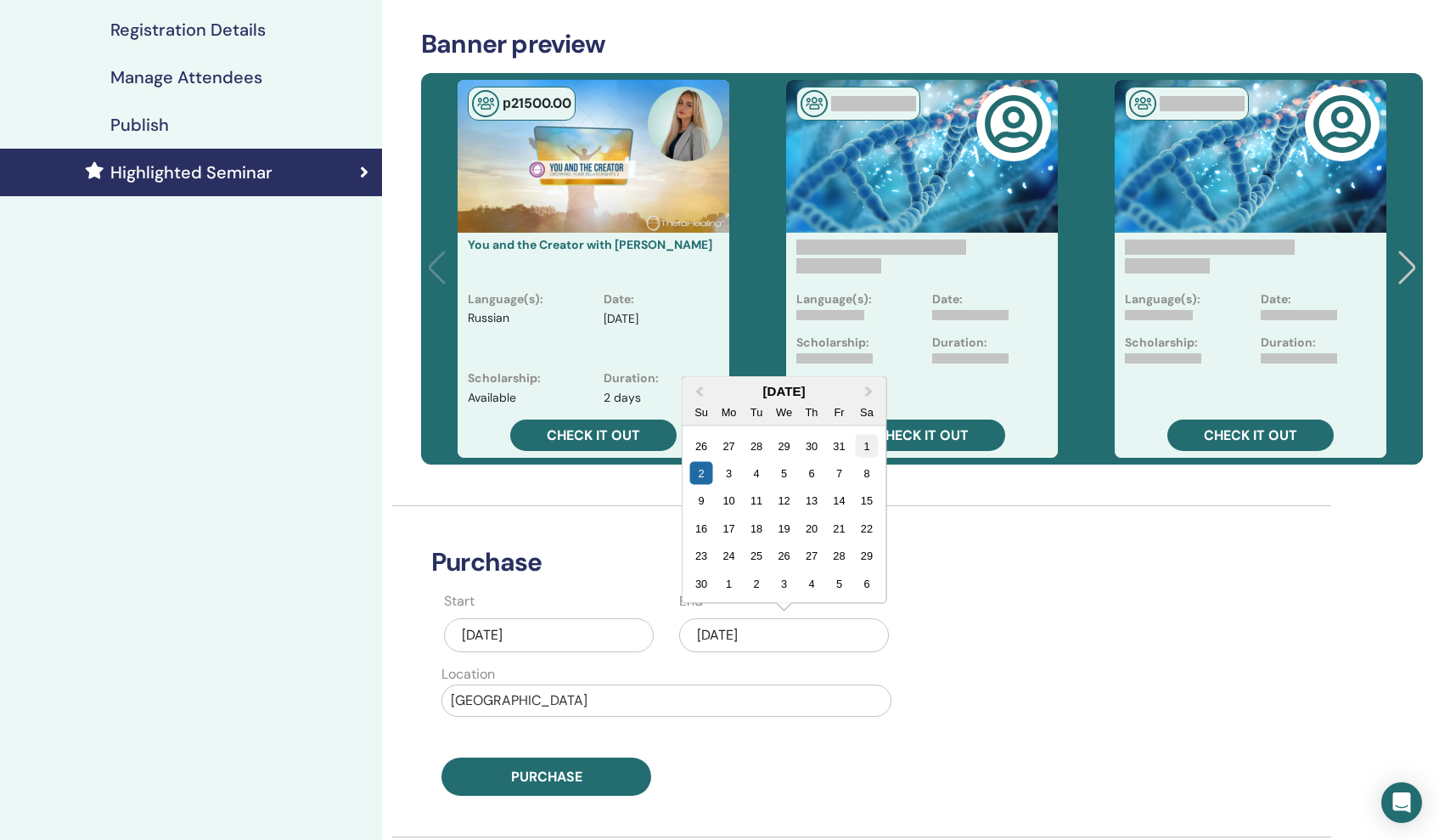
click at [870, 449] on div "1" at bounding box center [866, 445] width 23 height 23
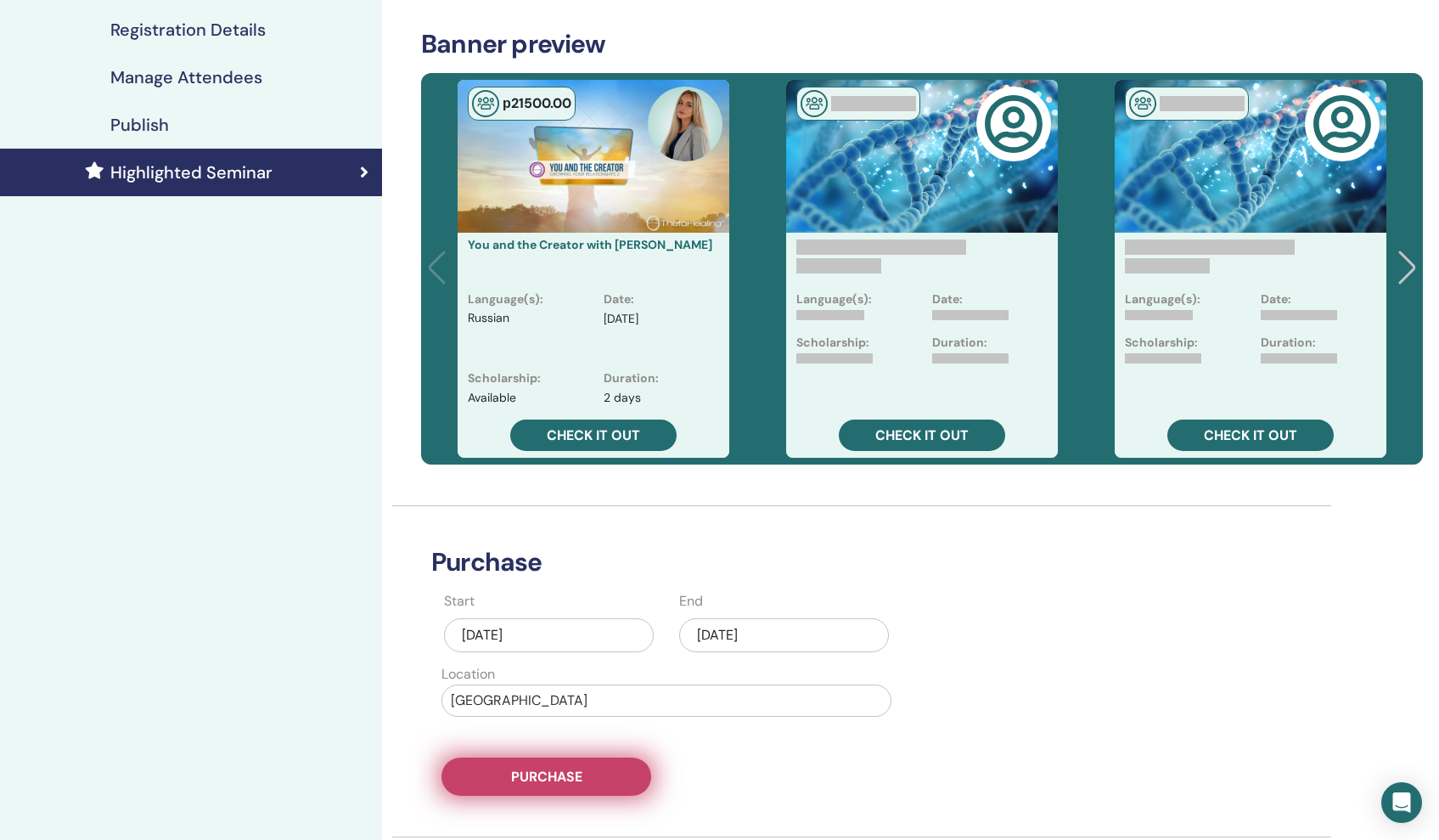
click at [551, 772] on span "Purchase" at bounding box center [547, 776] width 71 height 18
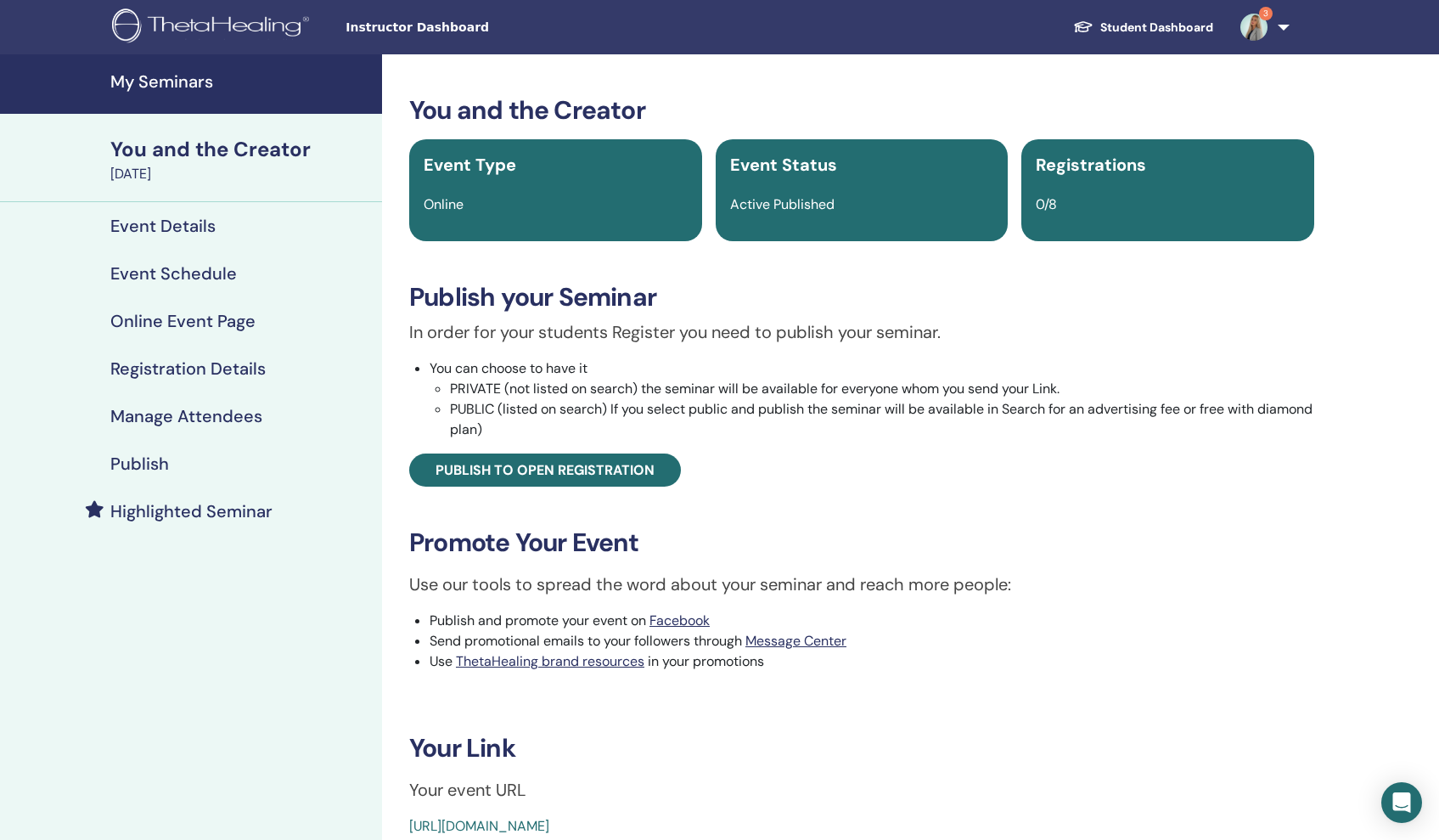
click at [130, 78] on h4 "My Seminars" at bounding box center [241, 81] width 261 height 20
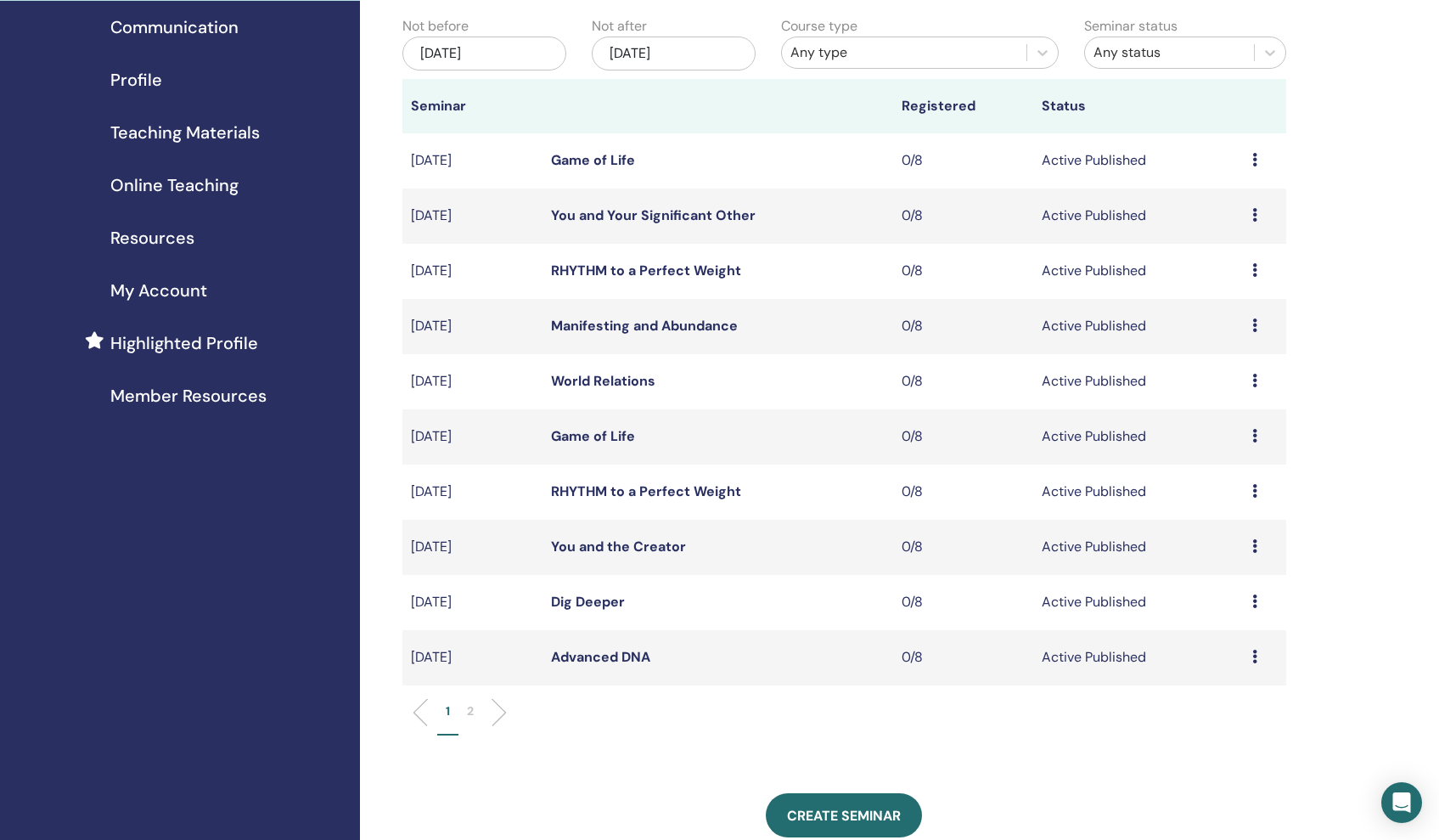
scroll to position [157, 0]
click at [612, 599] on link "Dig Deeper" at bounding box center [587, 603] width 74 height 18
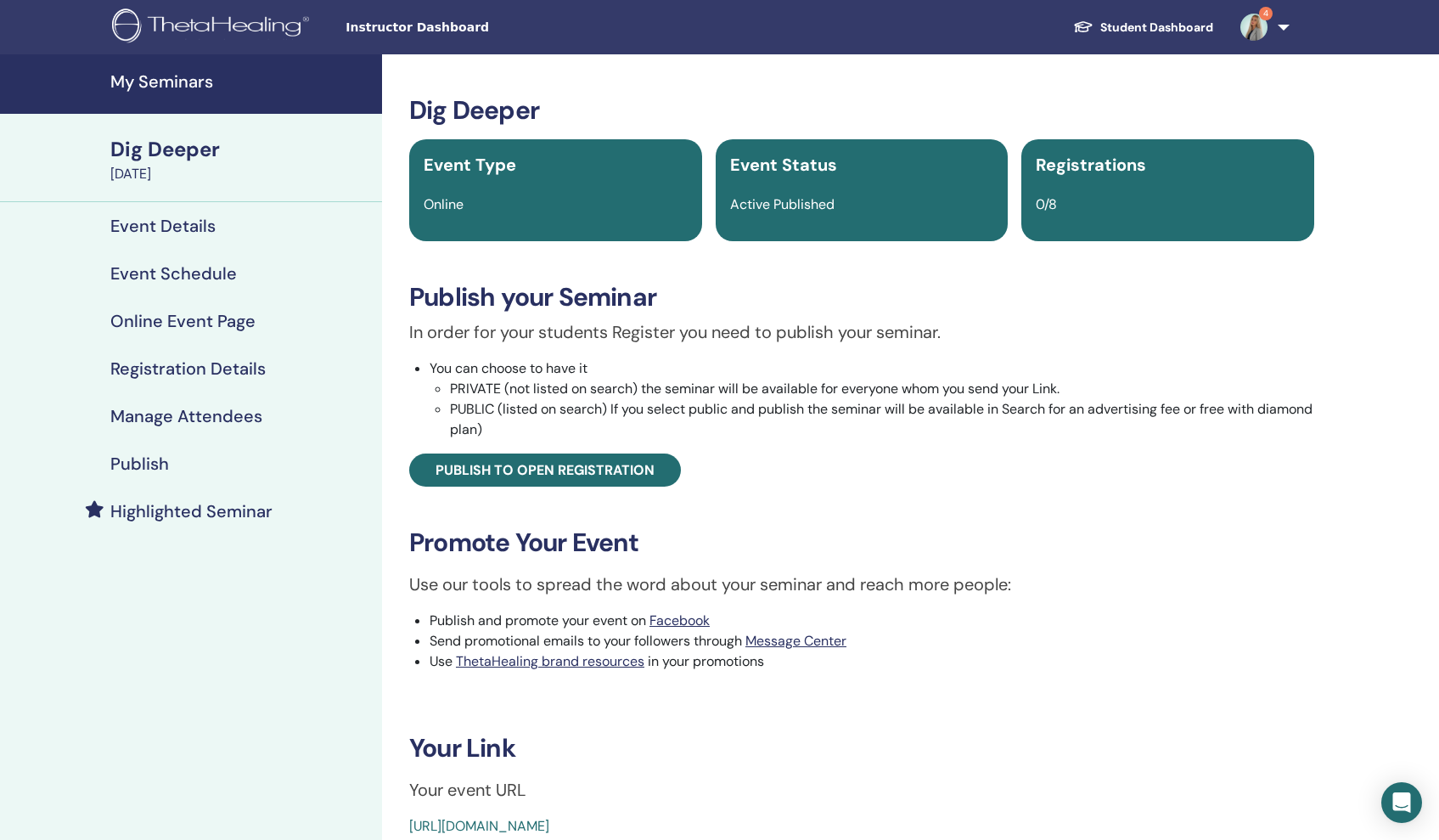
click at [211, 514] on h4 "Highlighted Seminar" at bounding box center [191, 510] width 162 height 20
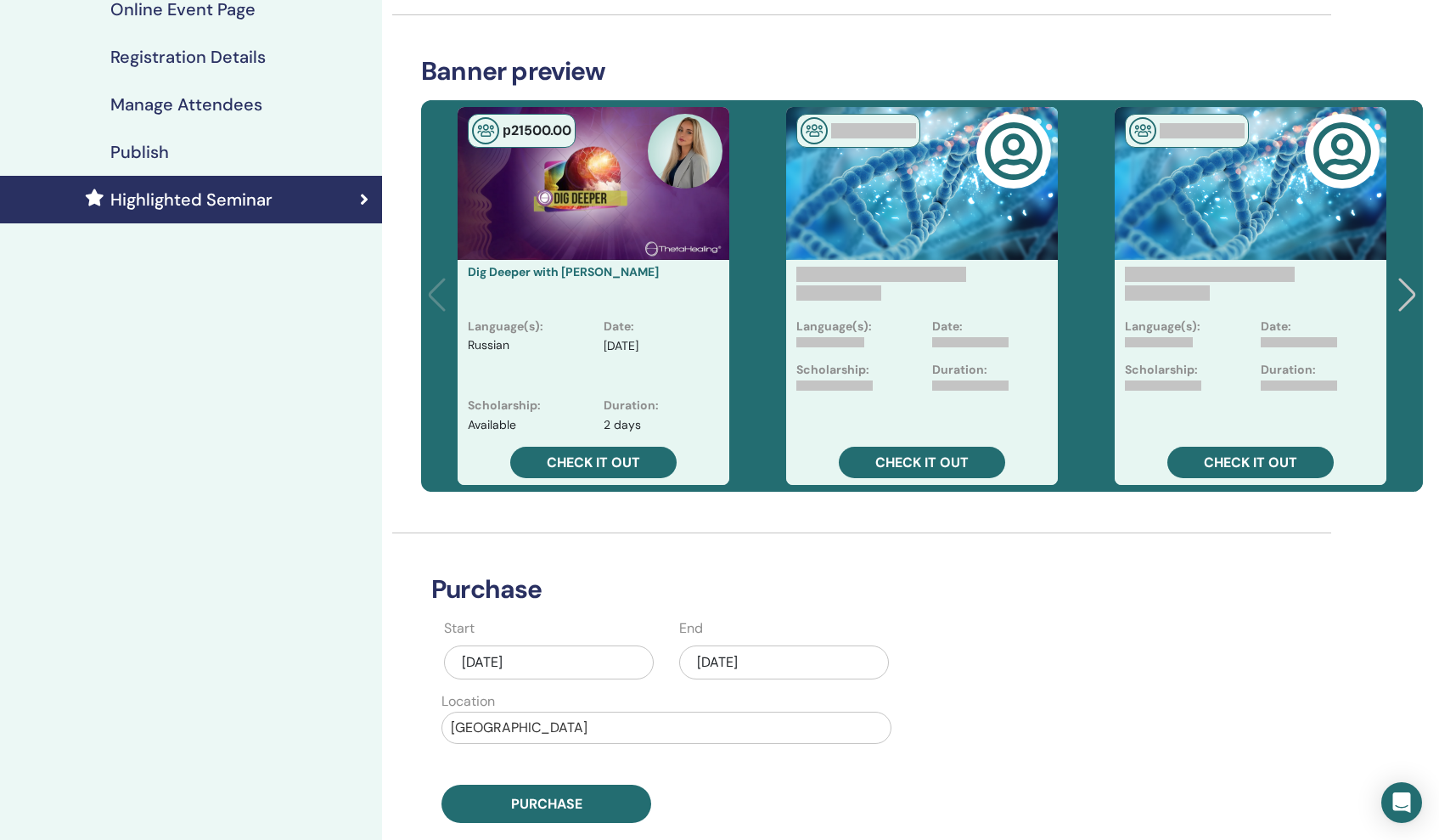
scroll to position [319, 0]
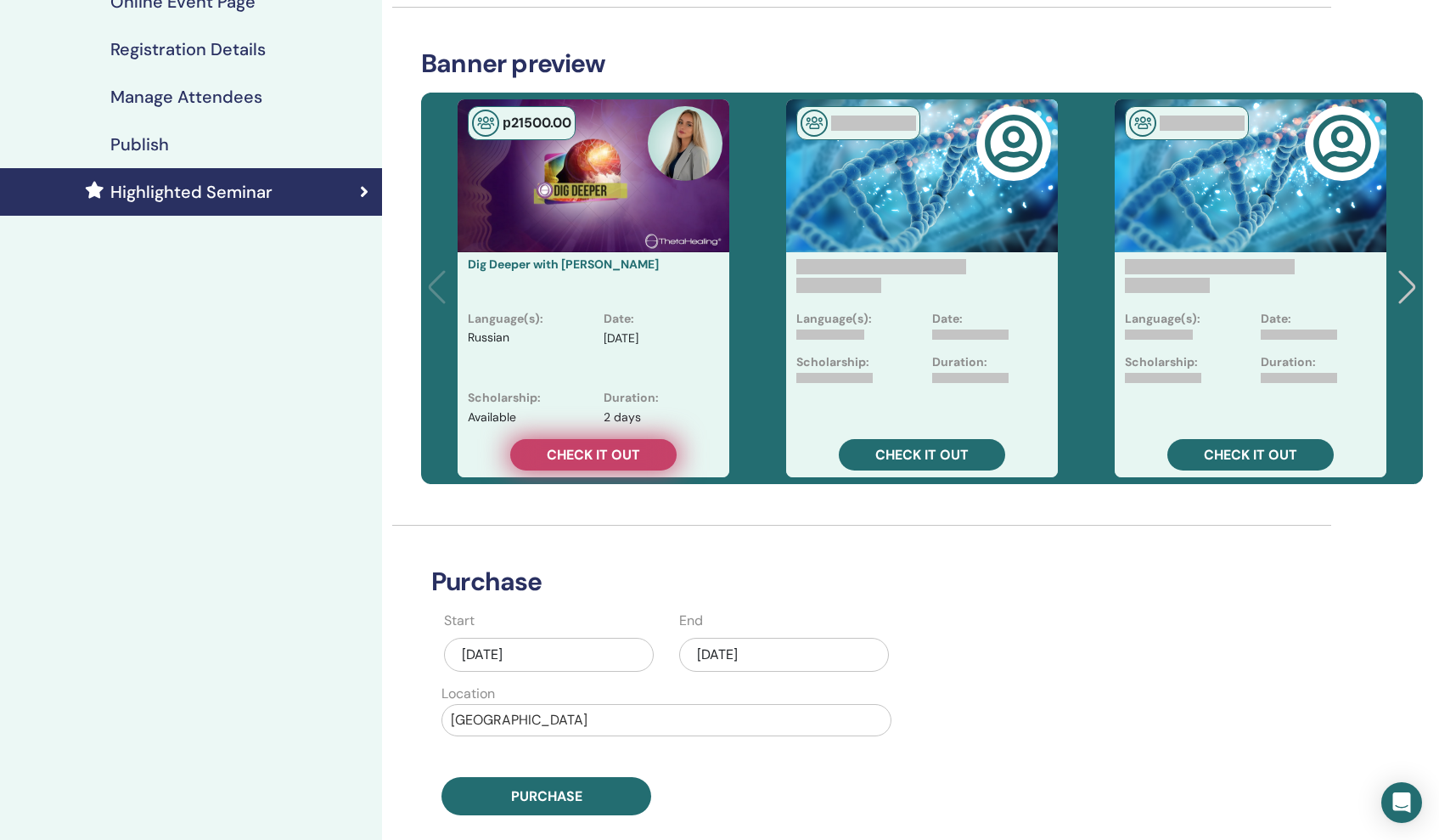
click at [623, 454] on span "Check it out" at bounding box center [593, 455] width 93 height 18
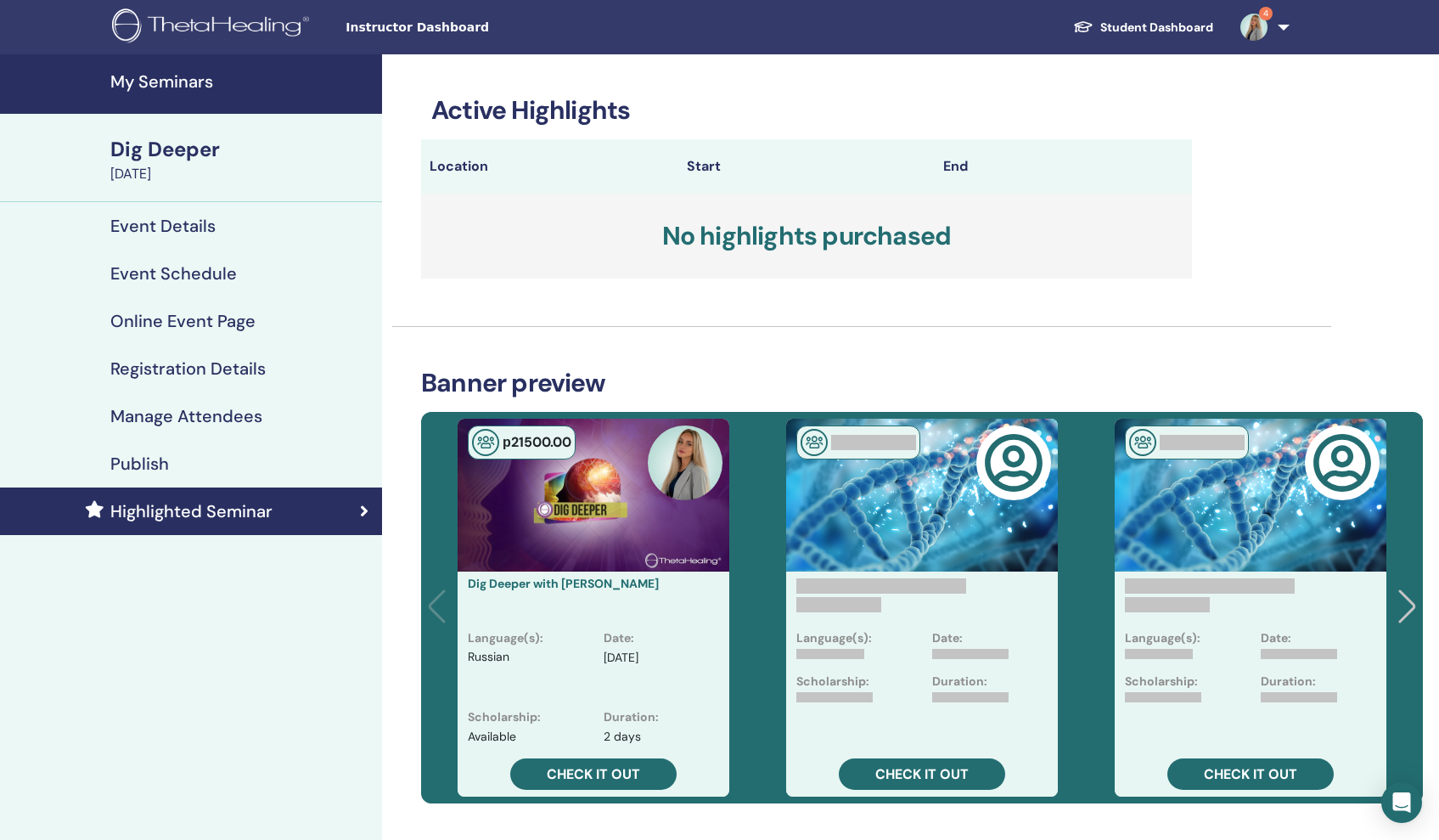
click at [672, 466] on img at bounding box center [685, 463] width 75 height 75
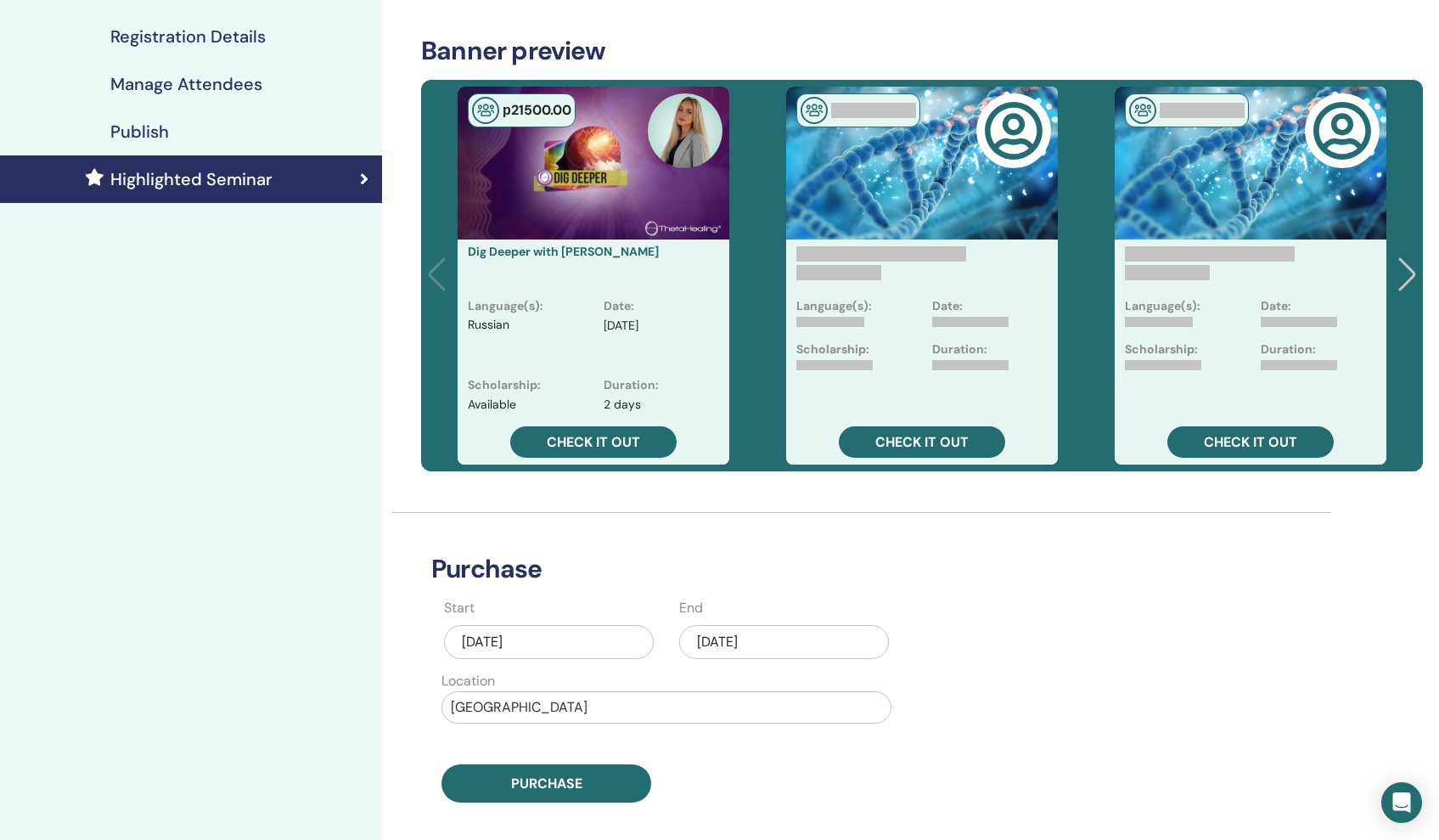
scroll to position [346, 0]
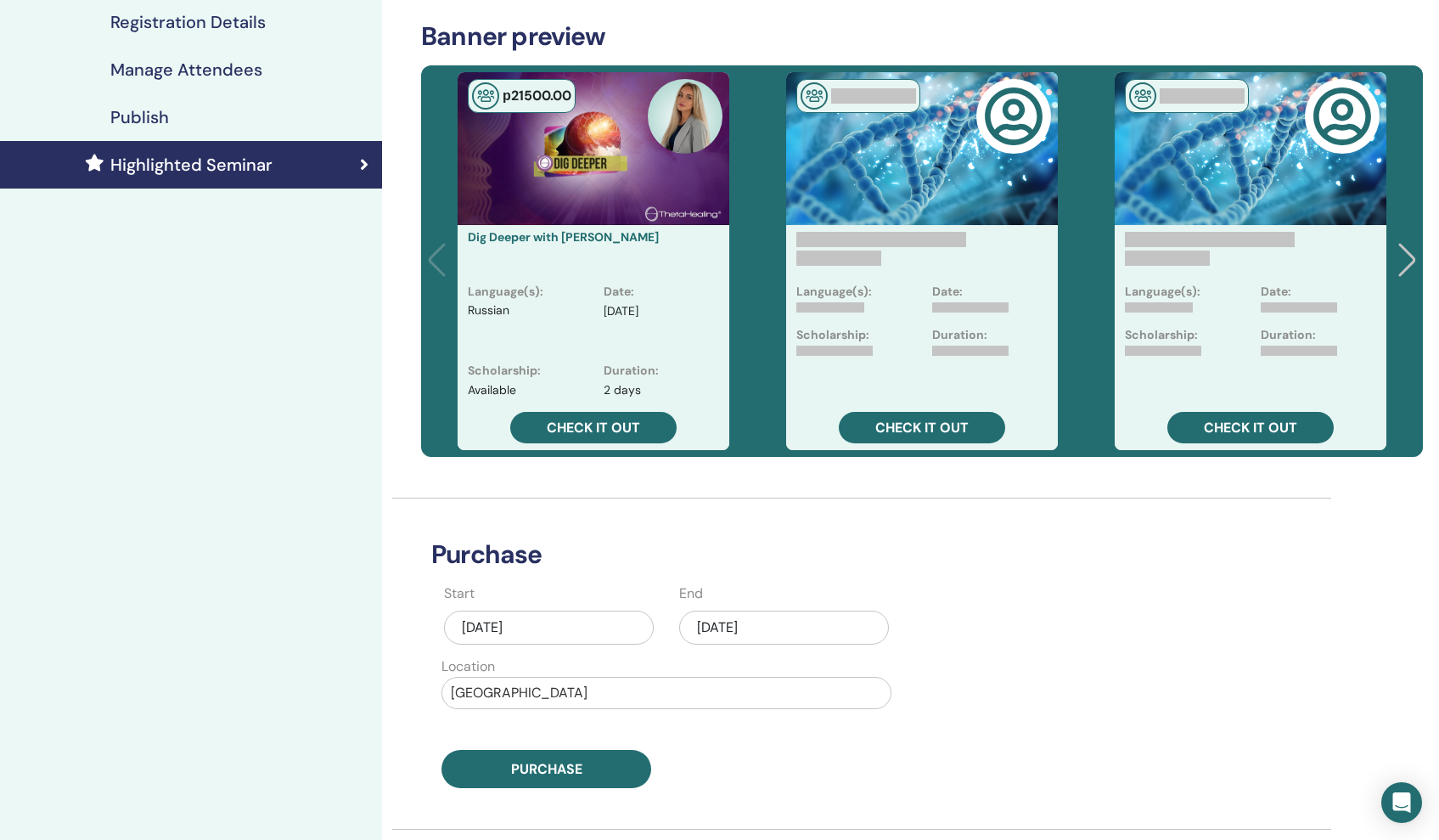
click at [812, 622] on div "Sep/30, 2025" at bounding box center [784, 627] width 210 height 34
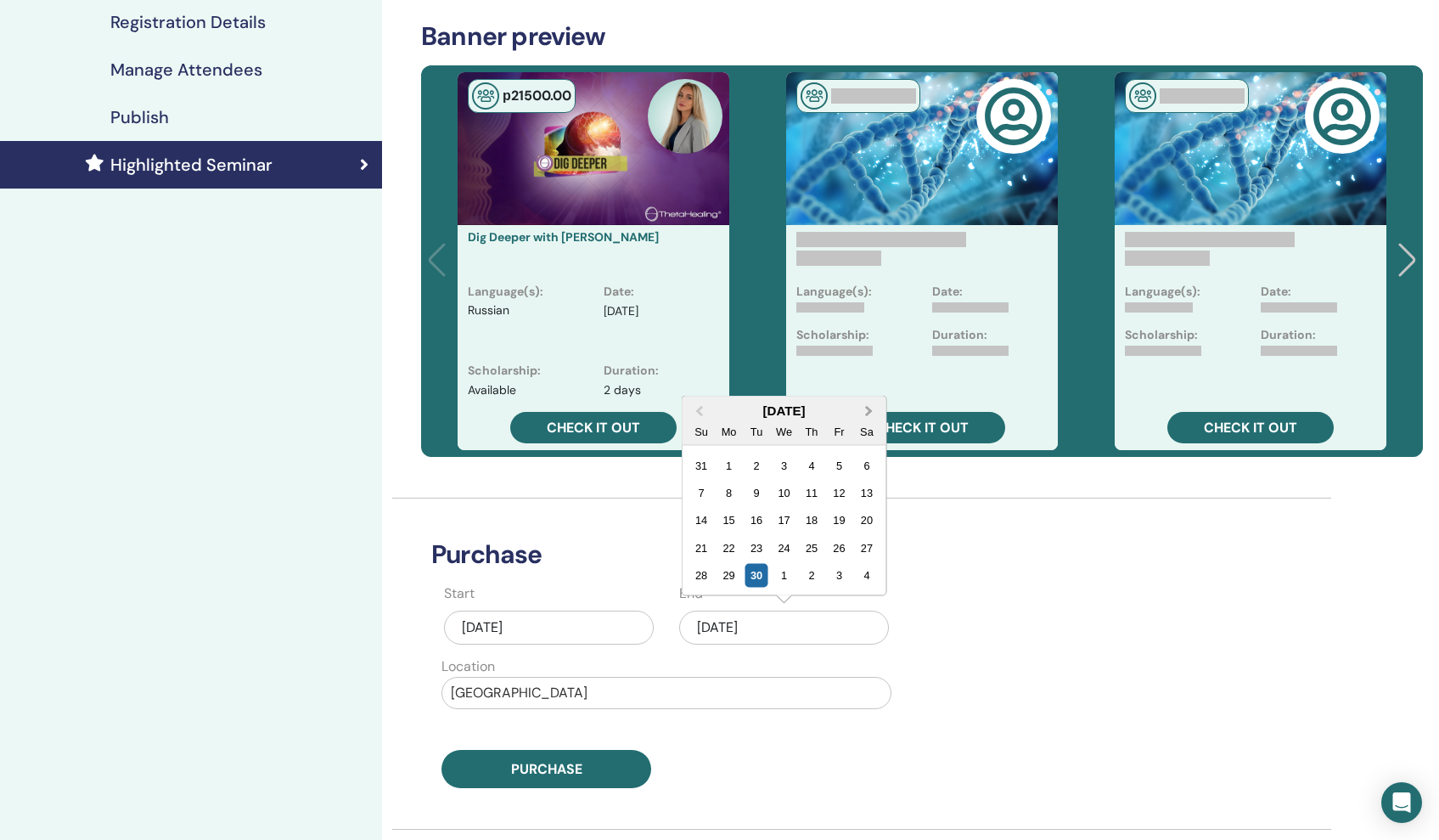
click at [869, 410] on span "Next Month" at bounding box center [869, 410] width 0 height 18
click at [868, 550] on div "25" at bounding box center [866, 547] width 23 height 23
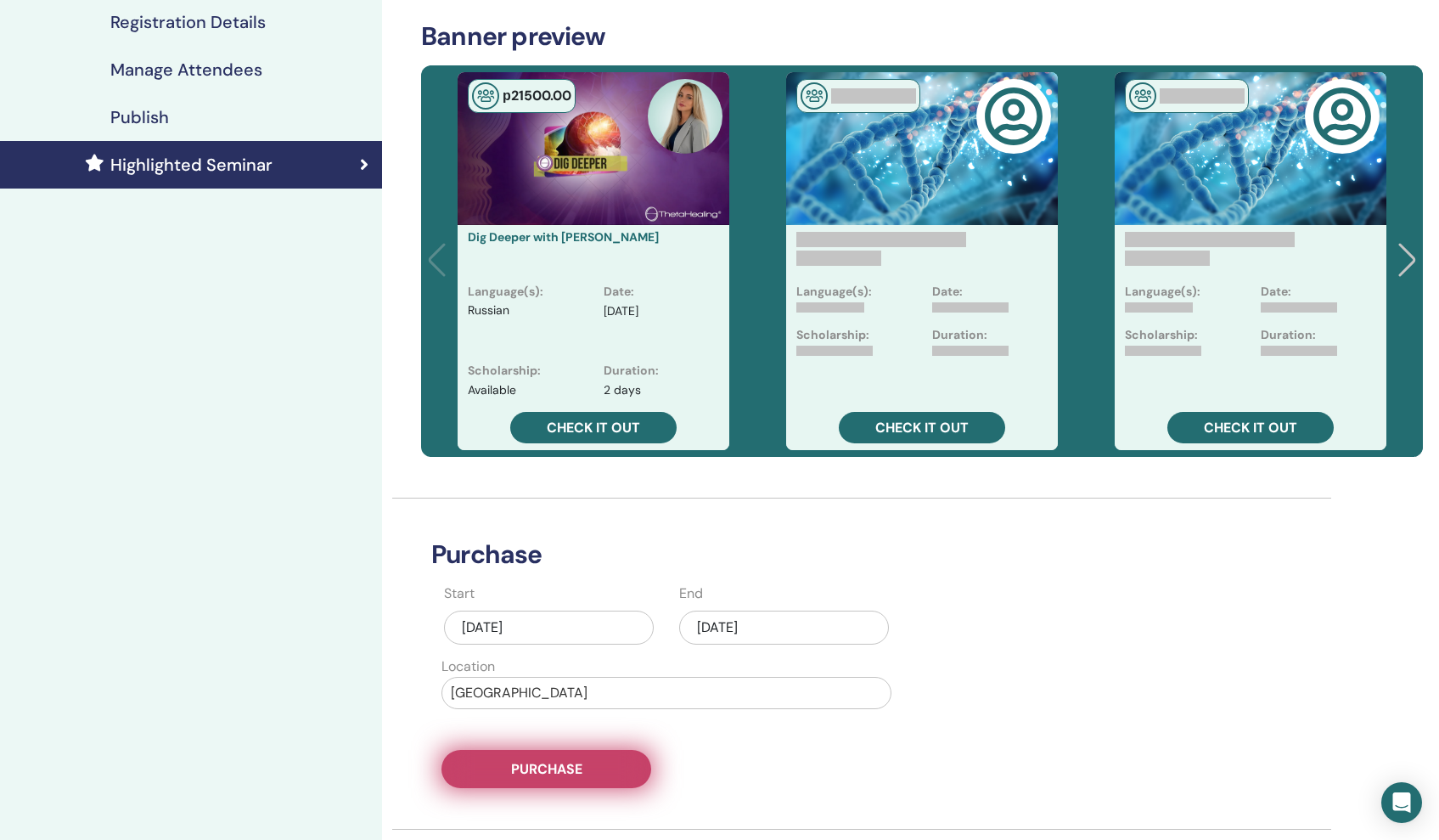
click at [532, 762] on span "Purchase" at bounding box center [547, 769] width 71 height 18
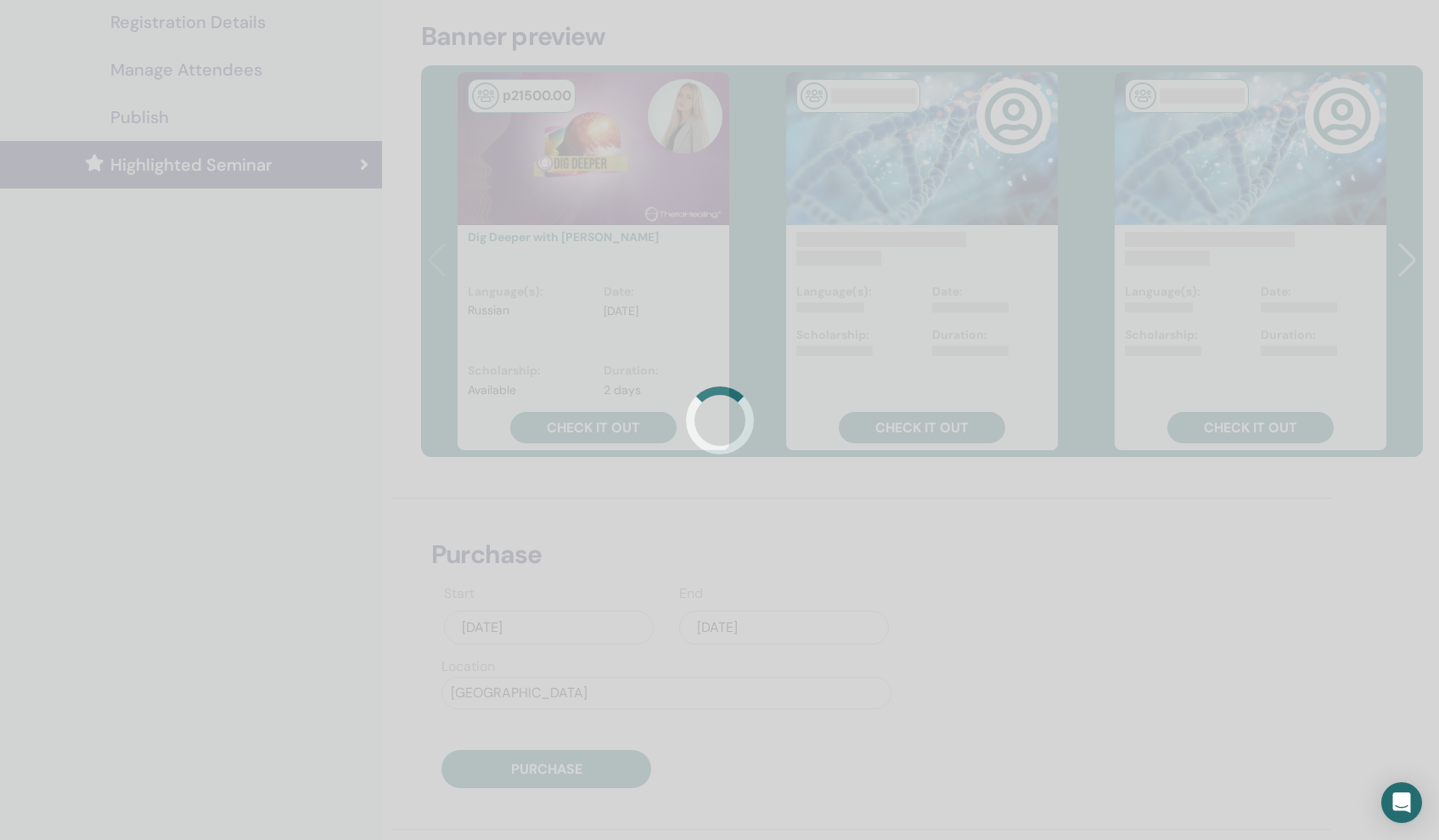
scroll to position [319, 0]
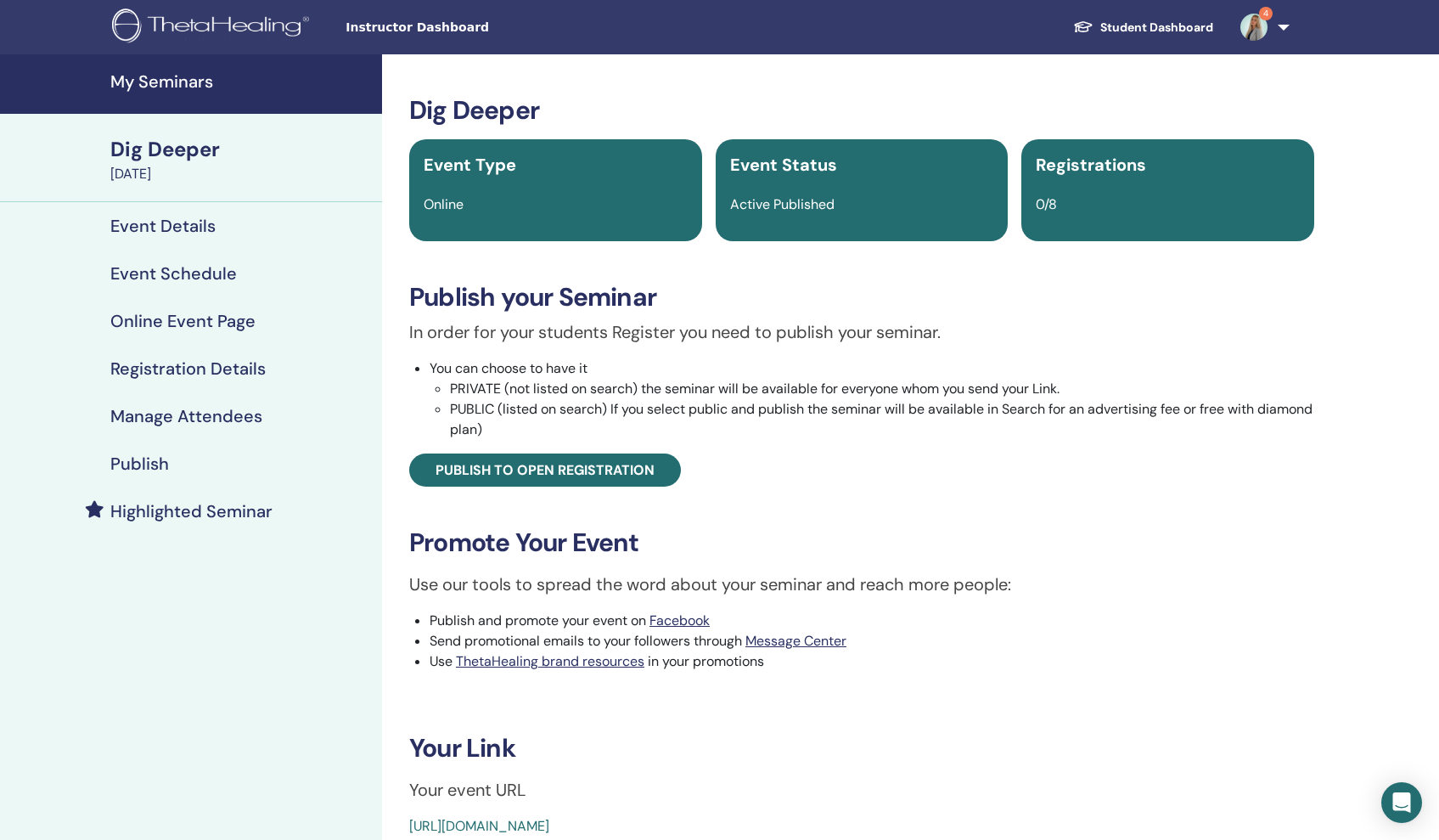
click at [139, 82] on h4 "My Seminars" at bounding box center [241, 81] width 261 height 20
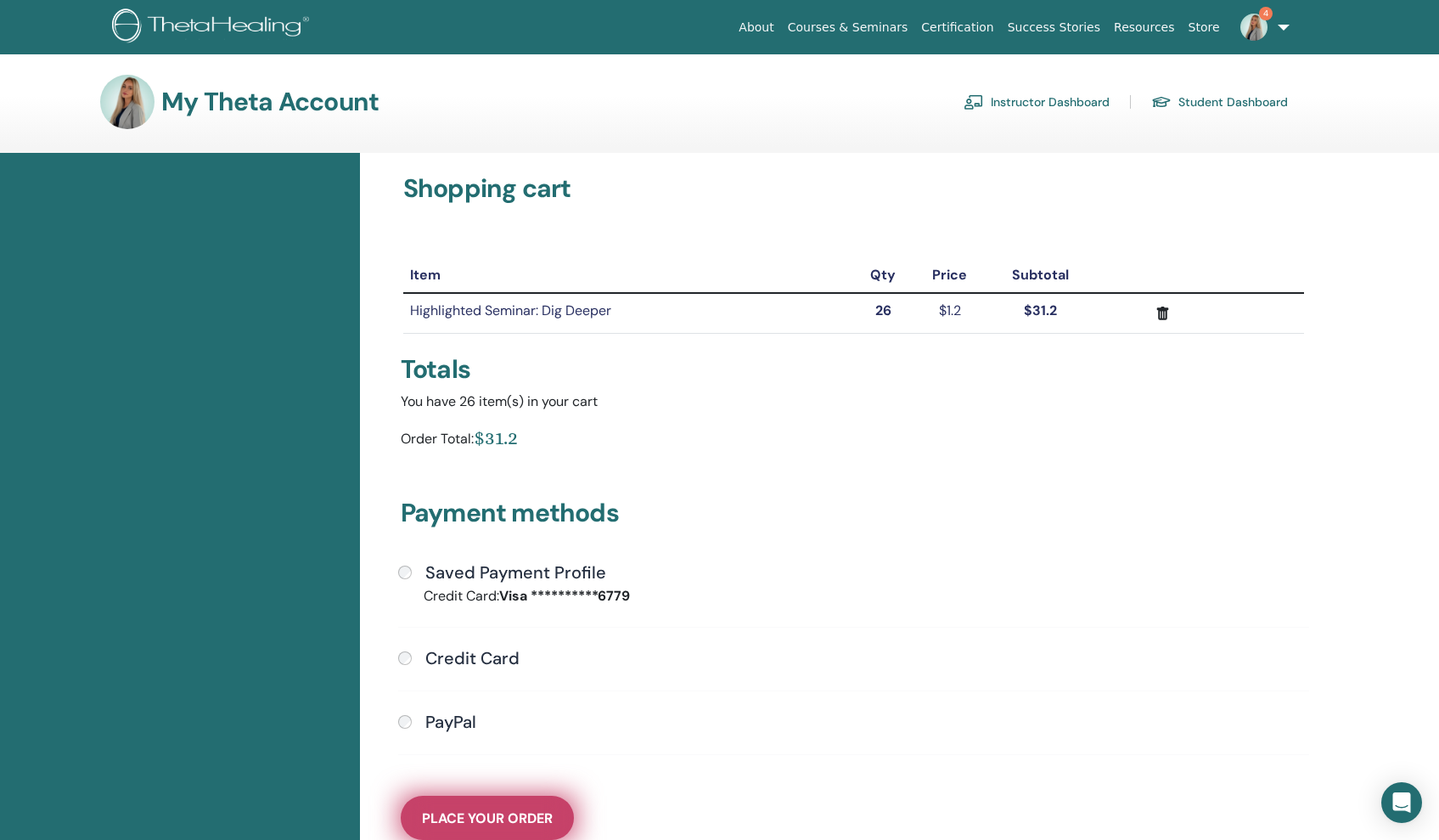
click at [459, 824] on span "Place Your Order" at bounding box center [487, 818] width 131 height 18
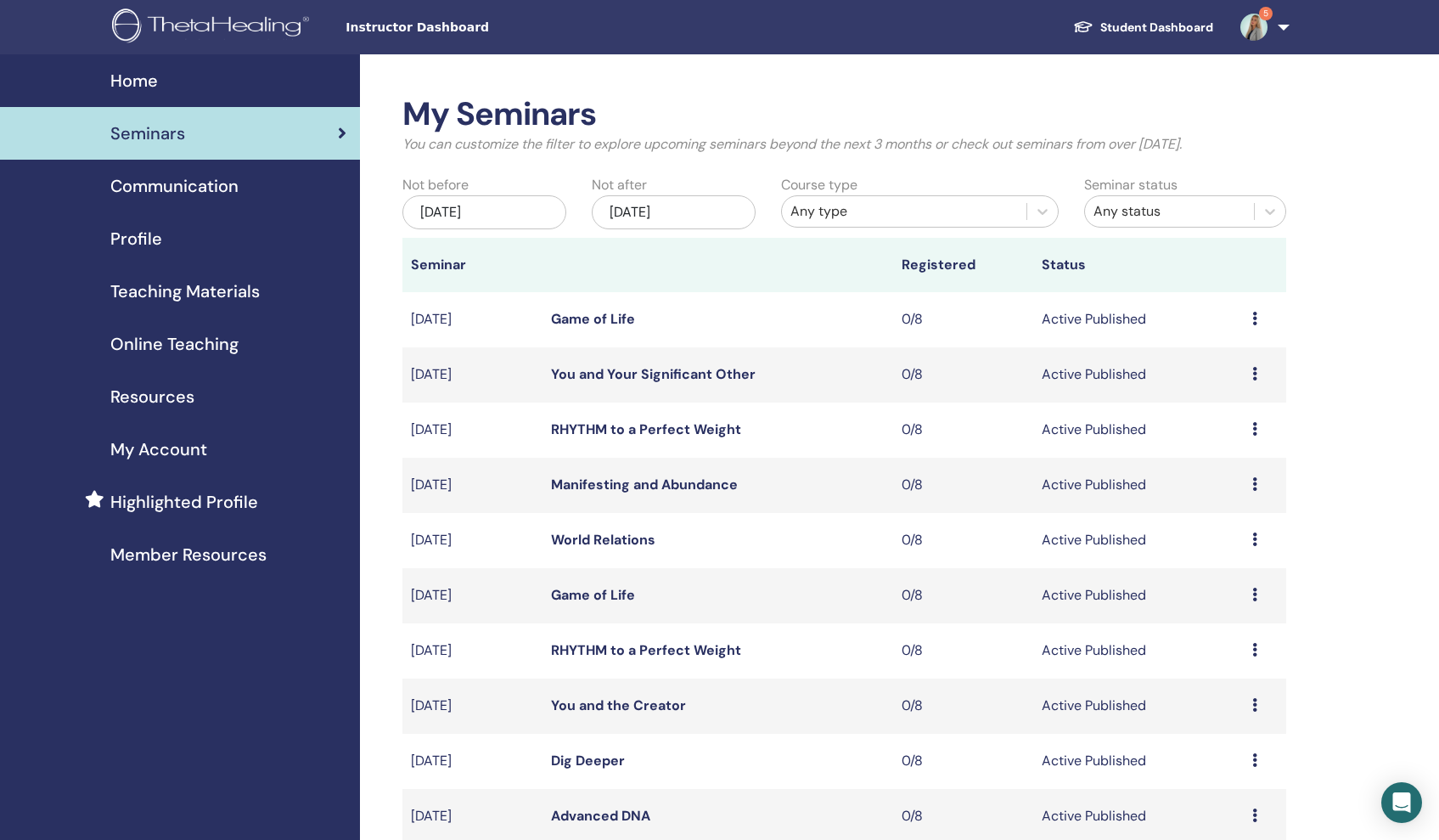
click at [130, 85] on span "Home" at bounding box center [134, 81] width 47 height 25
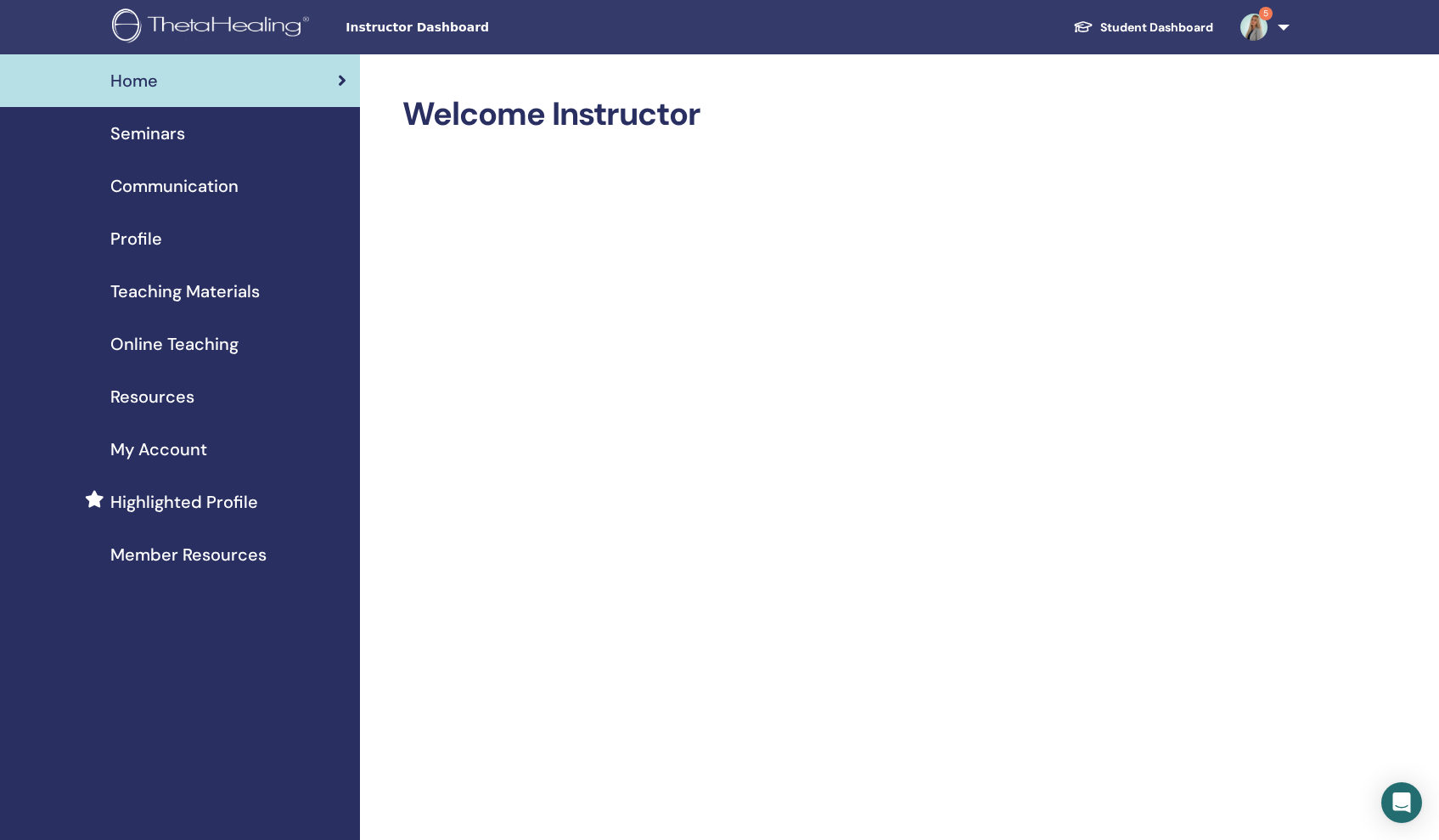
click at [127, 241] on span "Profile" at bounding box center [136, 238] width 52 height 25
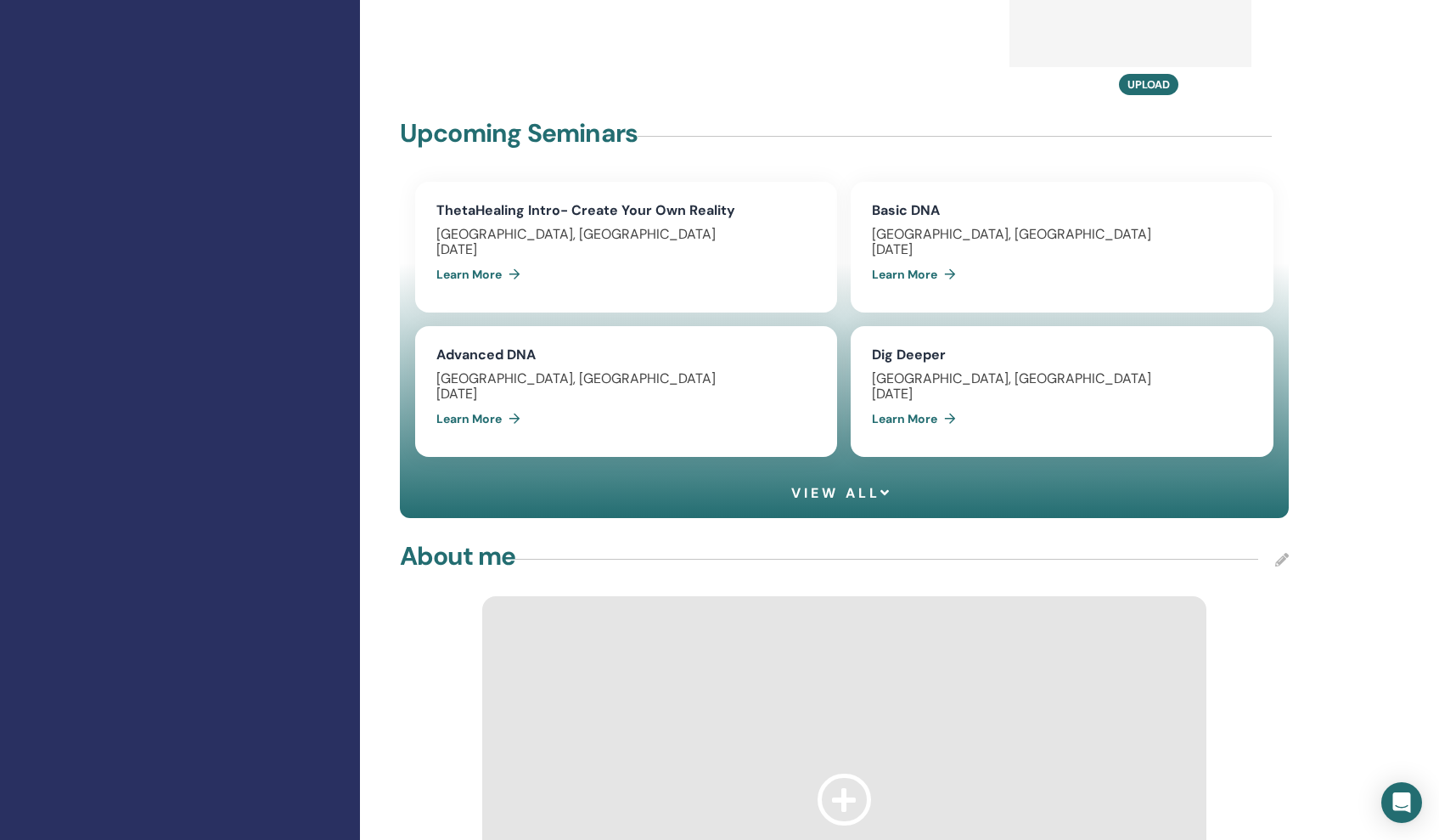
scroll to position [1191, 0]
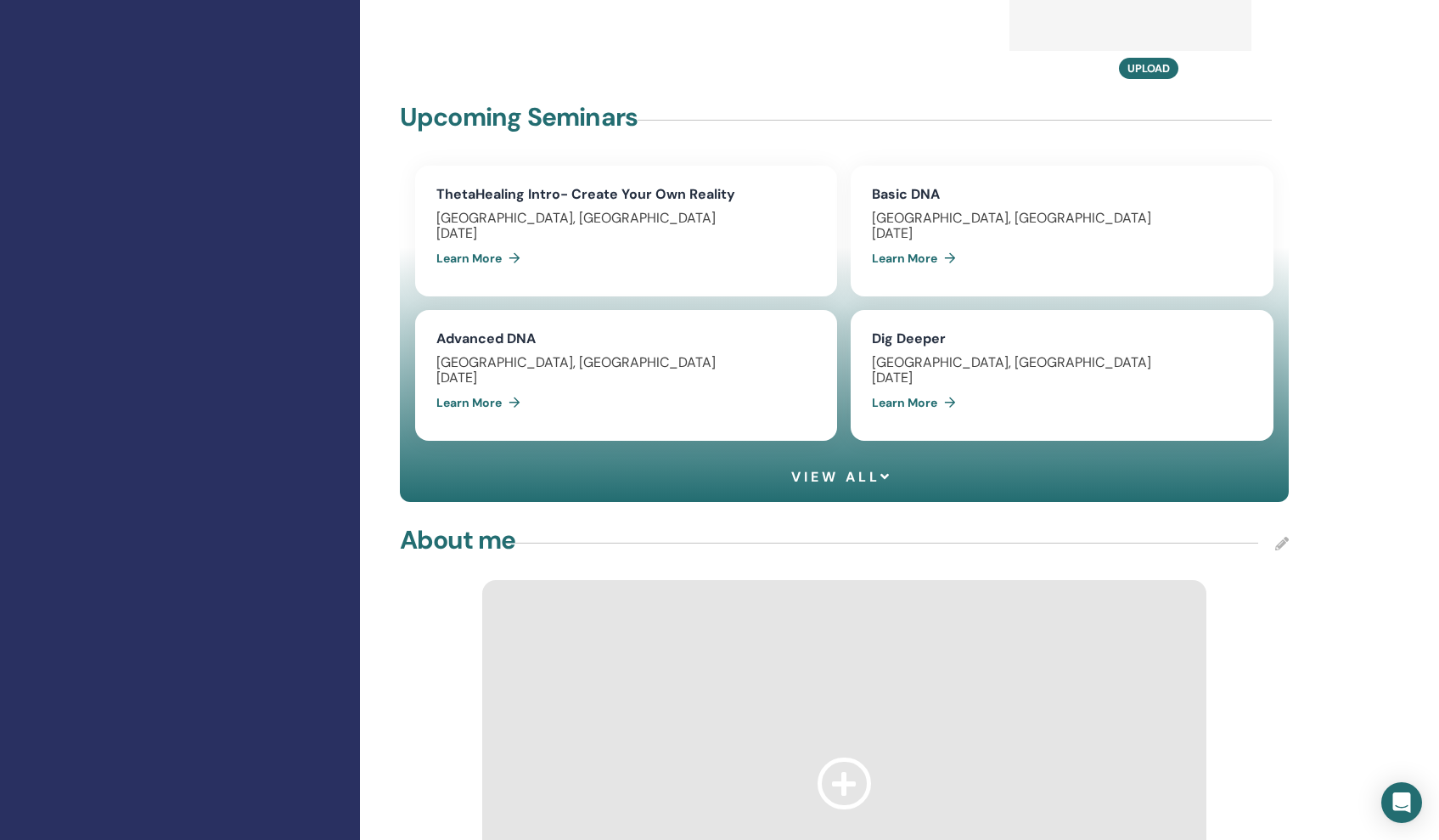
click at [868, 484] on span "View all" at bounding box center [841, 477] width 101 height 16
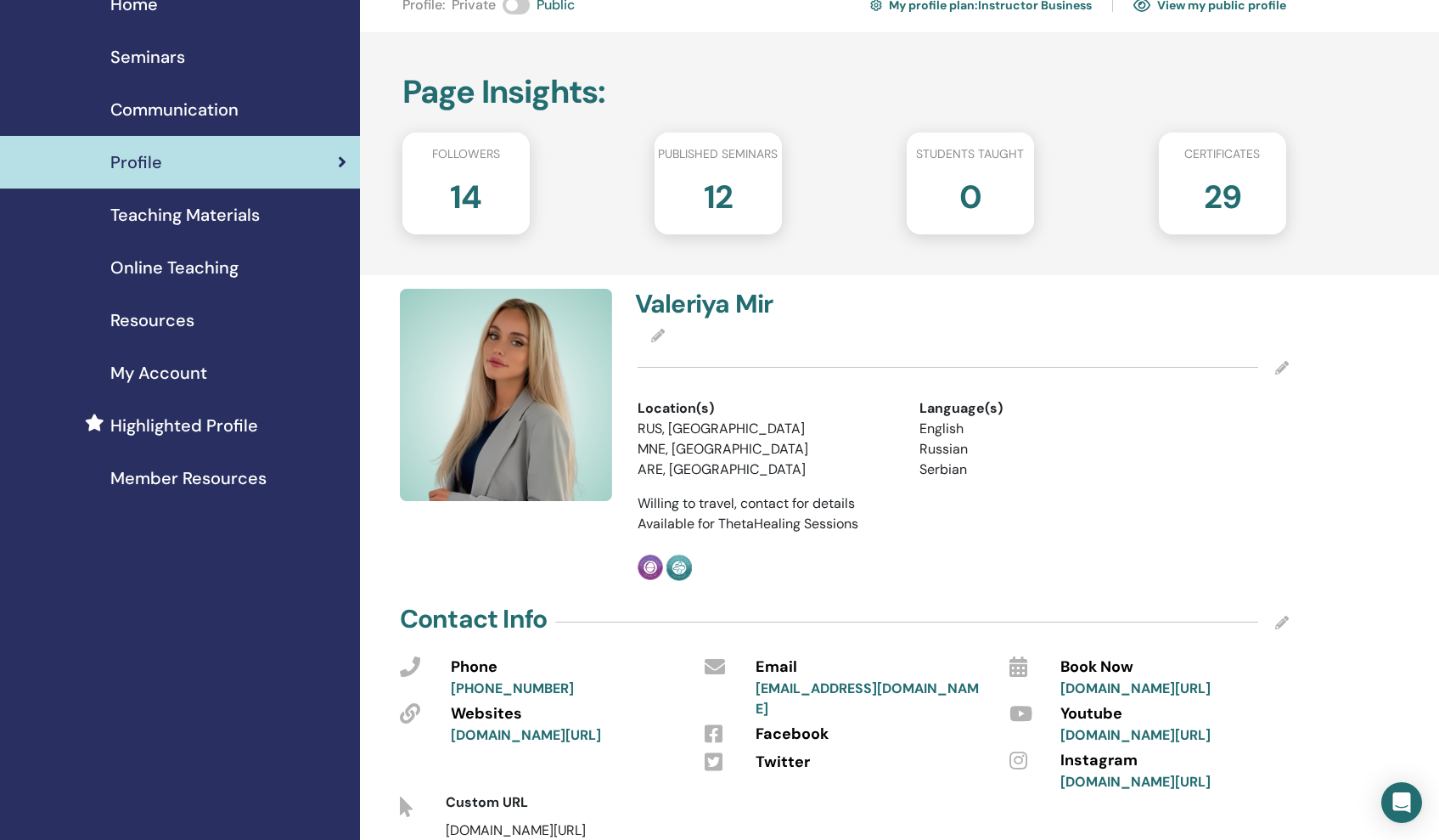
scroll to position [0, 0]
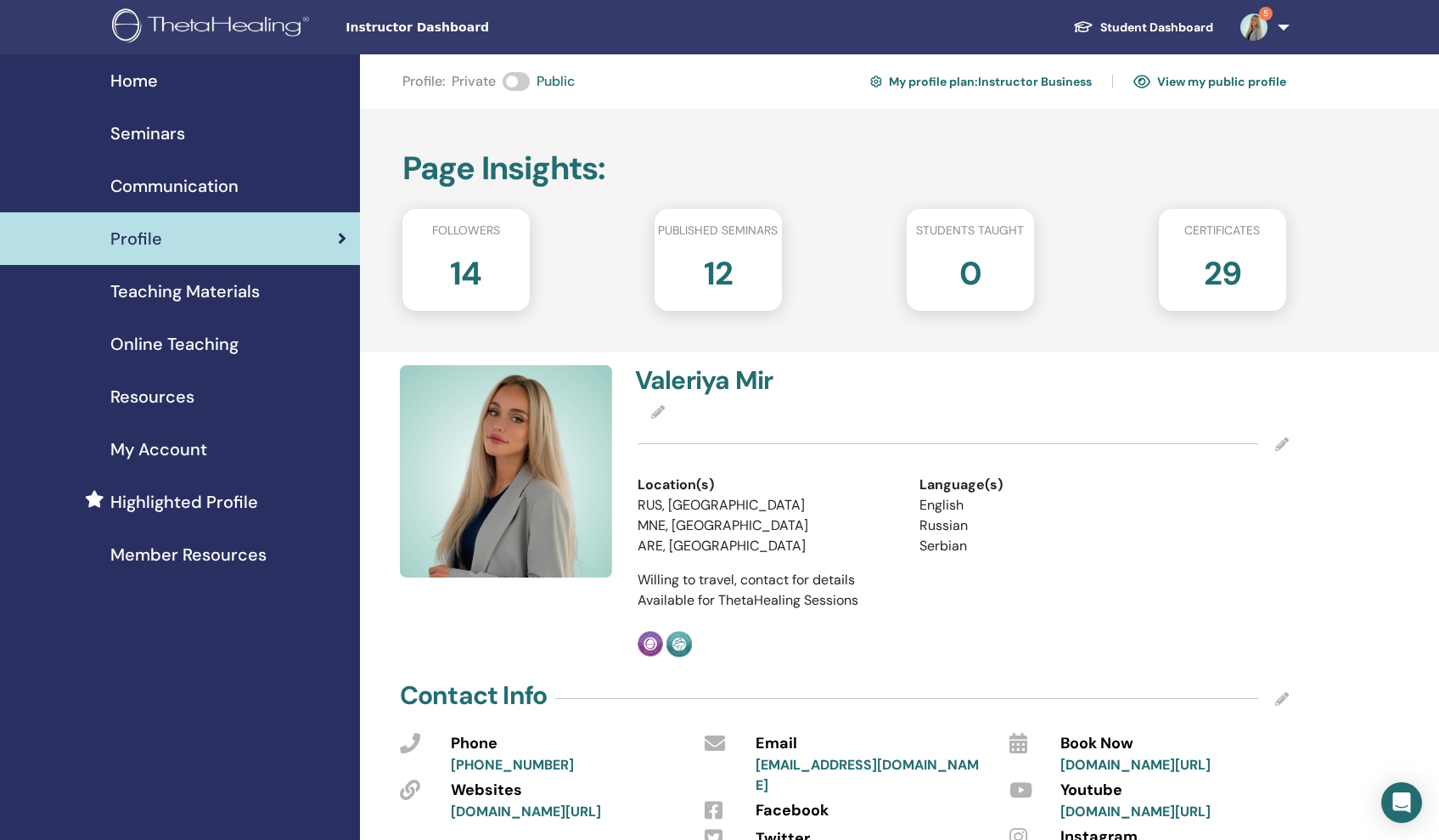
click at [733, 261] on div "12" at bounding box center [718, 280] width 153 height 68
click at [134, 134] on span "Seminars" at bounding box center [148, 133] width 75 height 25
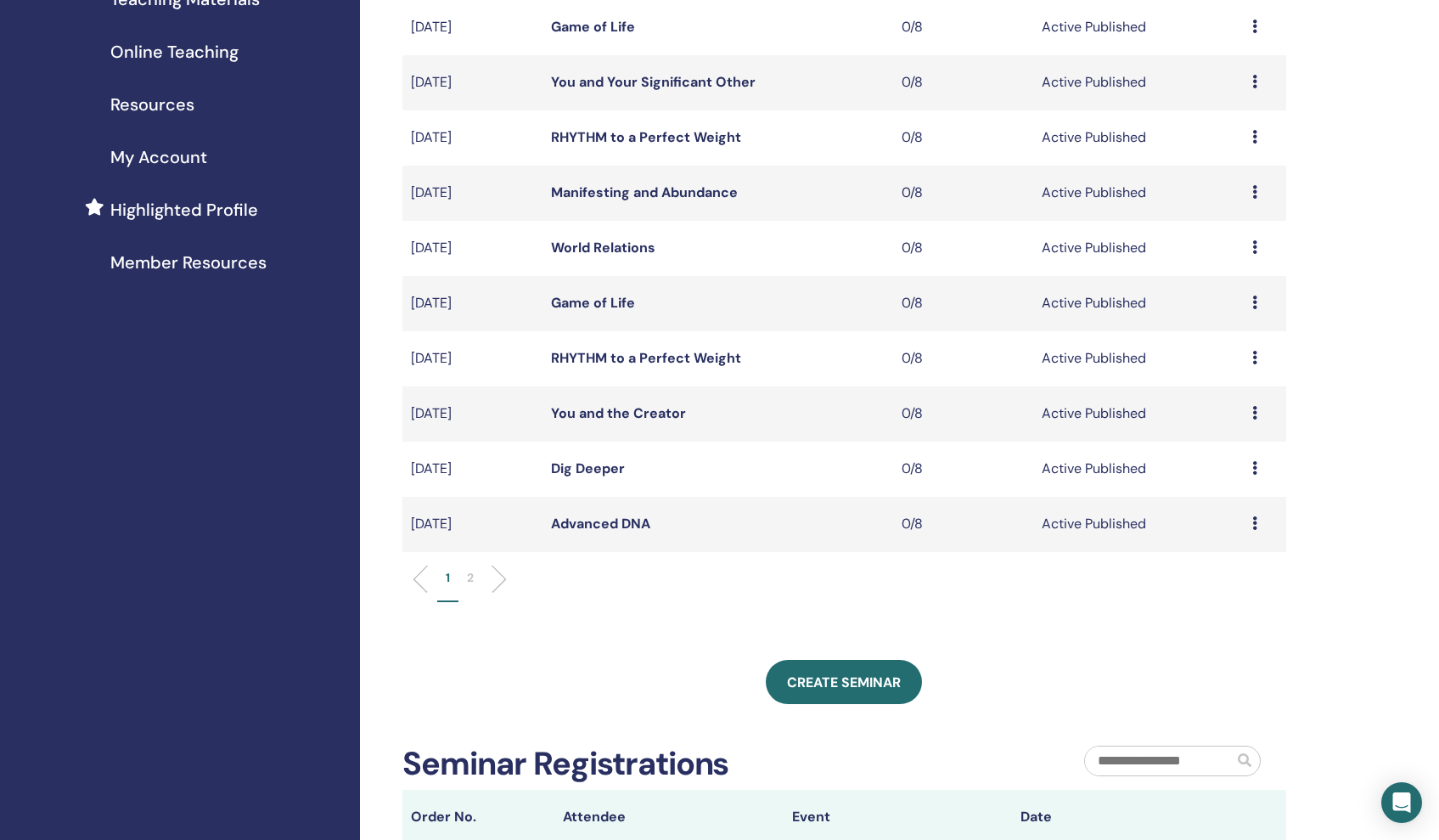
scroll to position [294, 0]
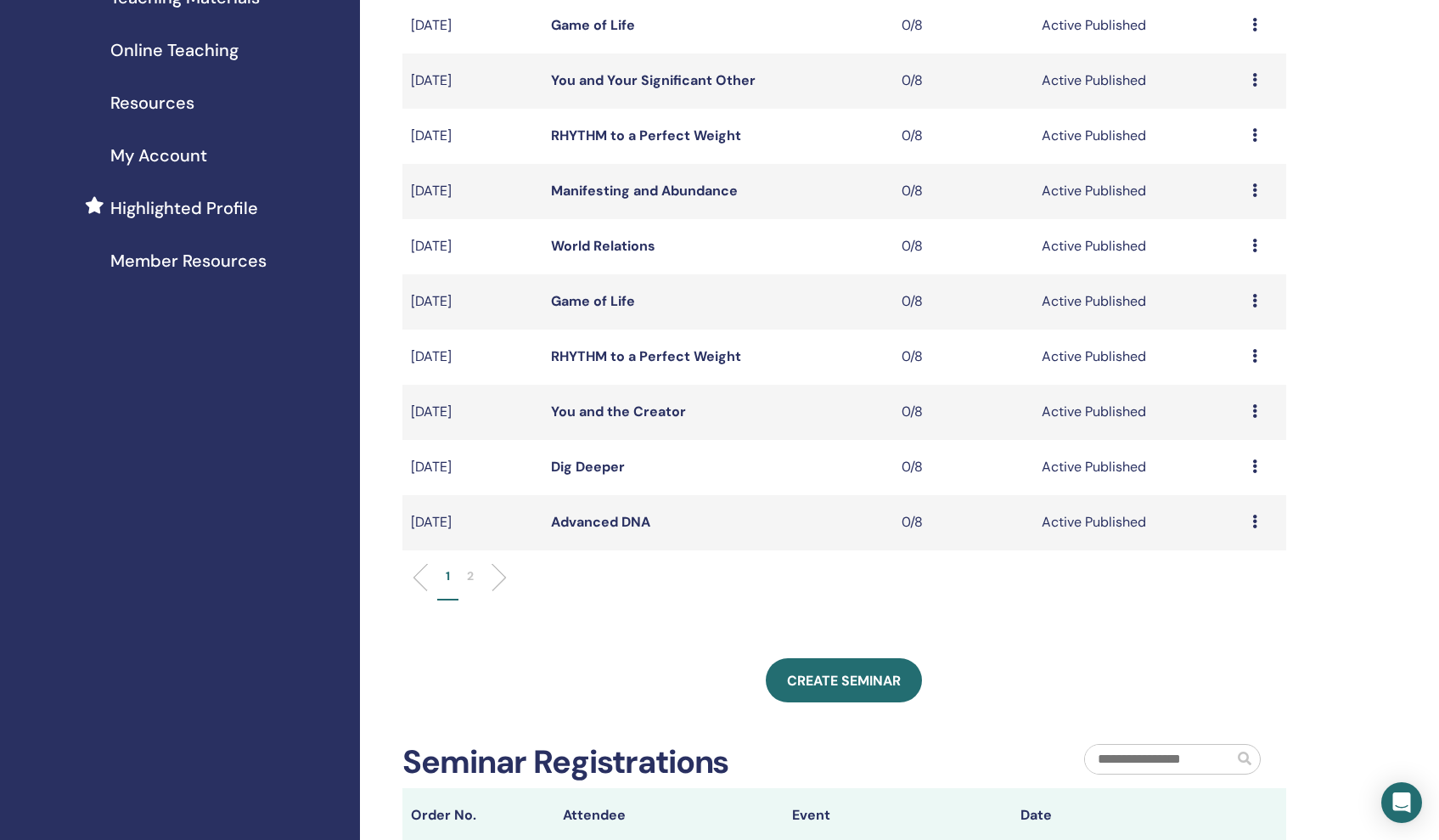
click at [473, 576] on p "2" at bounding box center [470, 576] width 7 height 18
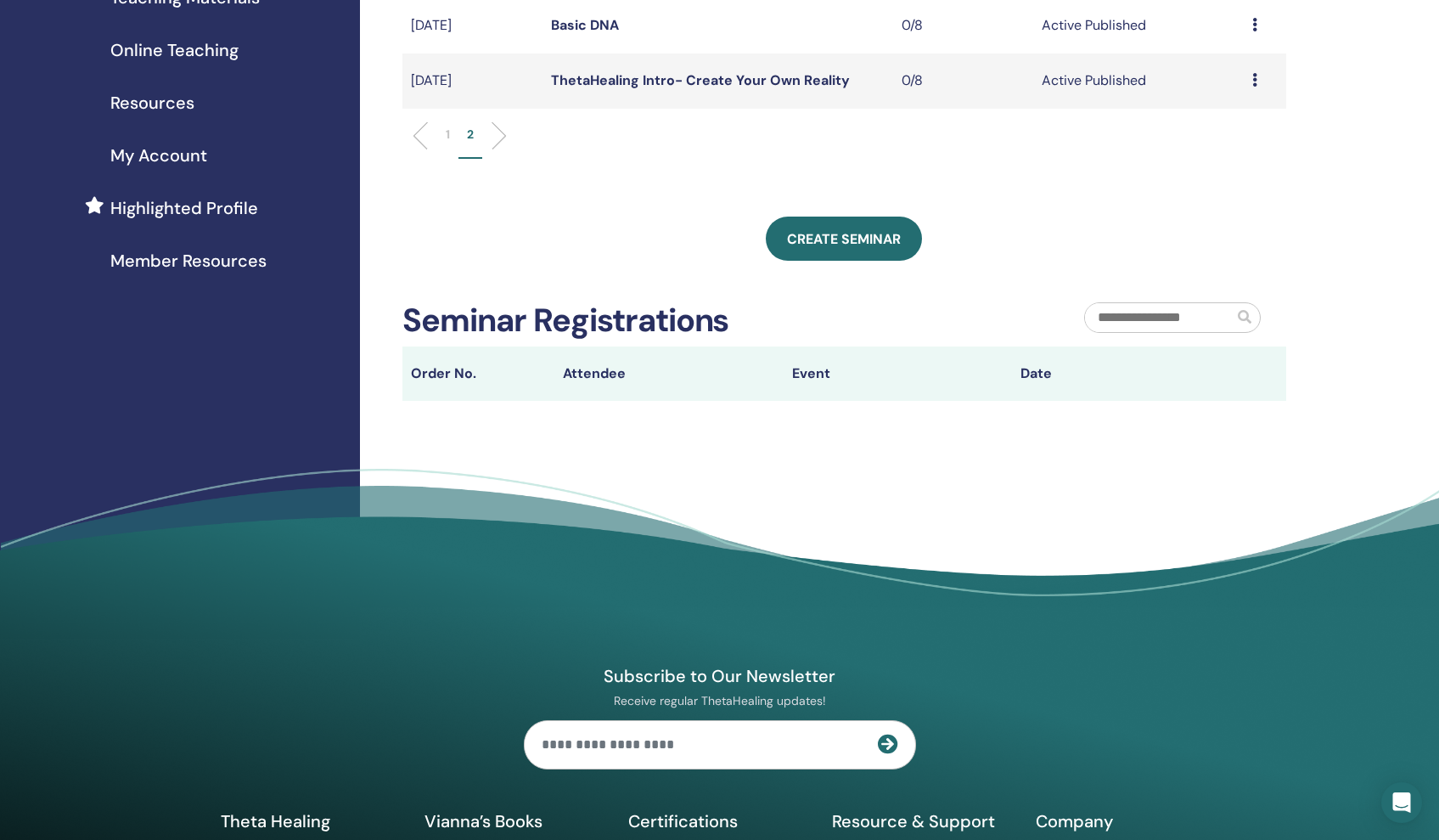
click at [590, 22] on link "Basic DNA" at bounding box center [584, 25] width 68 height 18
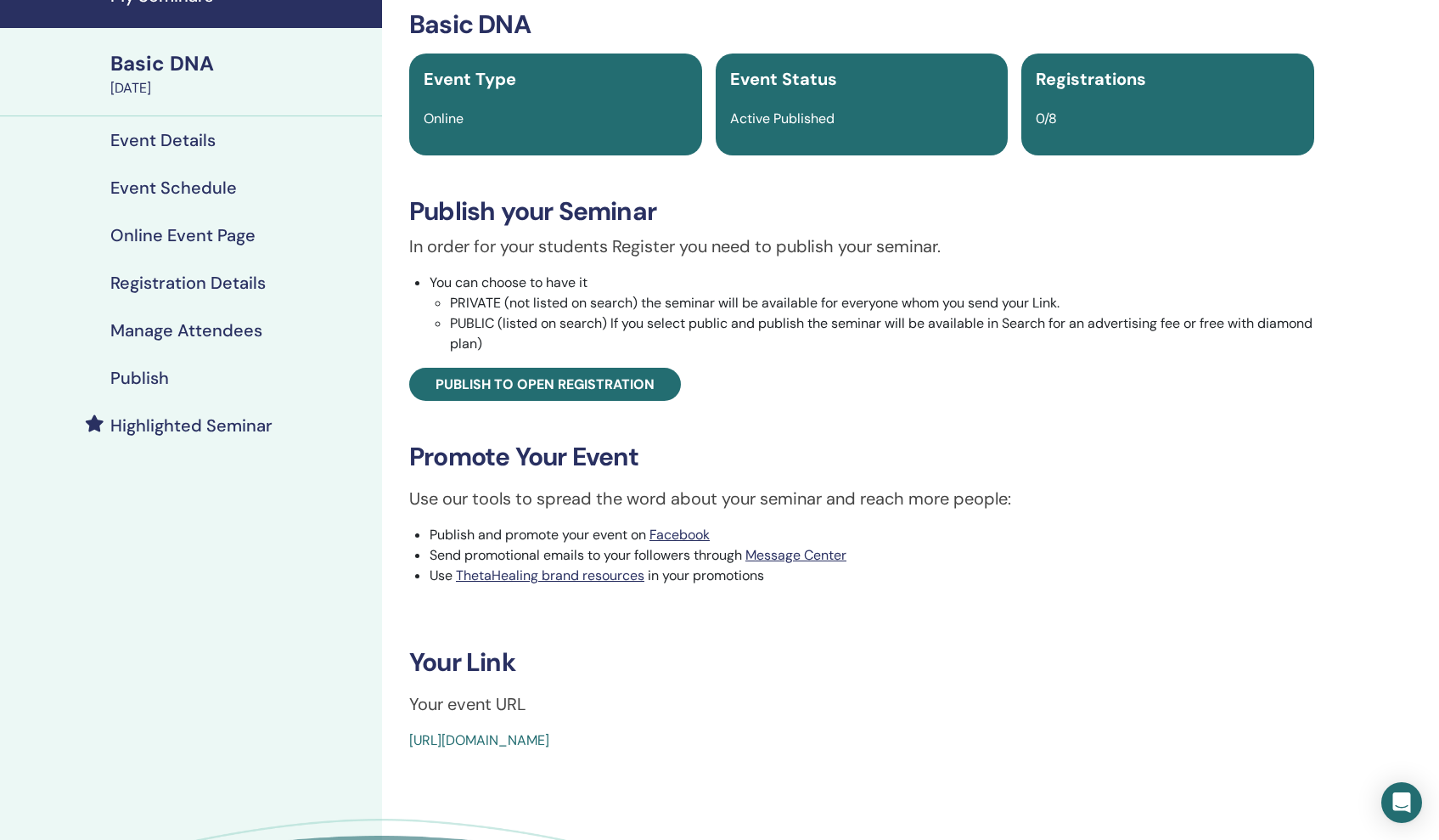
scroll to position [84, 0]
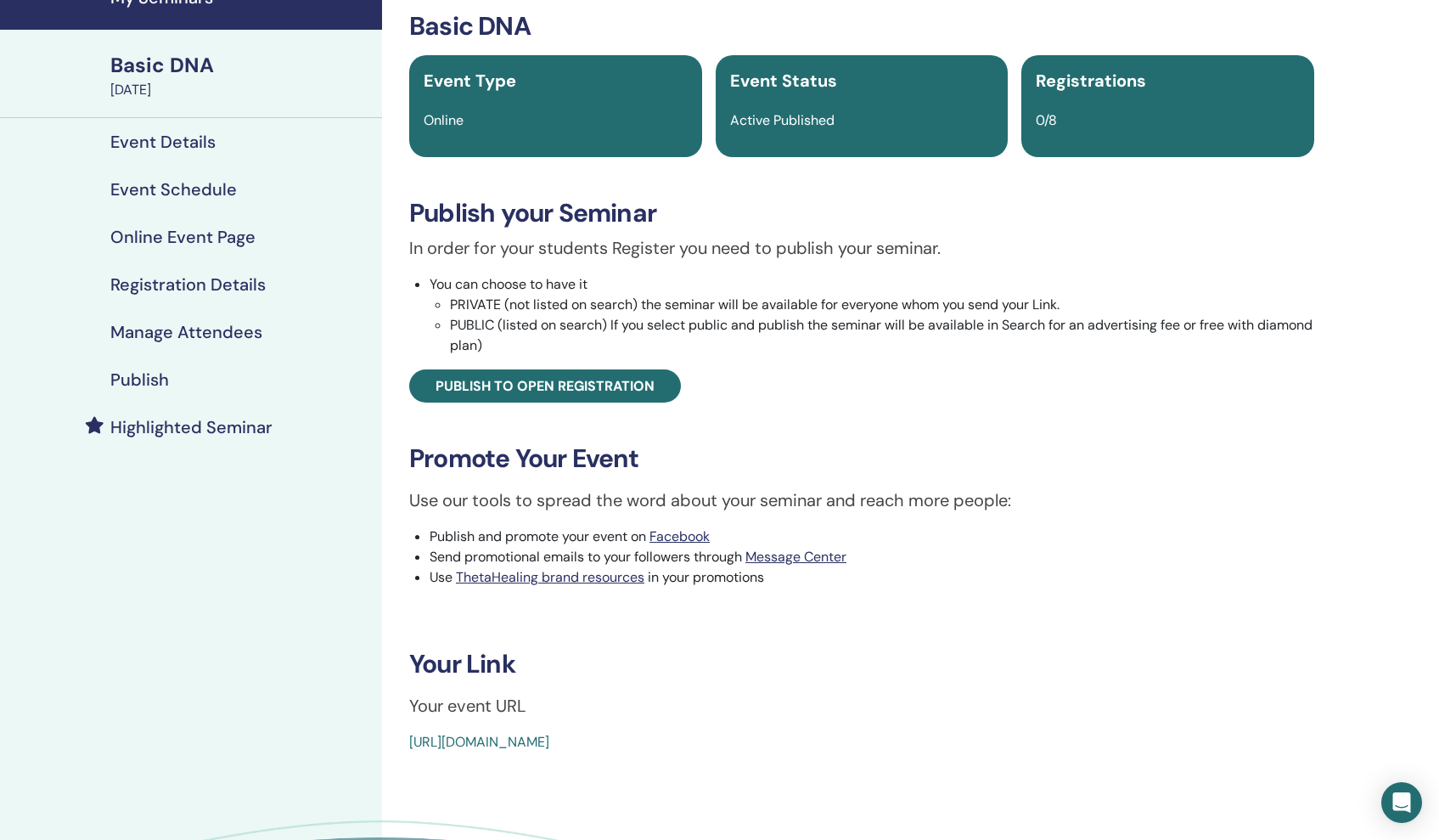
click at [251, 423] on h4 "Highlighted Seminar" at bounding box center [191, 427] width 162 height 20
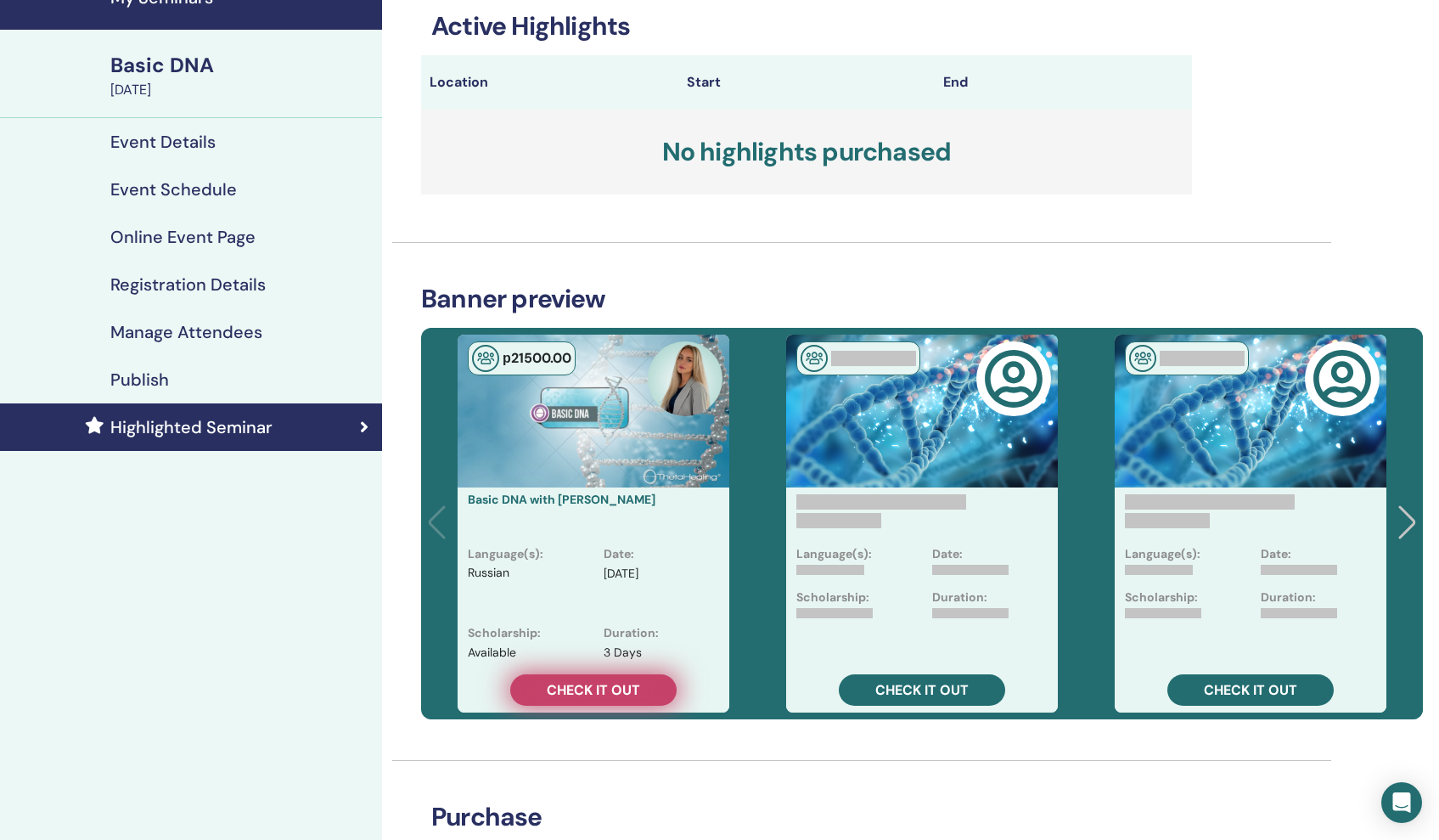
click at [647, 680] on link "Check it out" at bounding box center [593, 689] width 166 height 32
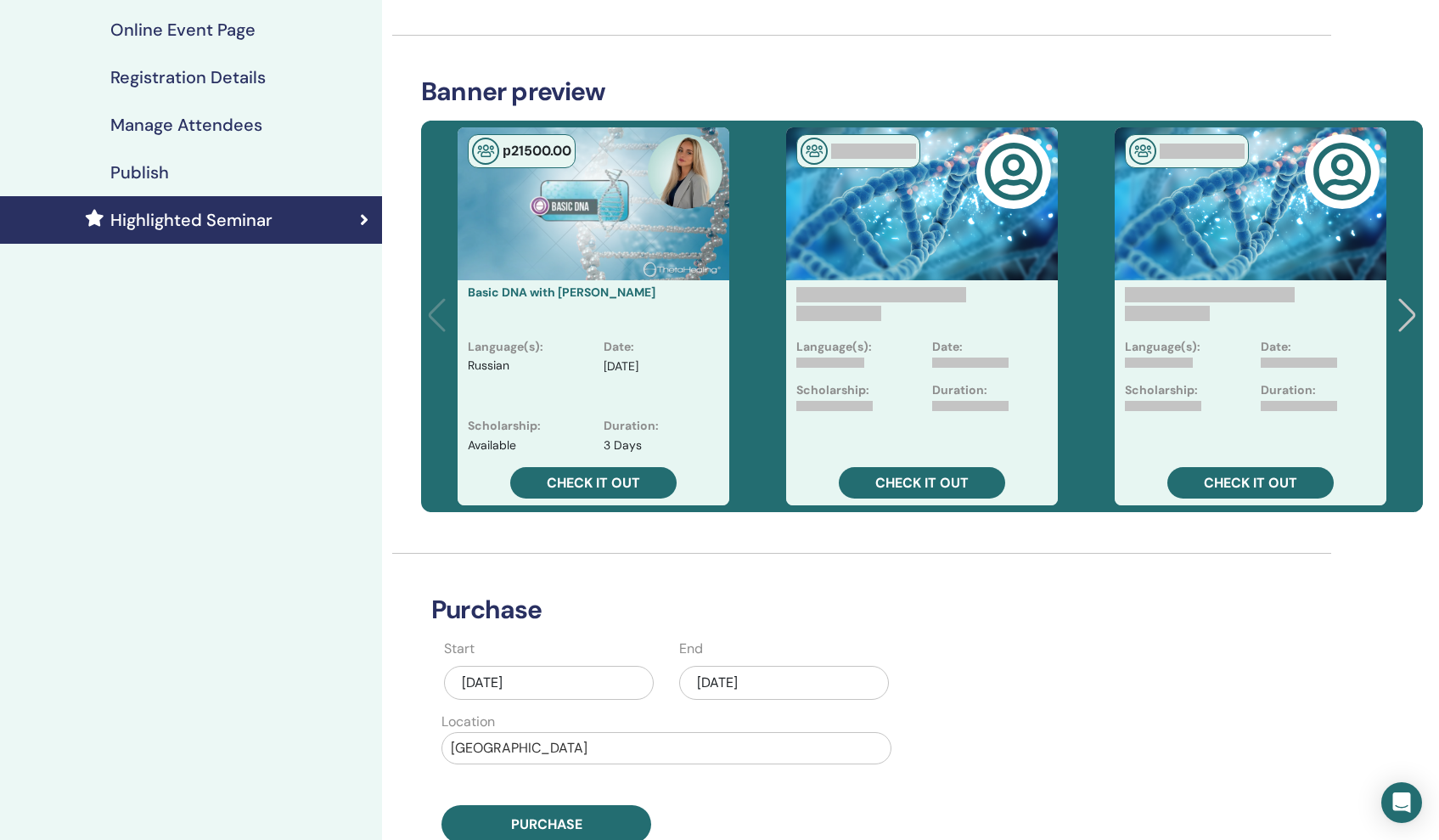
scroll to position [321, 0]
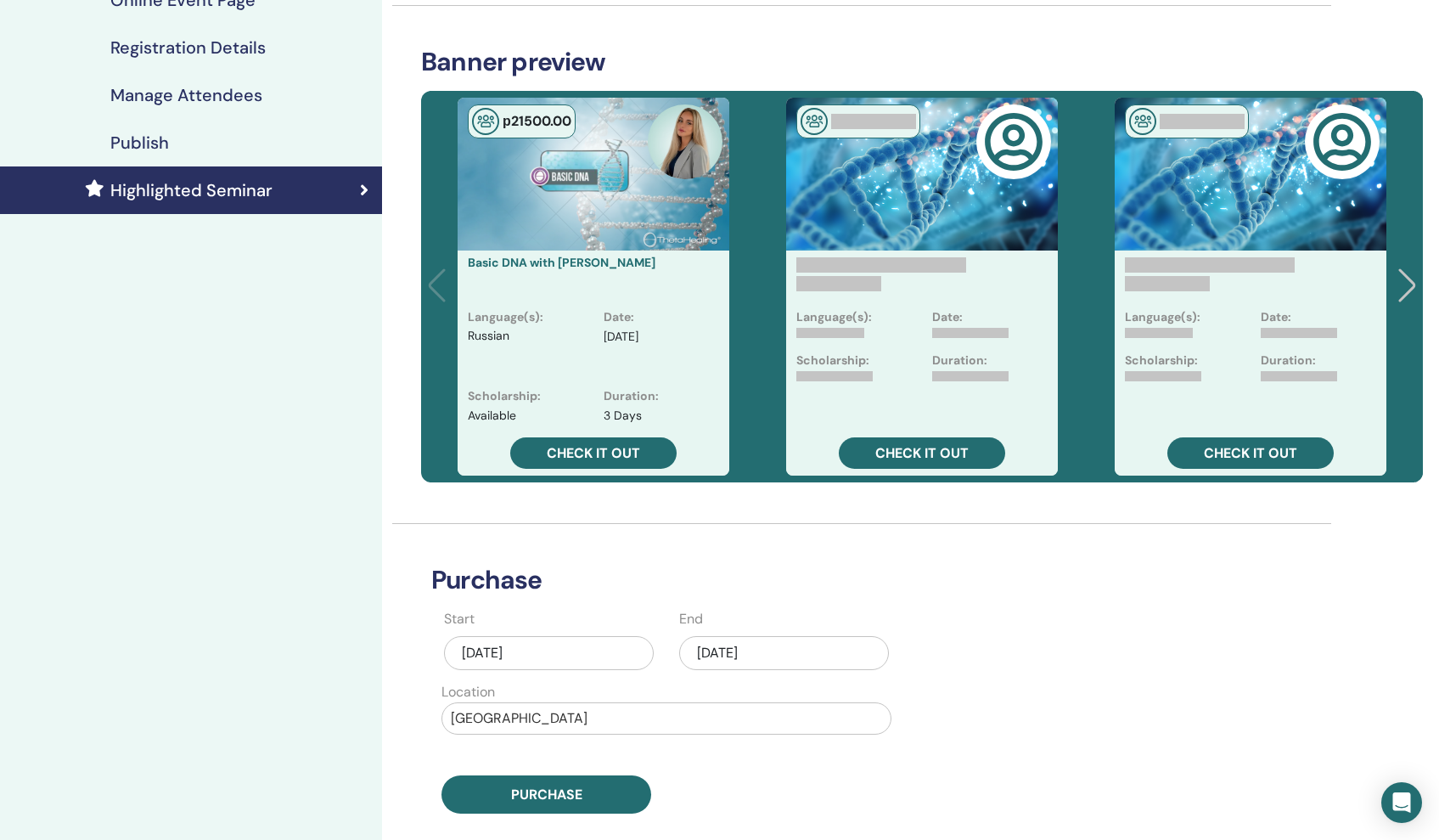
click at [782, 655] on div "[DATE]" at bounding box center [784, 653] width 210 height 34
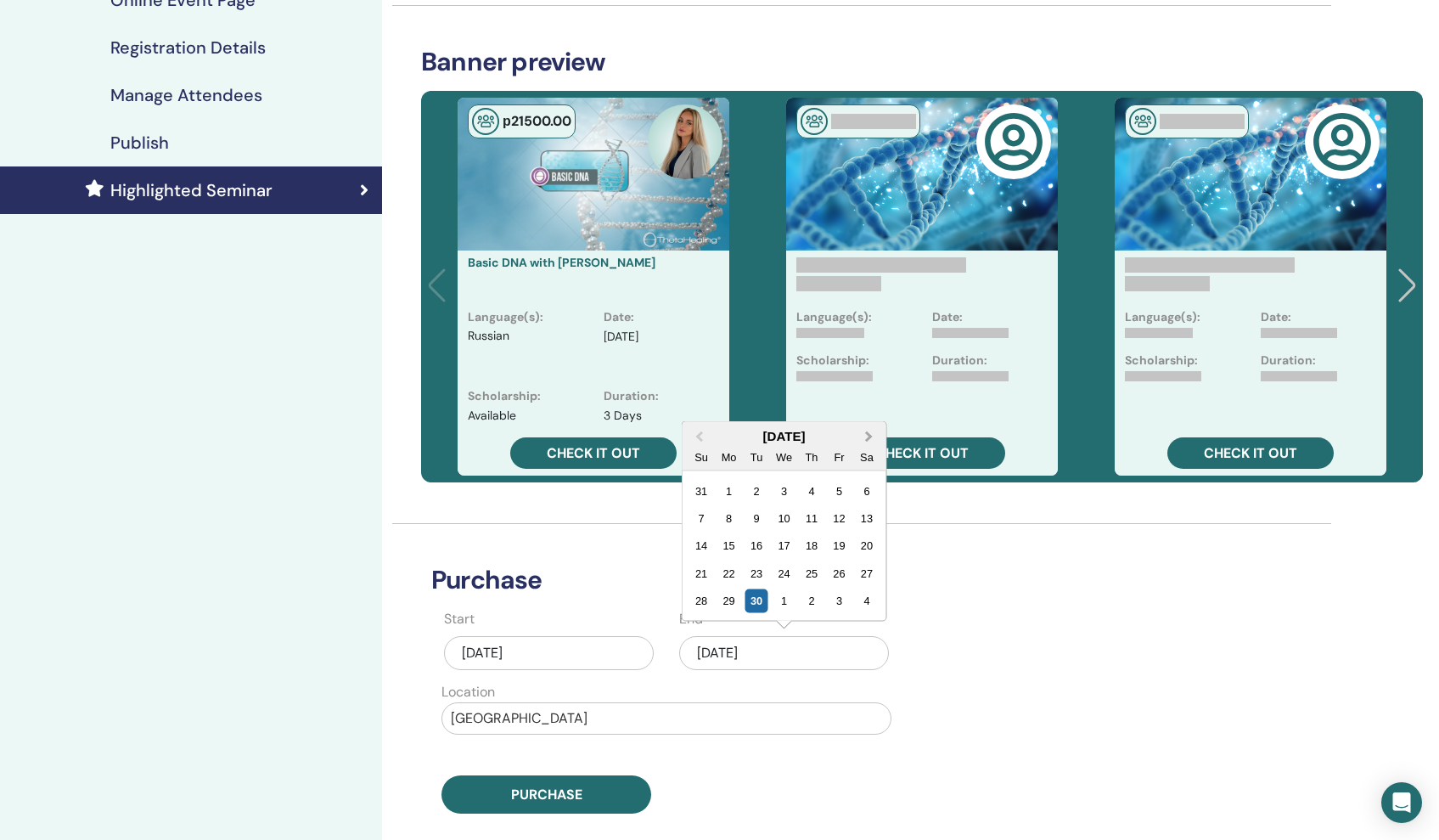
click at [869, 436] on span "Next Month" at bounding box center [869, 435] width 0 height 18
click at [726, 549] on div "13" at bounding box center [729, 546] width 23 height 23
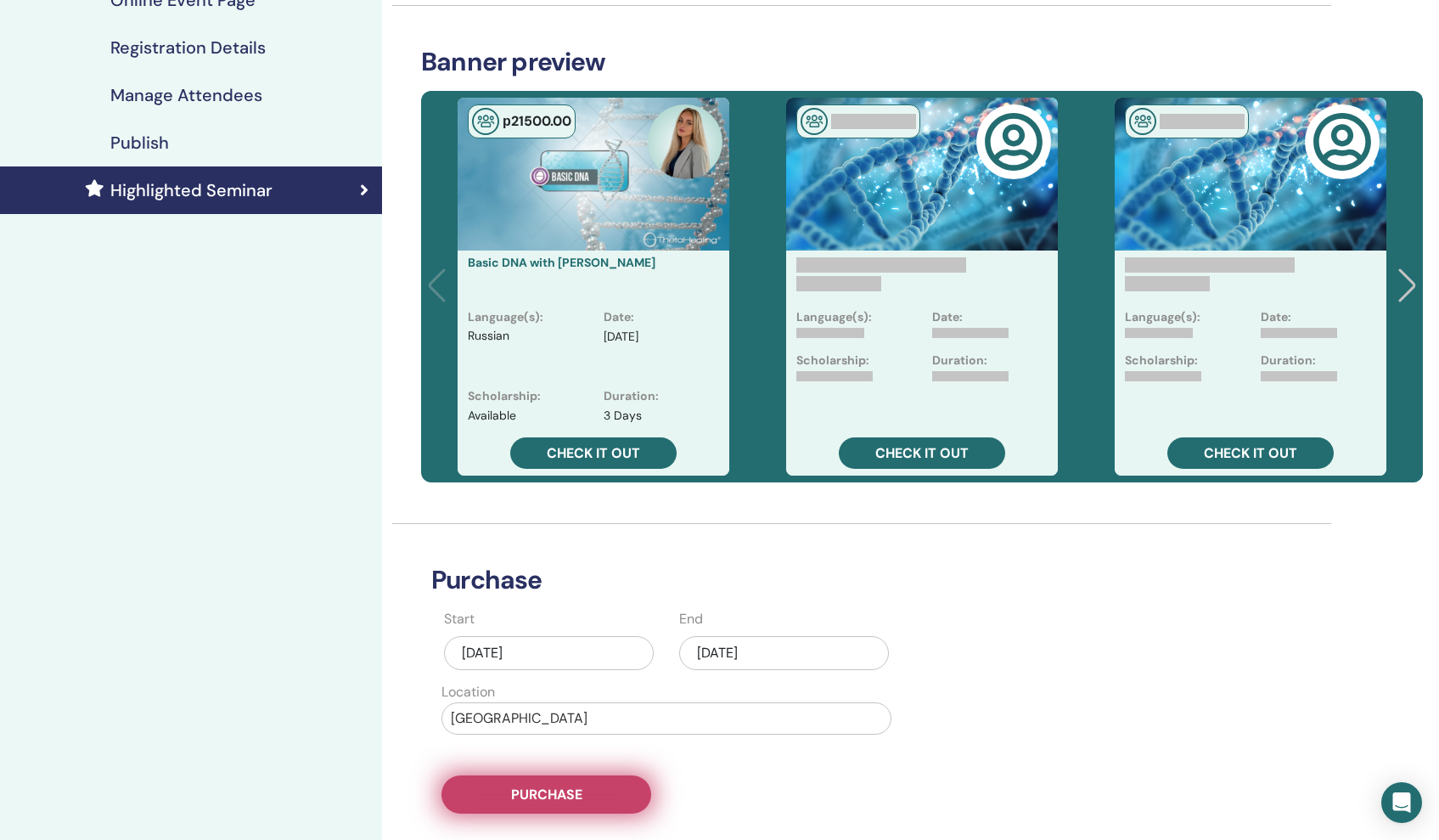
click at [478, 786] on button "Purchase" at bounding box center [546, 794] width 210 height 38
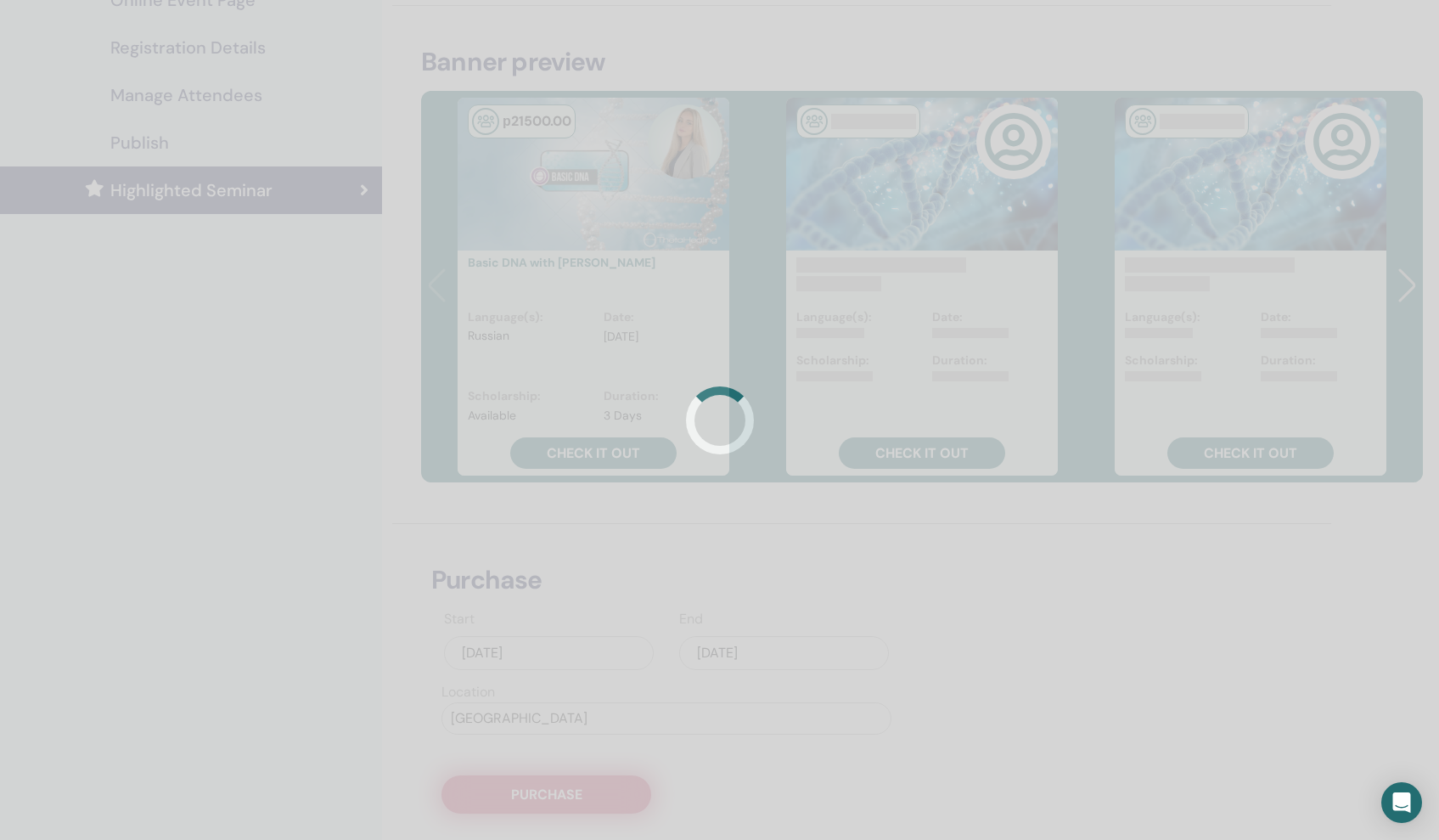
scroll to position [84, 0]
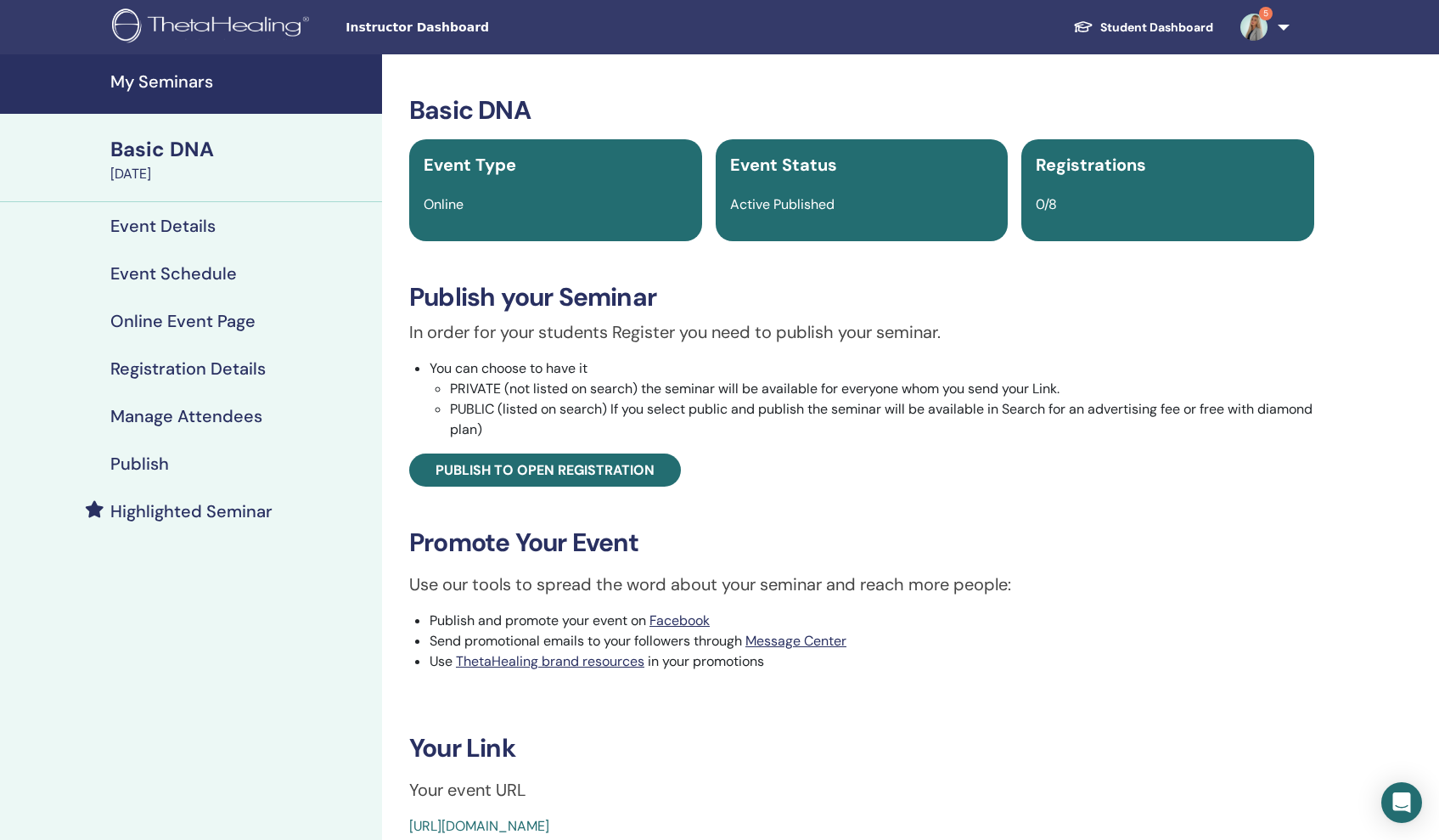
click at [149, 86] on h4 "My Seminars" at bounding box center [241, 81] width 261 height 20
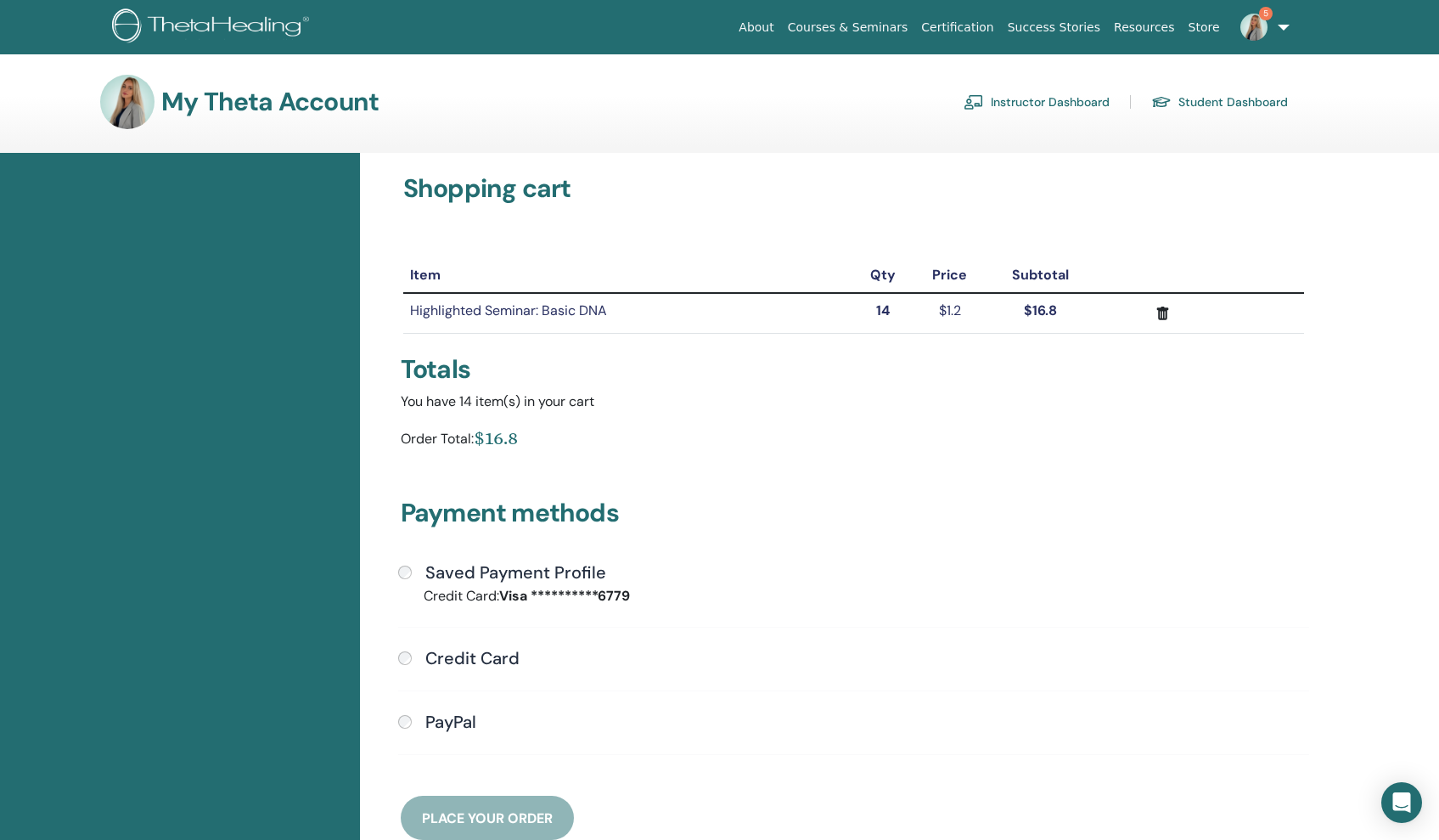
click at [398, 564] on div "Saved Payment Profile" at bounding box center [854, 573] width 911 height 22
click at [456, 817] on span "Place Your Order" at bounding box center [487, 818] width 131 height 18
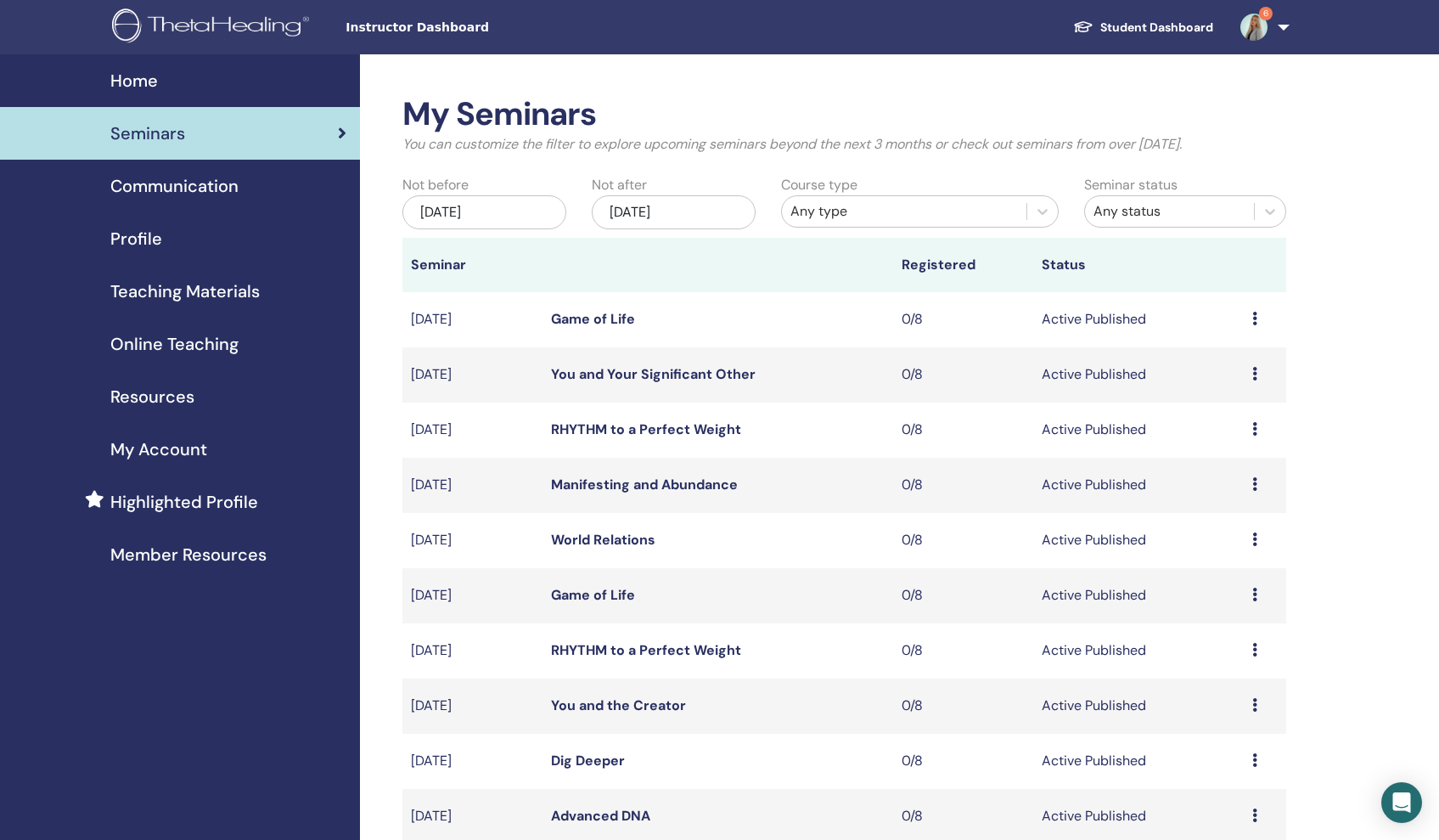
click at [558, 811] on link "Advanced DNA" at bounding box center [600, 815] width 99 height 18
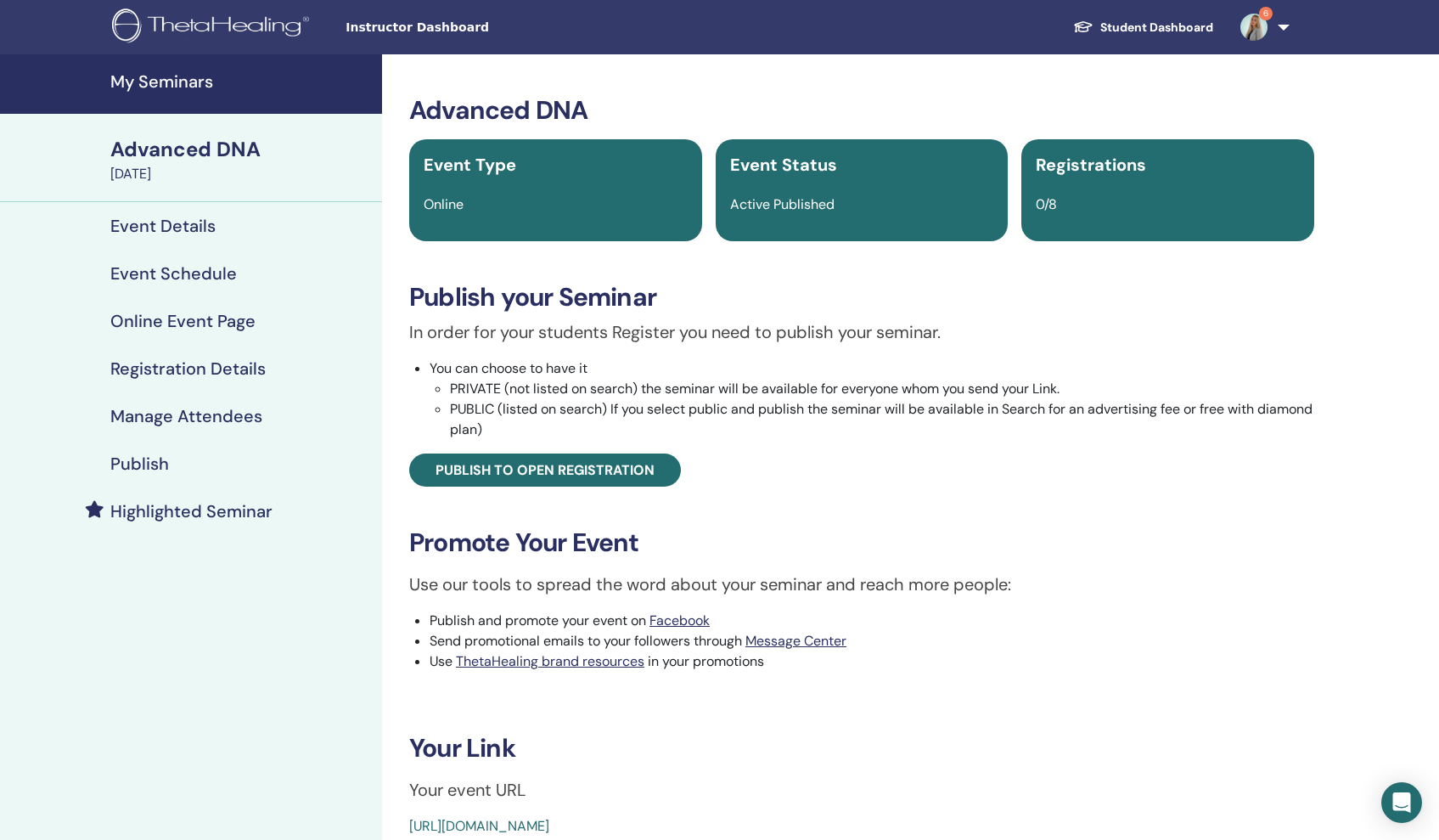
click at [214, 516] on h4 "Highlighted Seminar" at bounding box center [191, 510] width 162 height 20
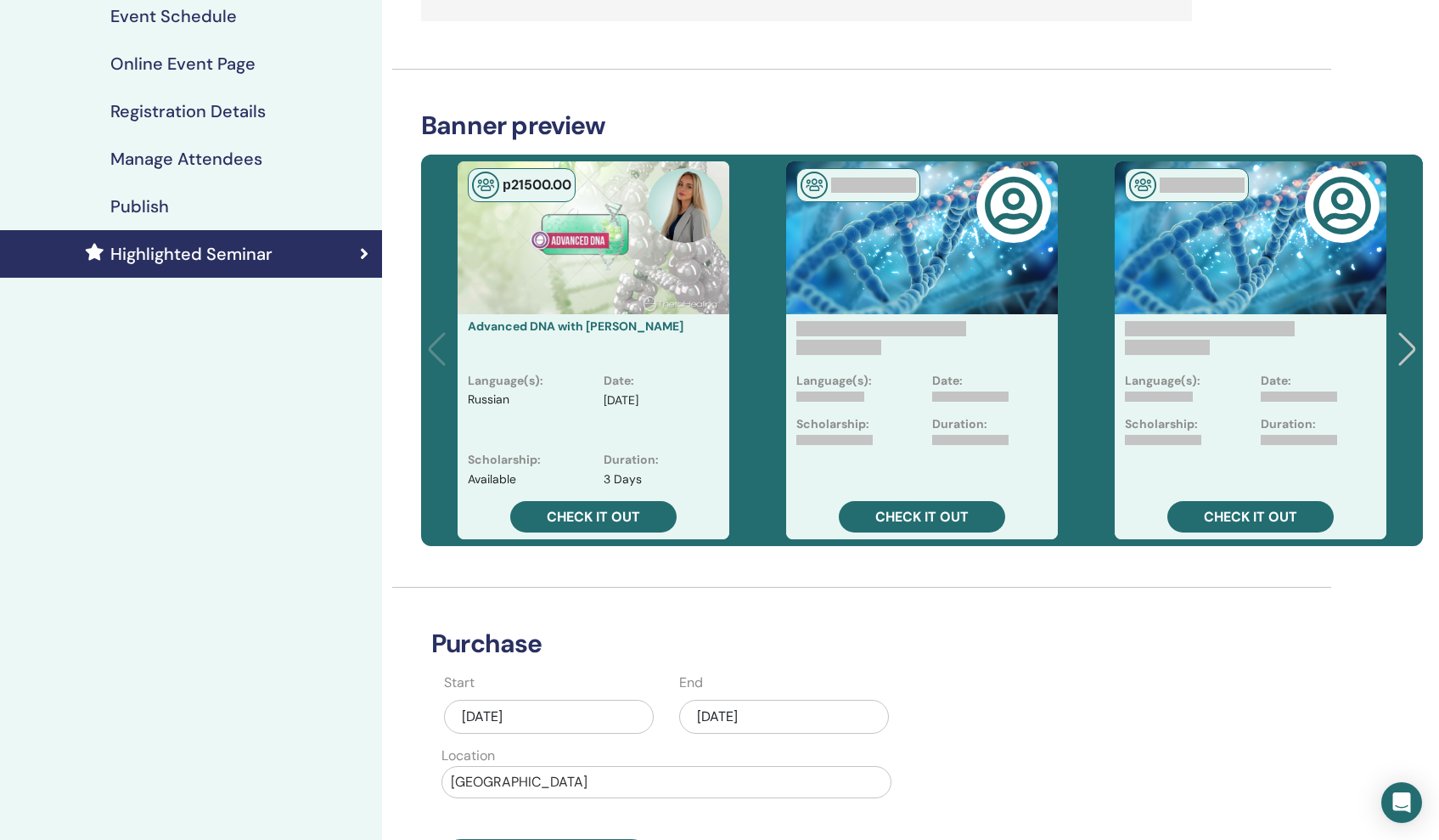
scroll to position [259, 0]
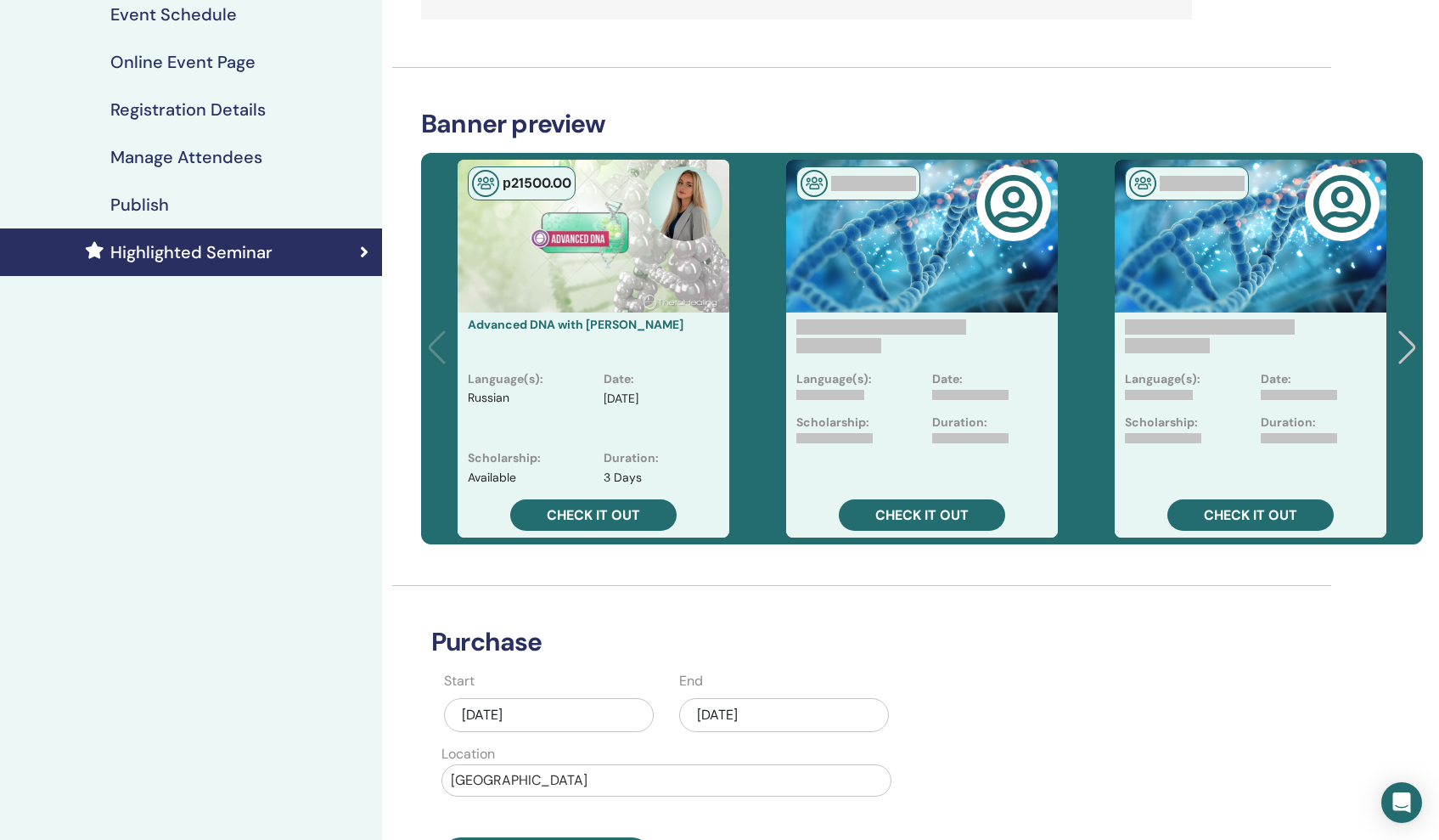
click at [797, 707] on div "[DATE]" at bounding box center [784, 714] width 210 height 34
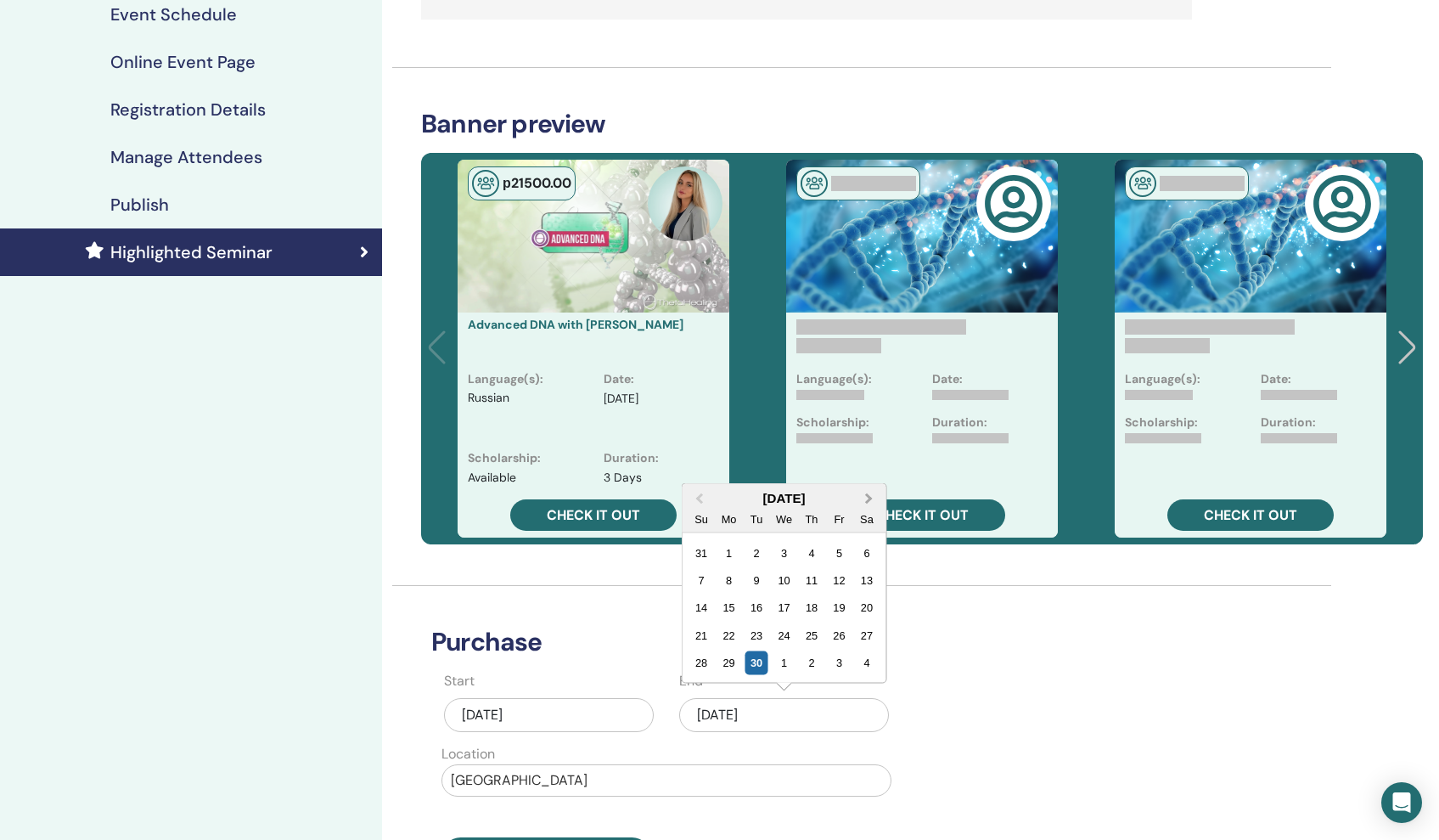
click at [871, 501] on button "Next Month" at bounding box center [871, 499] width 27 height 27
click at [841, 611] on div "17" at bounding box center [839, 607] width 23 height 23
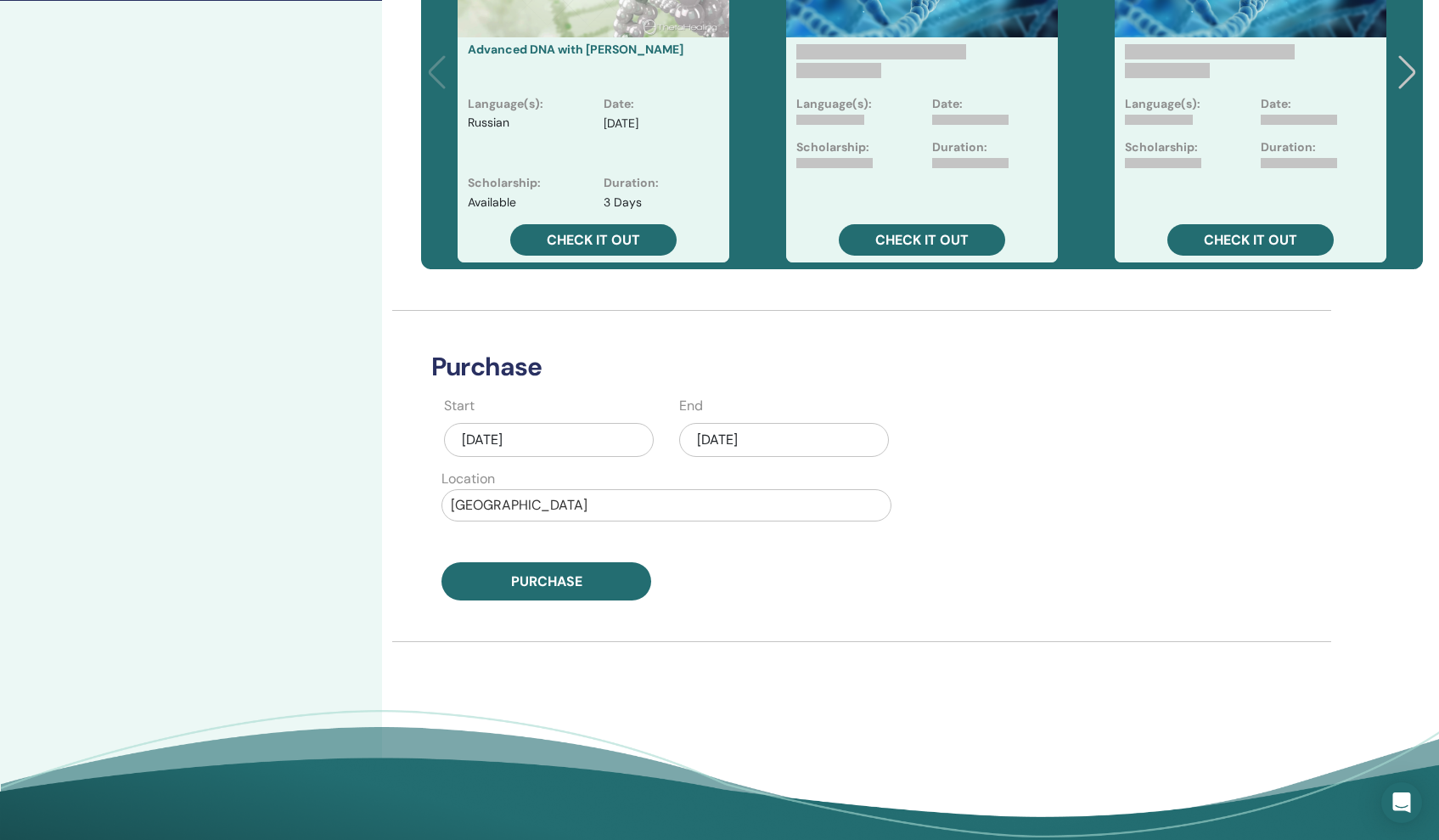
scroll to position [530, 0]
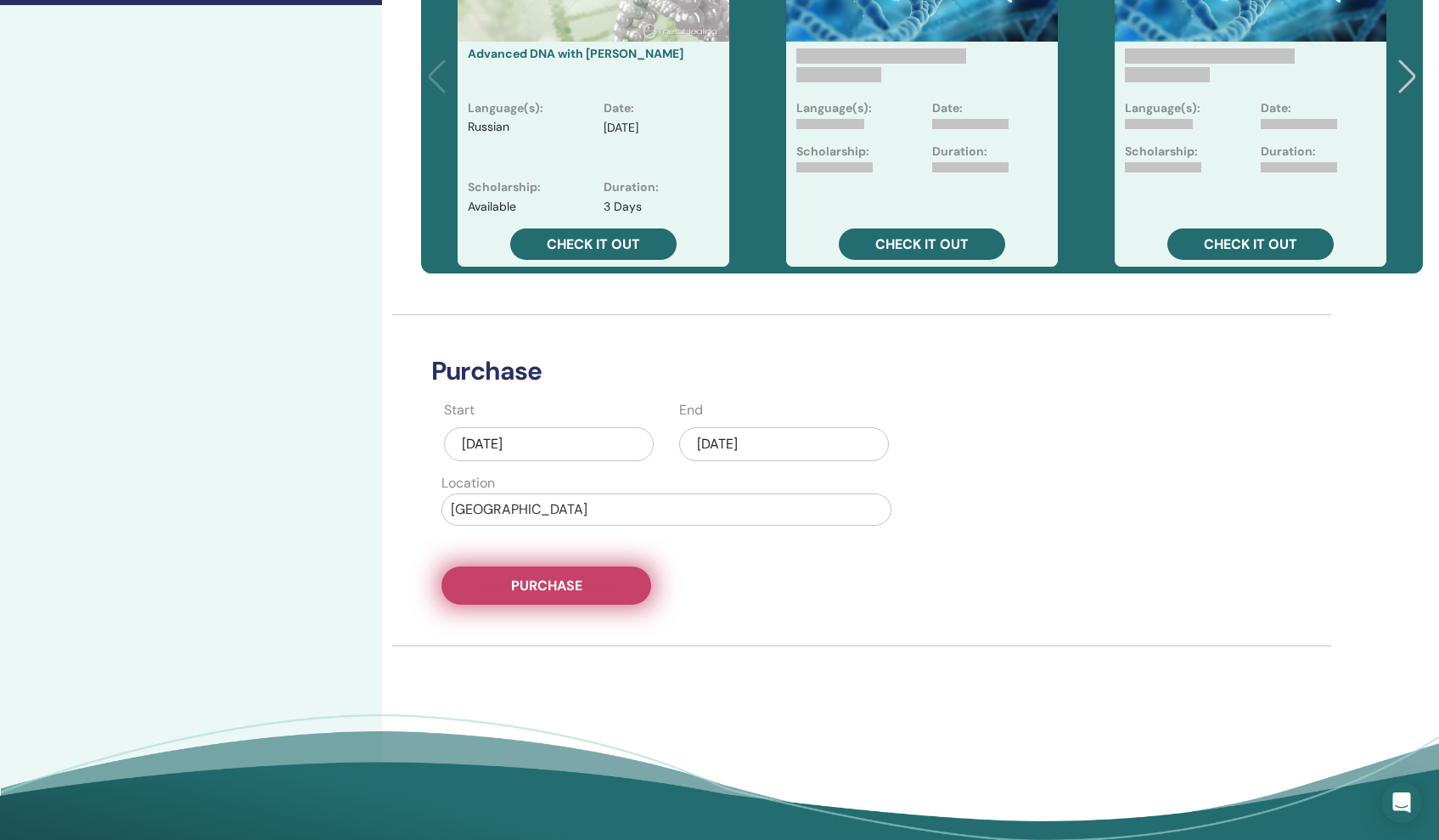
click at [555, 591] on span "Purchase" at bounding box center [547, 585] width 71 height 18
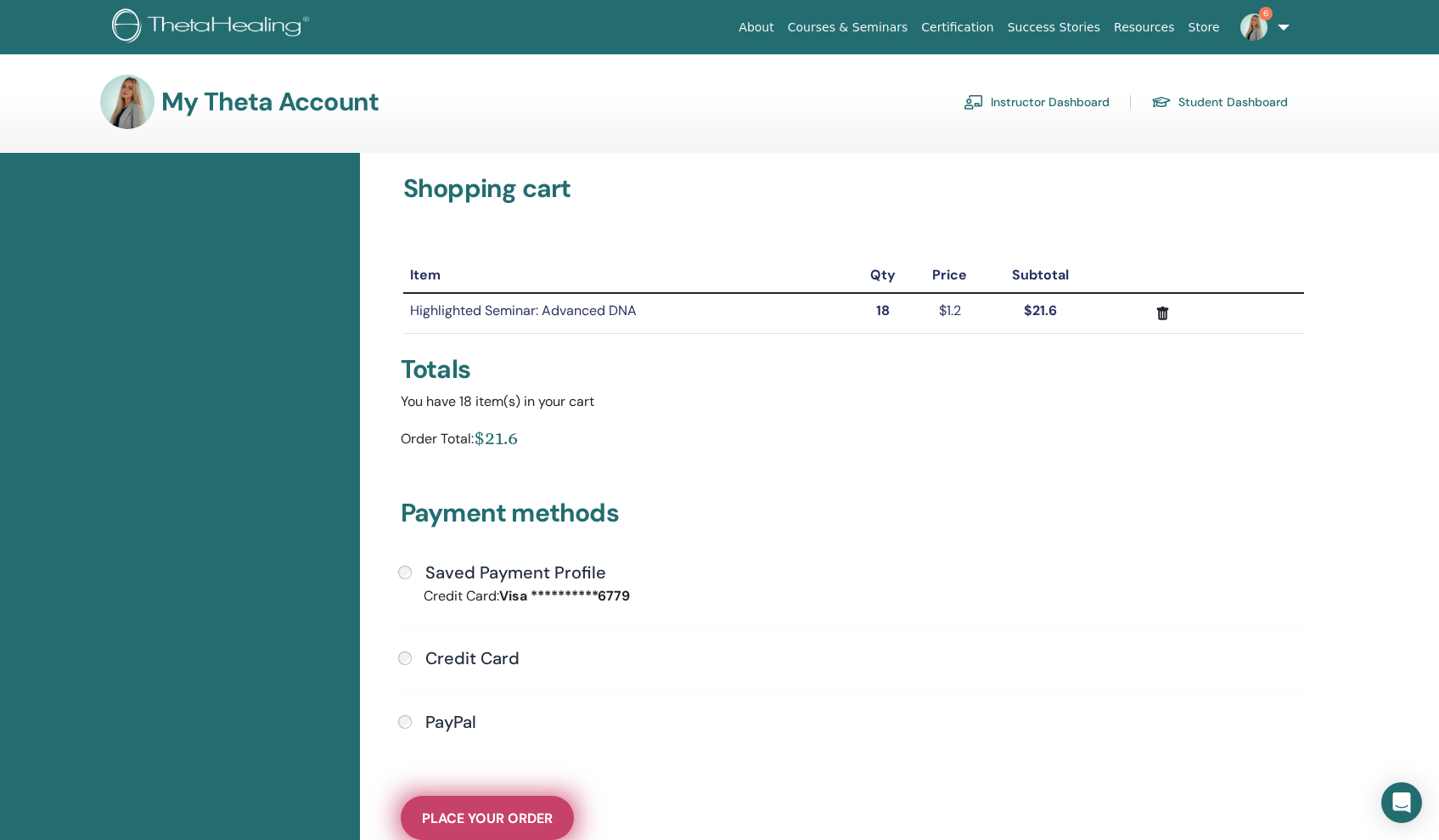
click at [442, 830] on button "Place Your Order" at bounding box center [487, 818] width 173 height 44
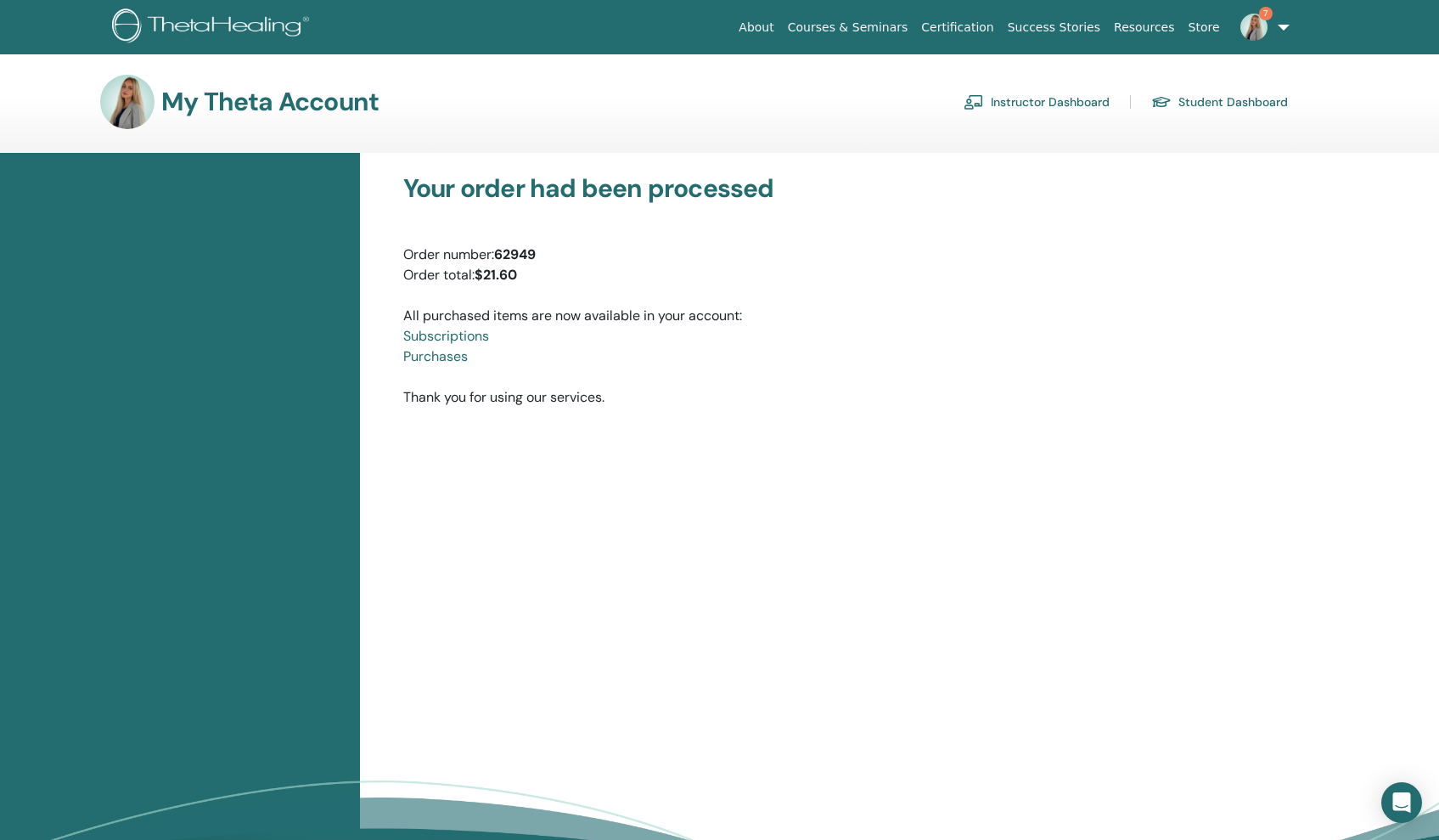
click at [1251, 23] on img at bounding box center [1253, 27] width 27 height 27
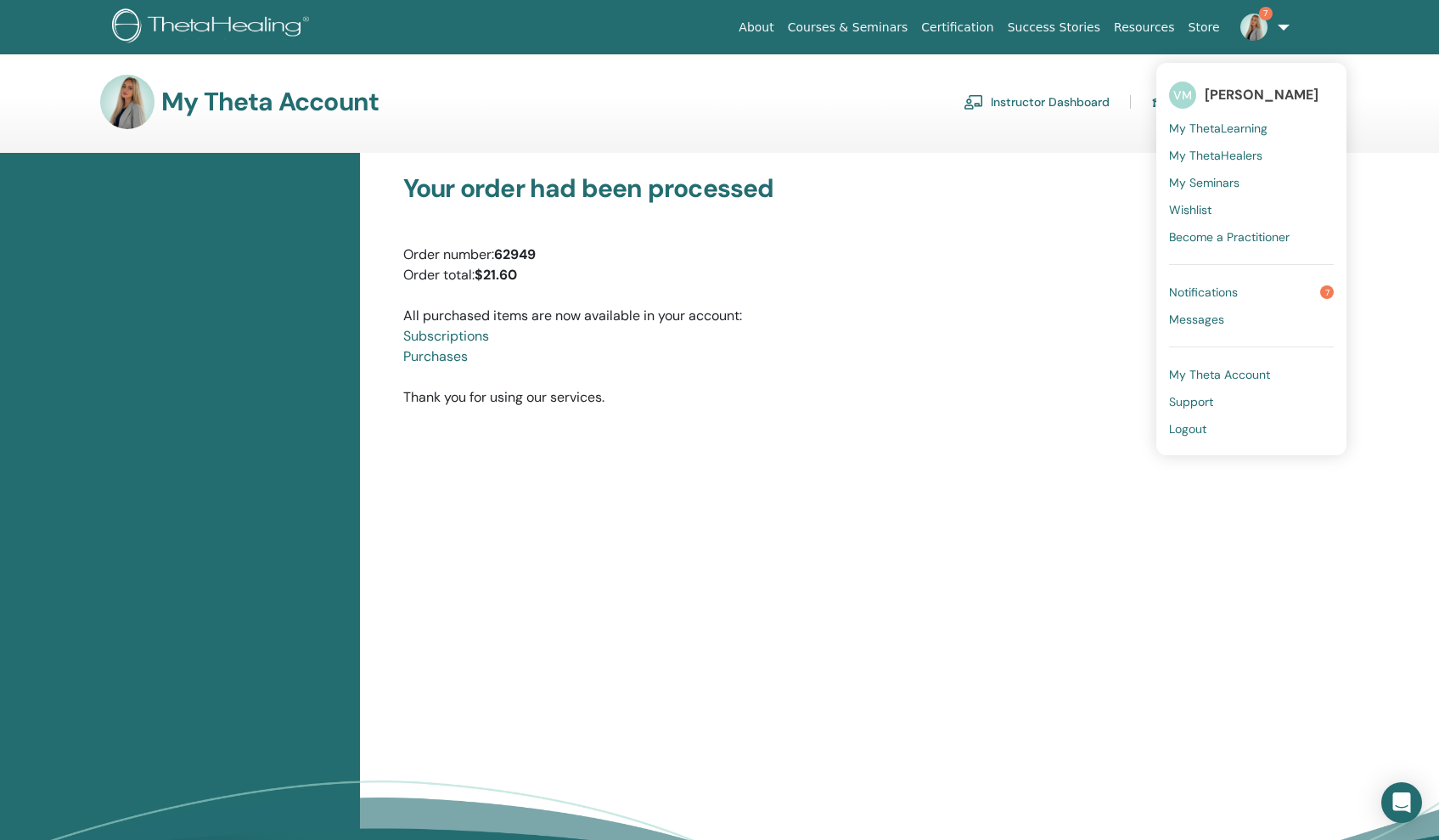
click at [1204, 291] on span "Notifications" at bounding box center [1203, 292] width 69 height 15
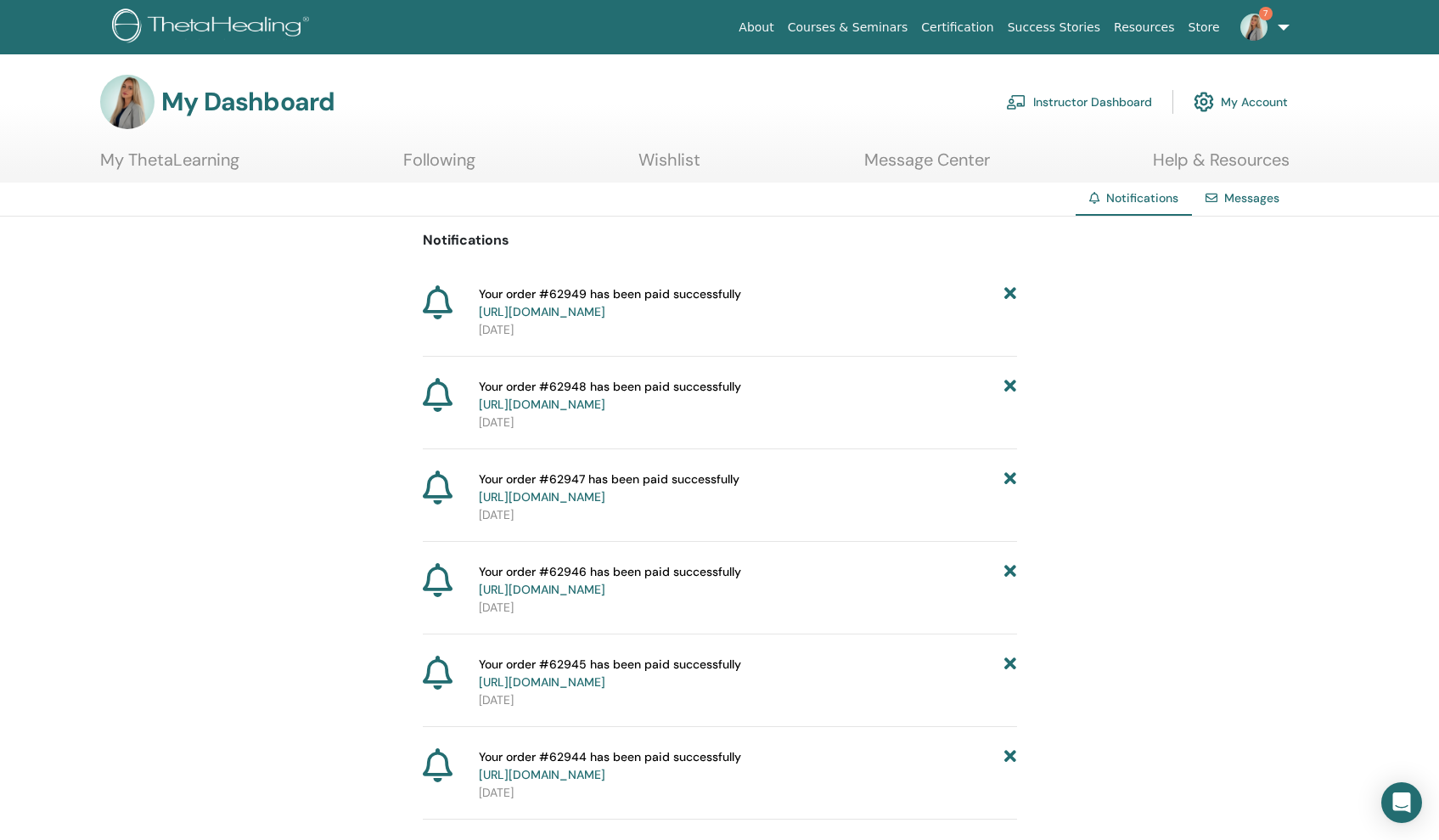
click at [1119, 98] on link "Instructor Dashboard" at bounding box center [1079, 102] width 146 height 37
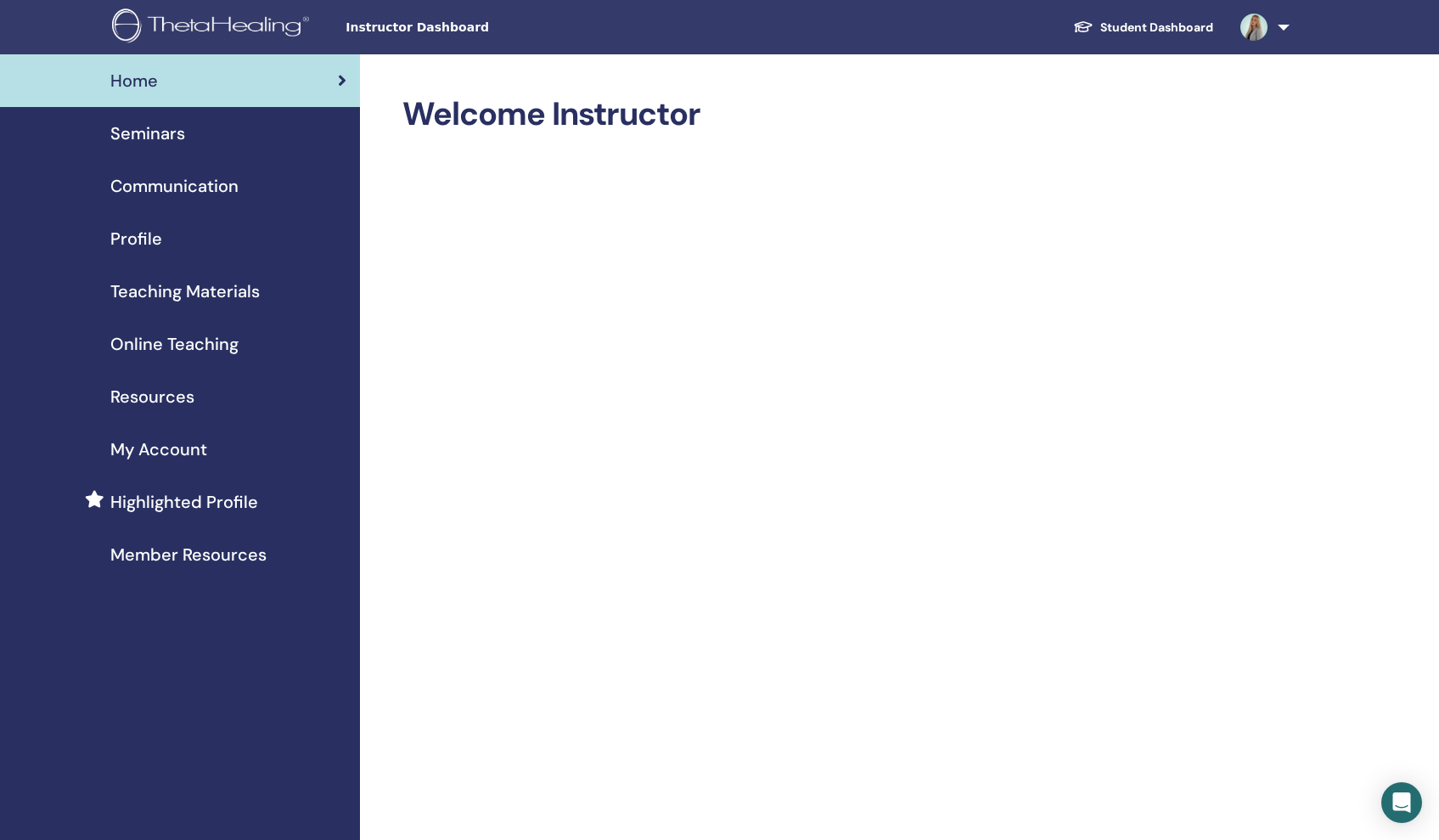
click at [211, 501] on span "Highlighted Profile" at bounding box center [185, 502] width 148 height 25
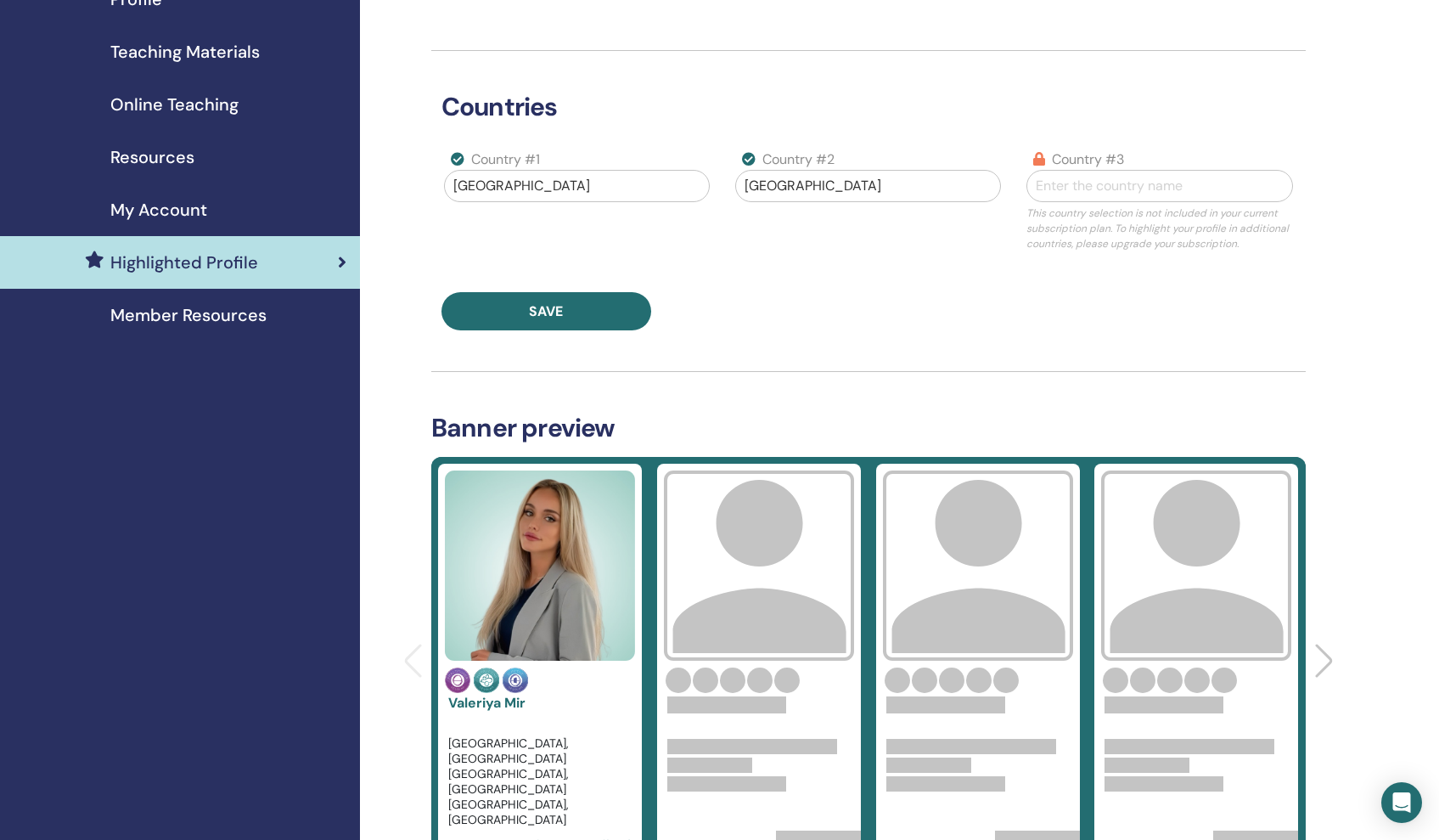
scroll to position [230, 0]
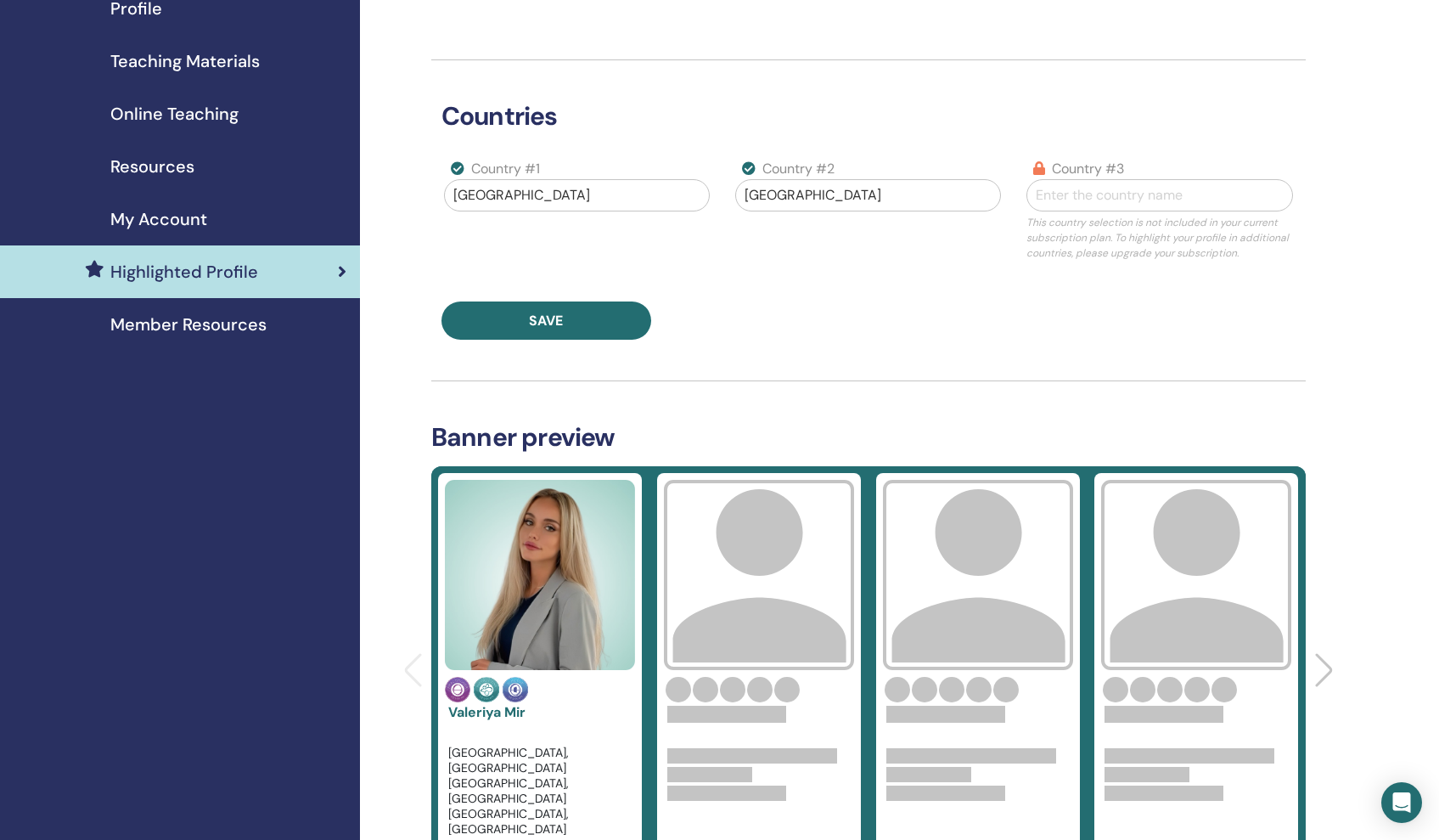
click at [163, 318] on span "Member Resources" at bounding box center [188, 324] width 157 height 25
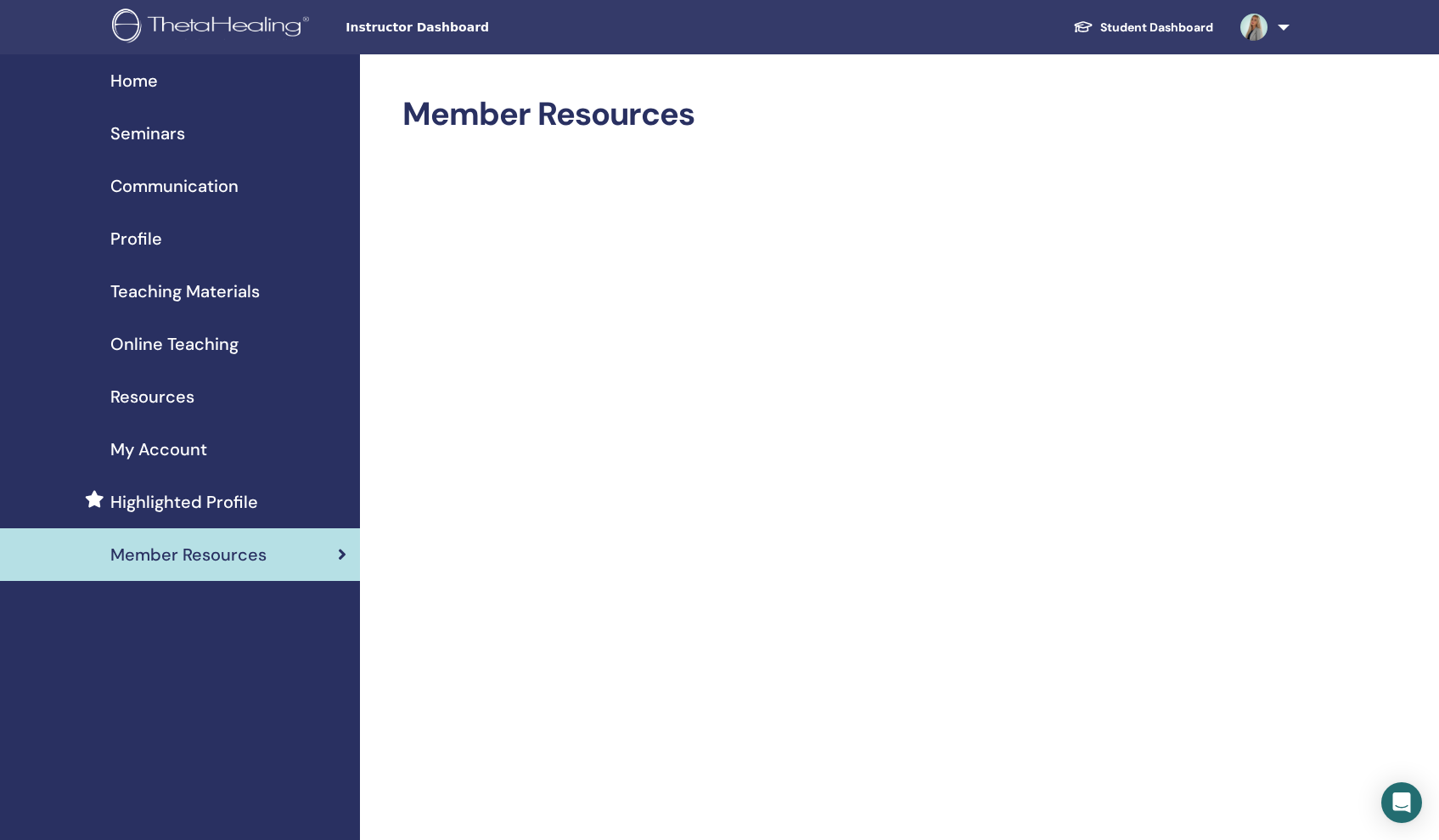
click at [162, 137] on span "Seminars" at bounding box center [148, 133] width 75 height 25
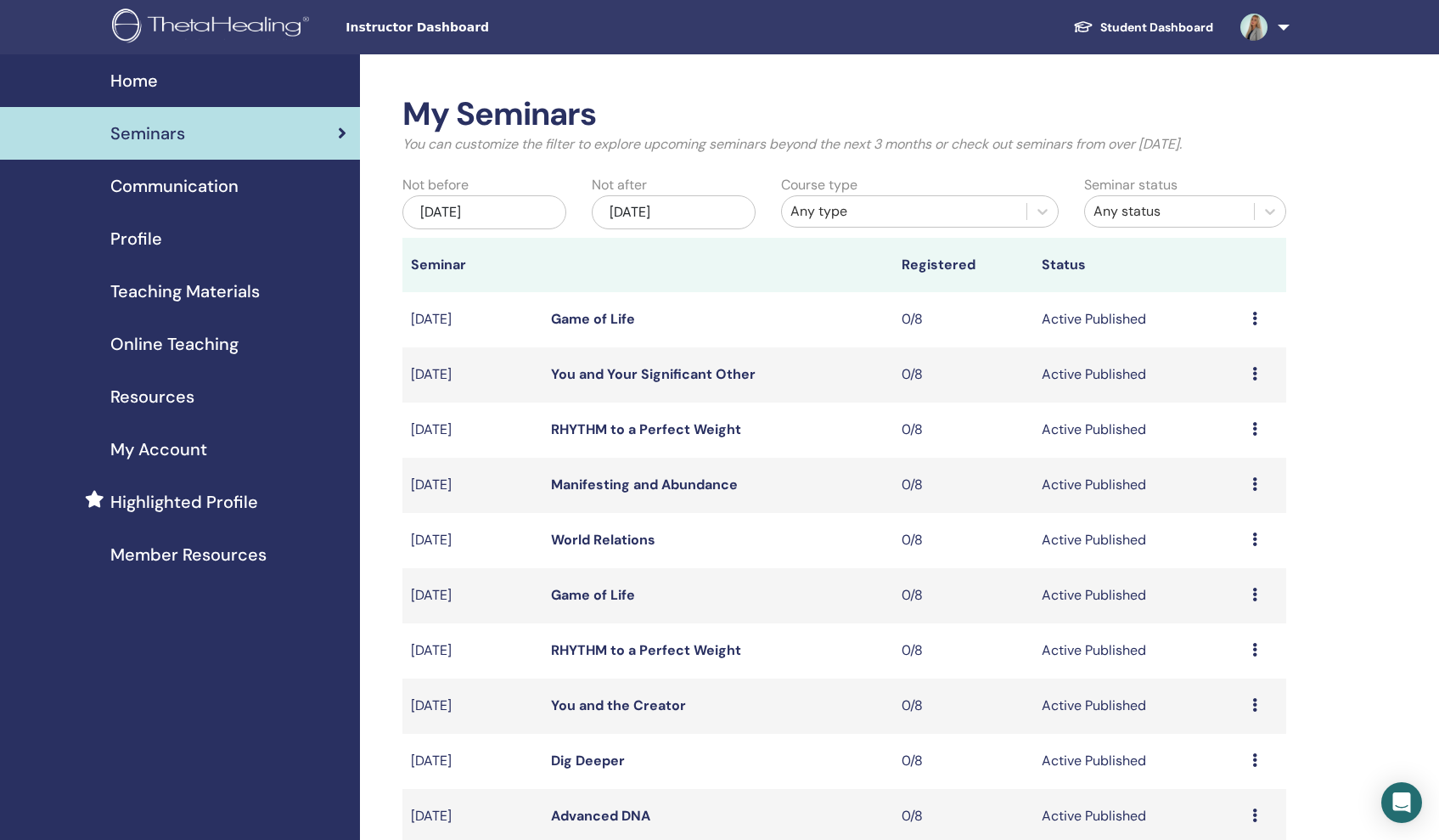
click at [1254, 319] on icon at bounding box center [1254, 318] width 5 height 13
click at [1249, 325] on li "Preview" at bounding box center [1224, 333] width 91 height 25
click at [1254, 320] on icon at bounding box center [1254, 318] width 5 height 13
click at [1215, 387] on link "Attendees" at bounding box center [1225, 384] width 64 height 18
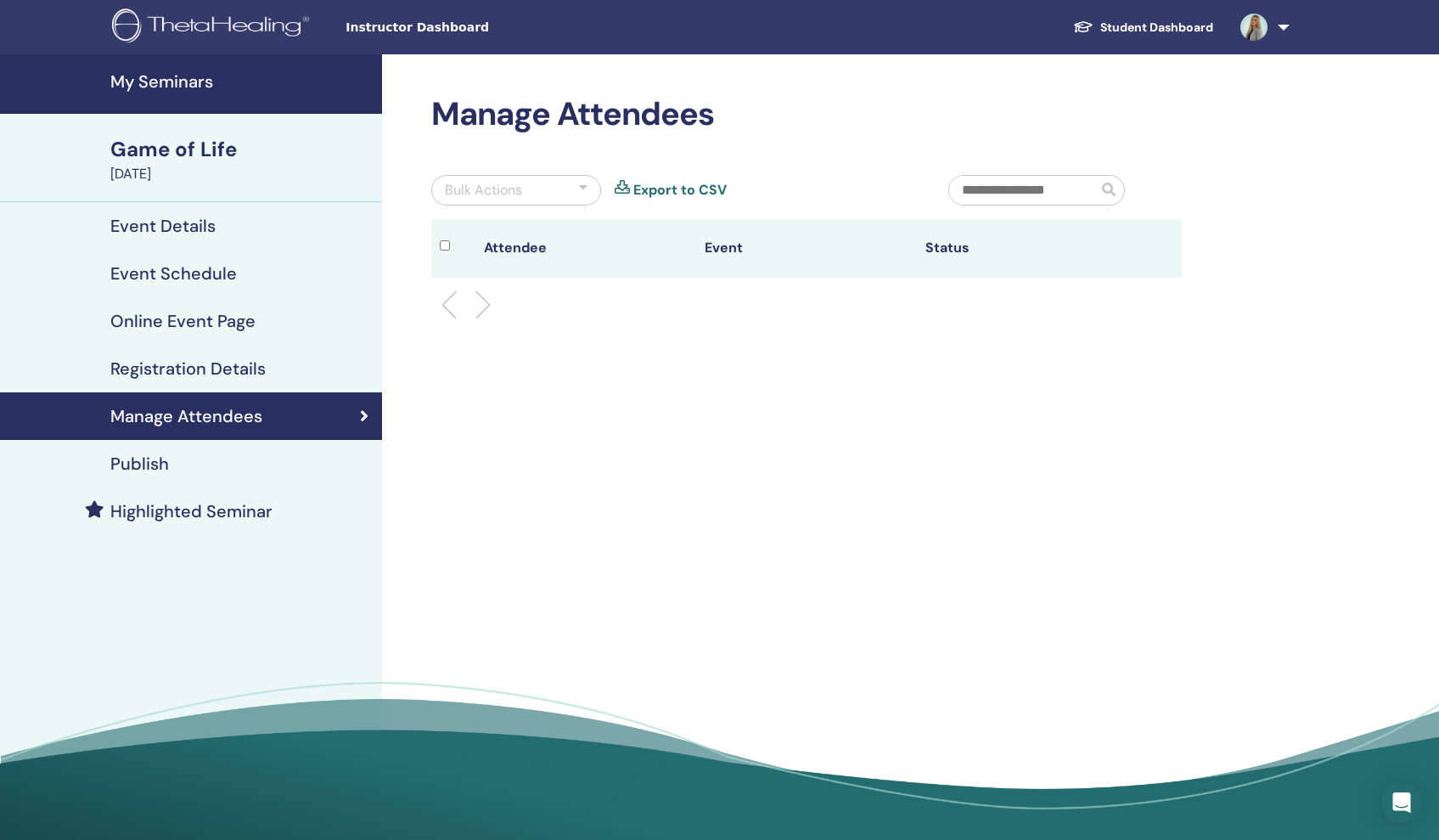
click at [133, 460] on h4 "Publish" at bounding box center [139, 463] width 59 height 20
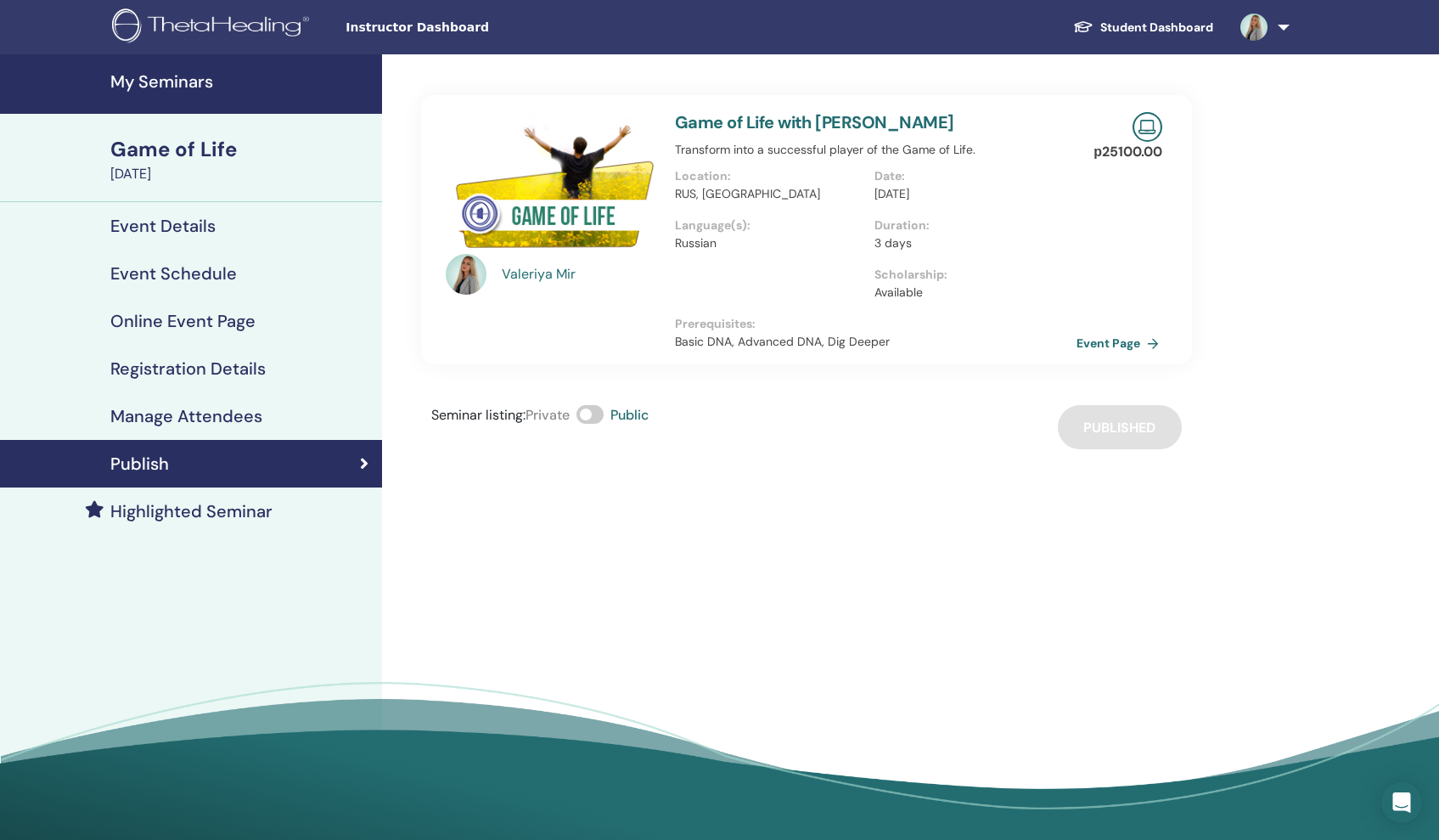
click at [1125, 338] on link "Event Page" at bounding box center [1121, 343] width 89 height 25
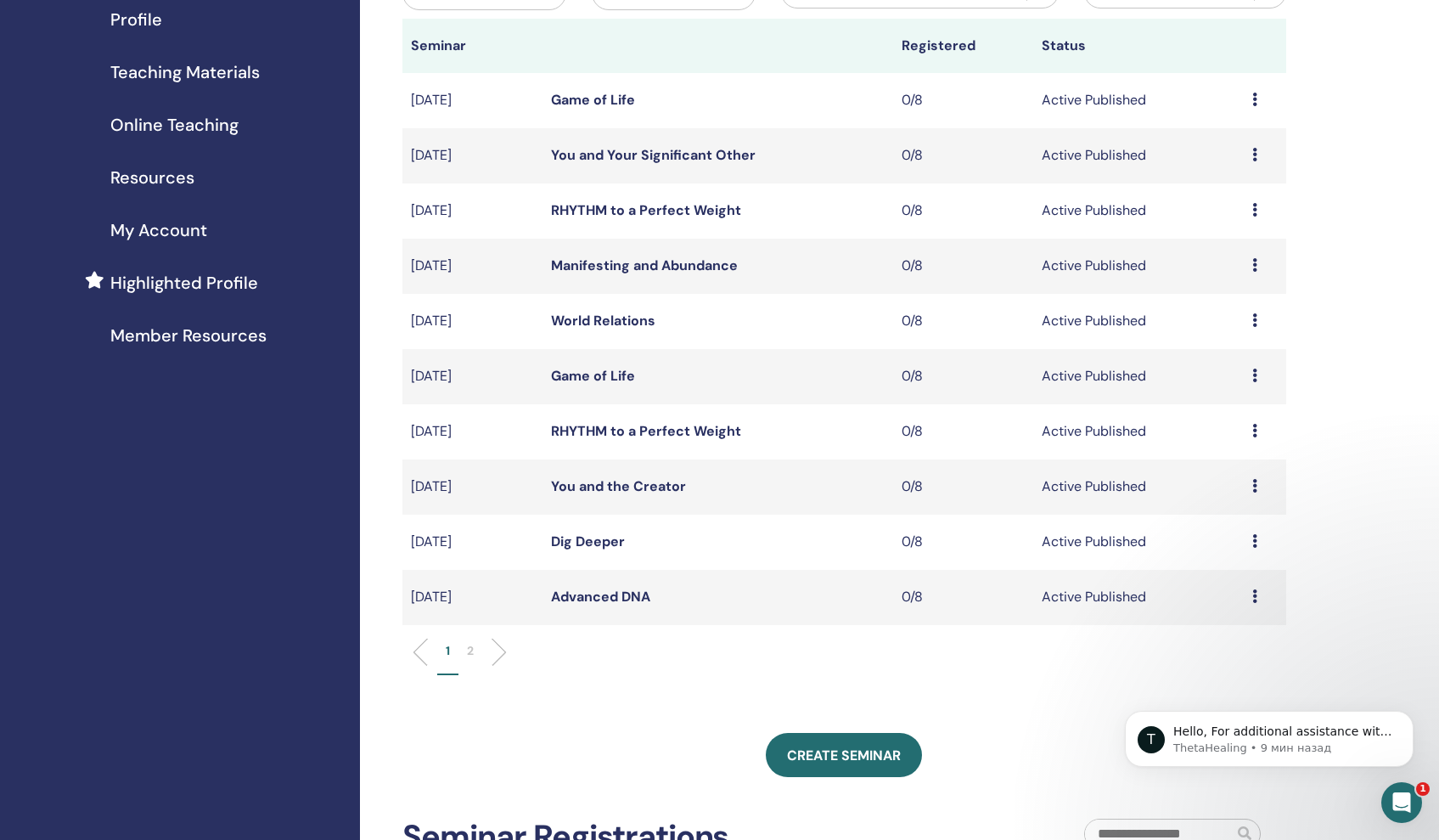
scroll to position [221, 0]
click at [690, 259] on link "Manifesting and Abundance" at bounding box center [644, 263] width 186 height 18
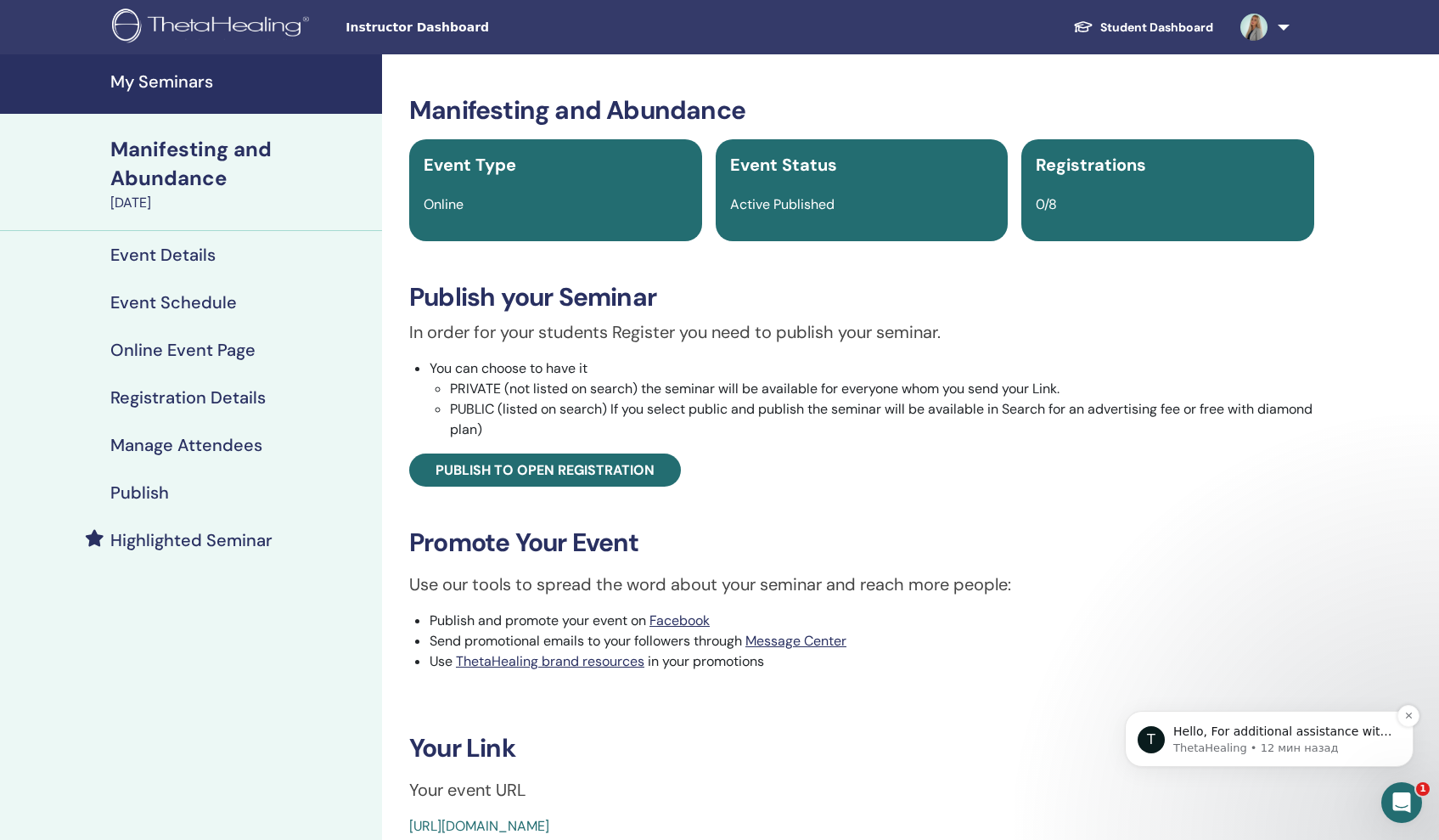
click at [1230, 736] on span "Hello, For additional assistance with the payment process, please contact our E…" at bounding box center [1283, 755] width 219 height 64
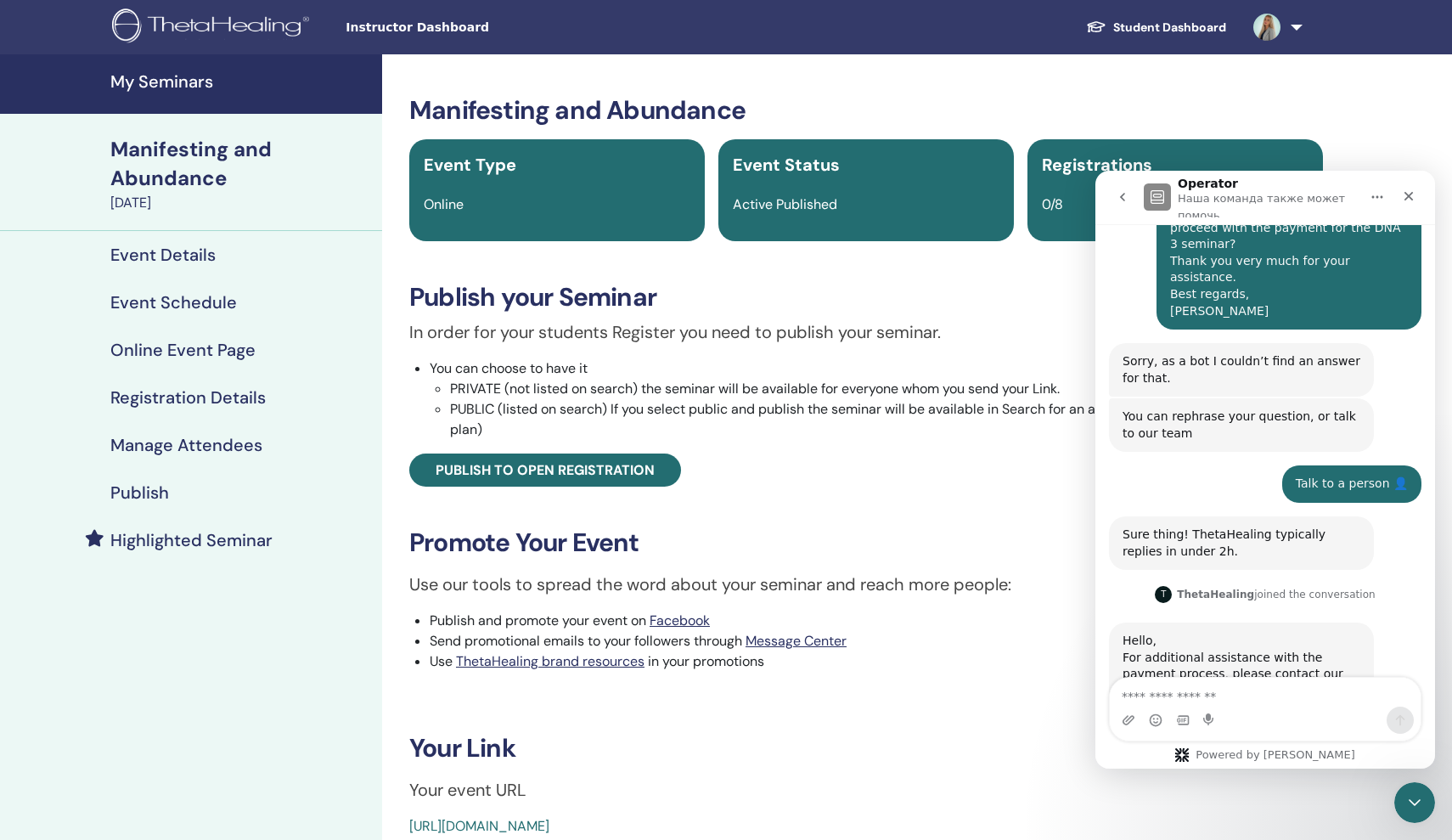
scroll to position [419, 0]
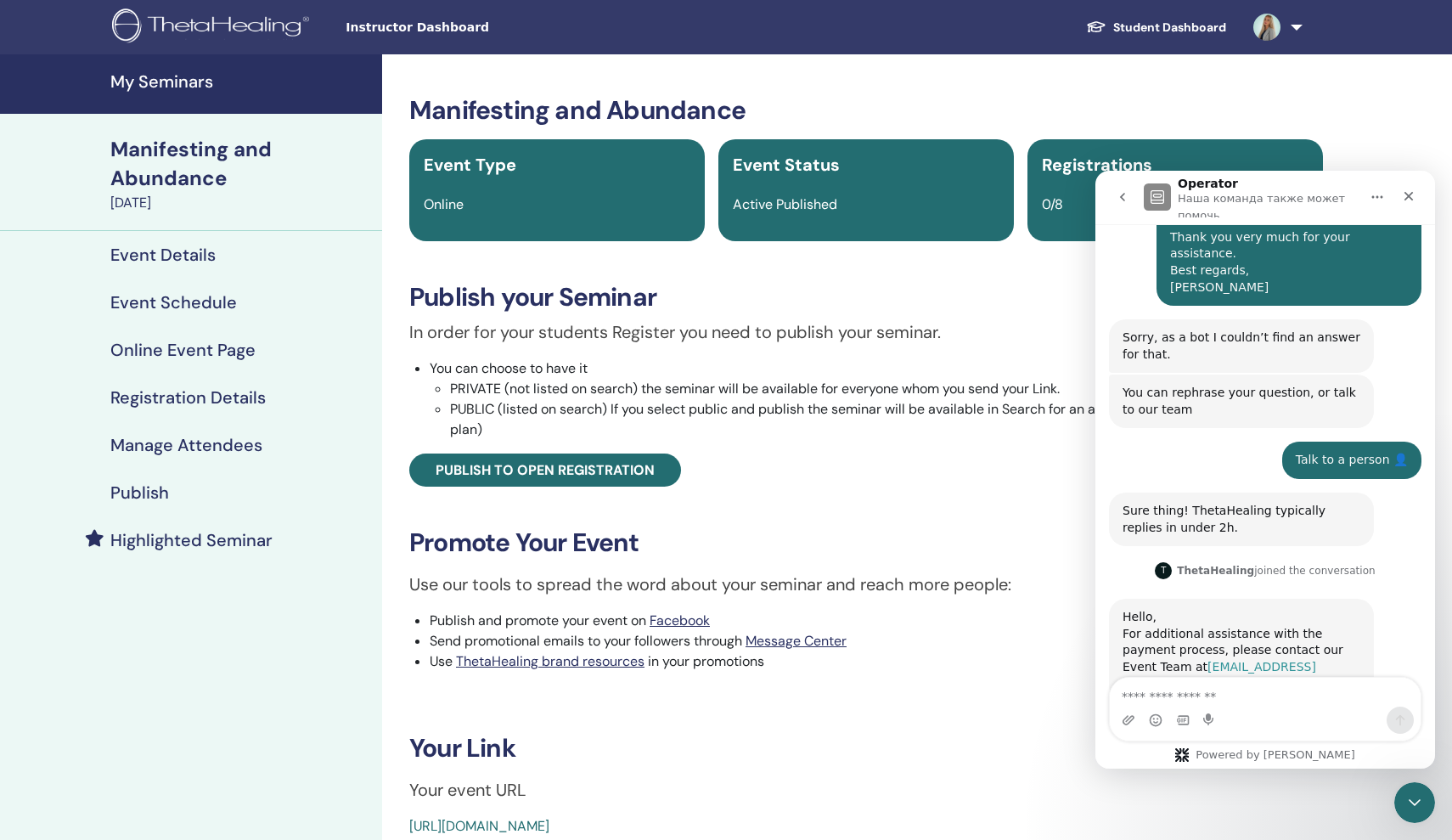
click at [1261, 659] on link "[EMAIL_ADDRESS][DOMAIN_NAME]" at bounding box center [1219, 675] width 193 height 31
click at [1168, 686] on textarea "Ваше сообщение..." at bounding box center [1264, 692] width 311 height 29
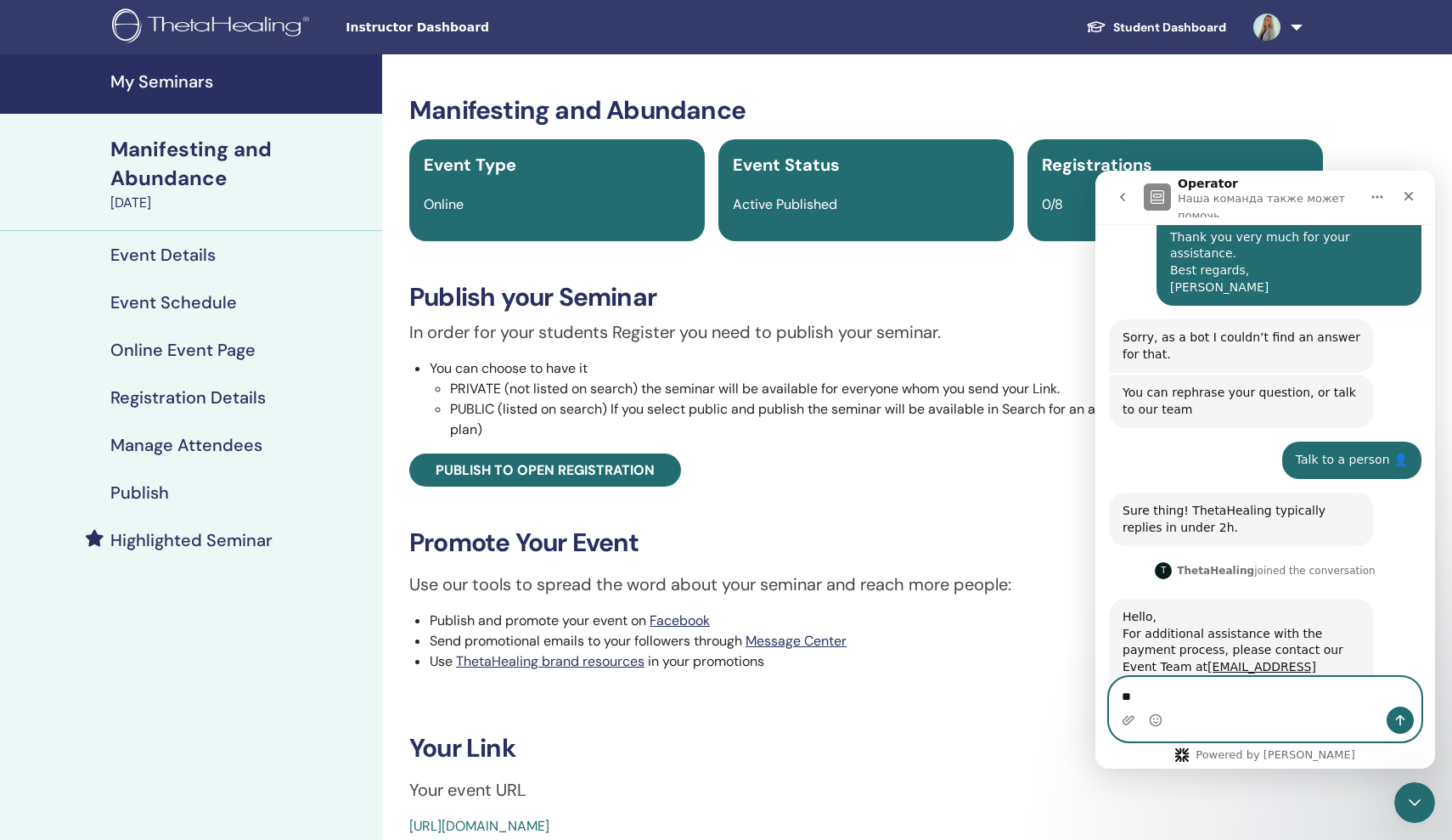
type textarea "*"
type textarea "*********"
click at [1399, 720] on icon "Отправить сообщение…" at bounding box center [1400, 720] width 13 height 13
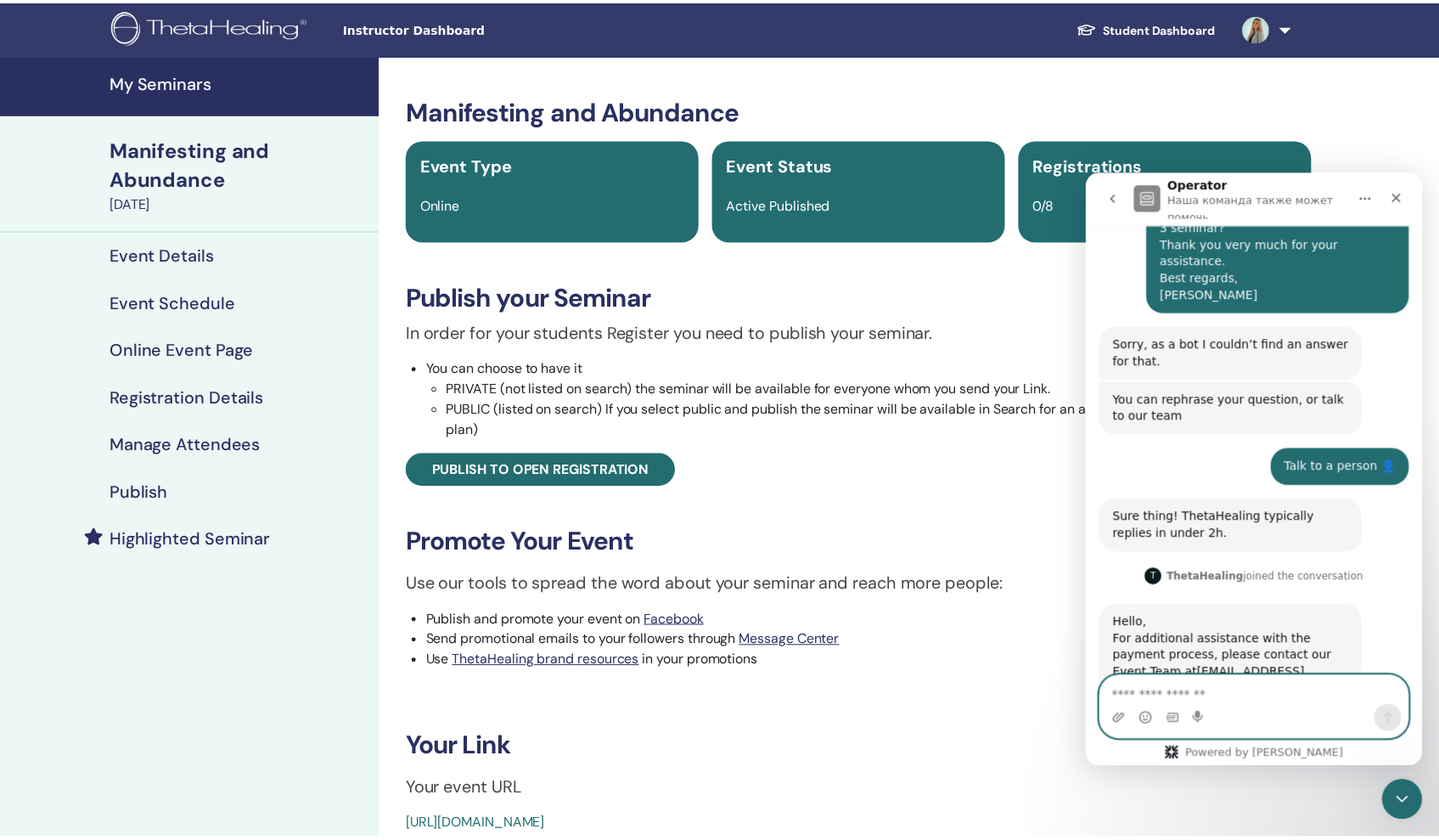
scroll to position [469, 0]
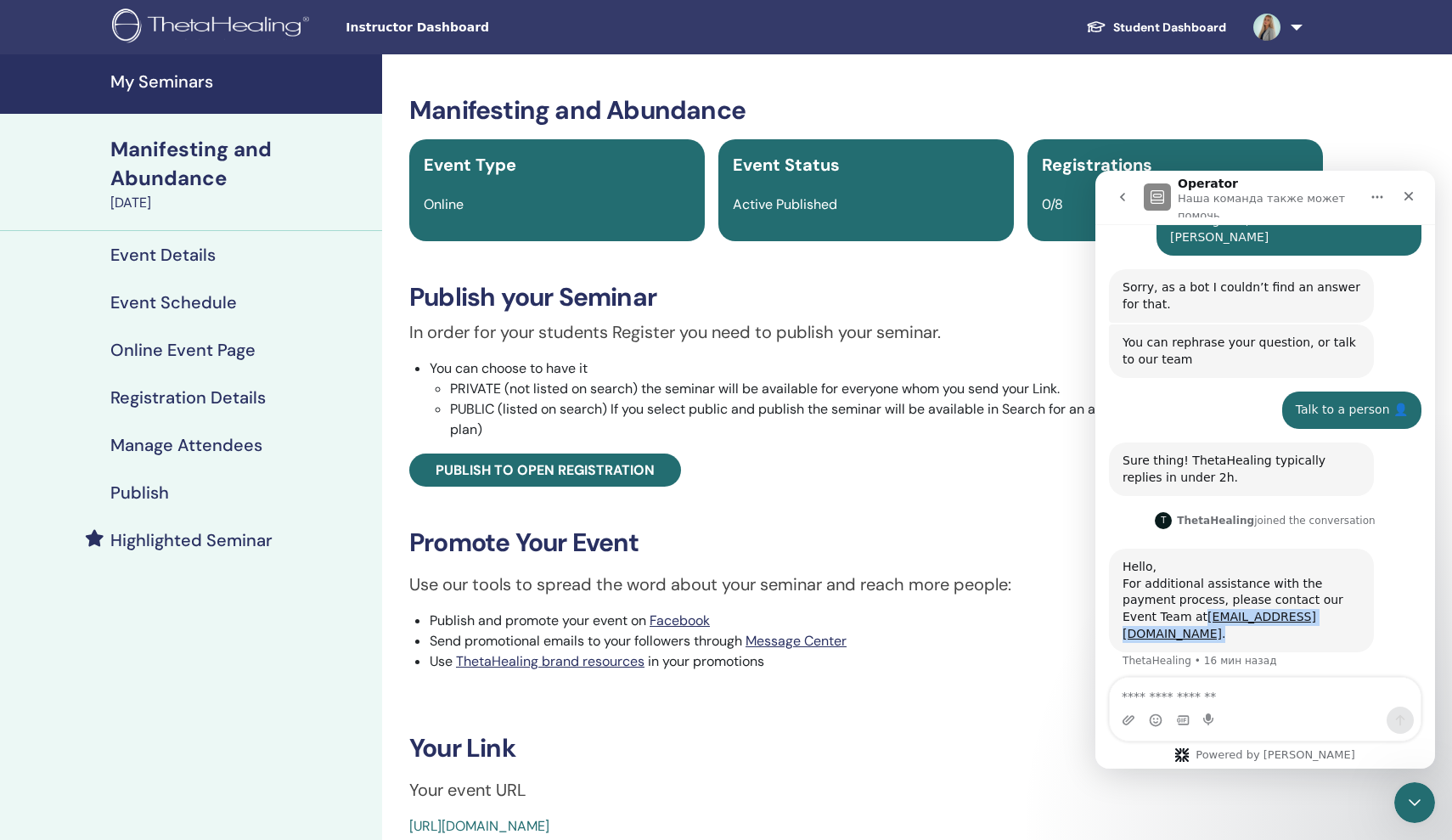
drag, startPoint x: 1319, startPoint y: 571, endPoint x: 1117, endPoint y: 572, distance: 202.0
click at [1117, 572] on div "Hello, For additional assistance with the payment process, please contact our E…" at bounding box center [1242, 601] width 265 height 104
copy div "[EMAIL_ADDRESS][DOMAIN_NAME] ."
click at [1411, 204] on div "Закрыть" at bounding box center [1409, 196] width 31 height 31
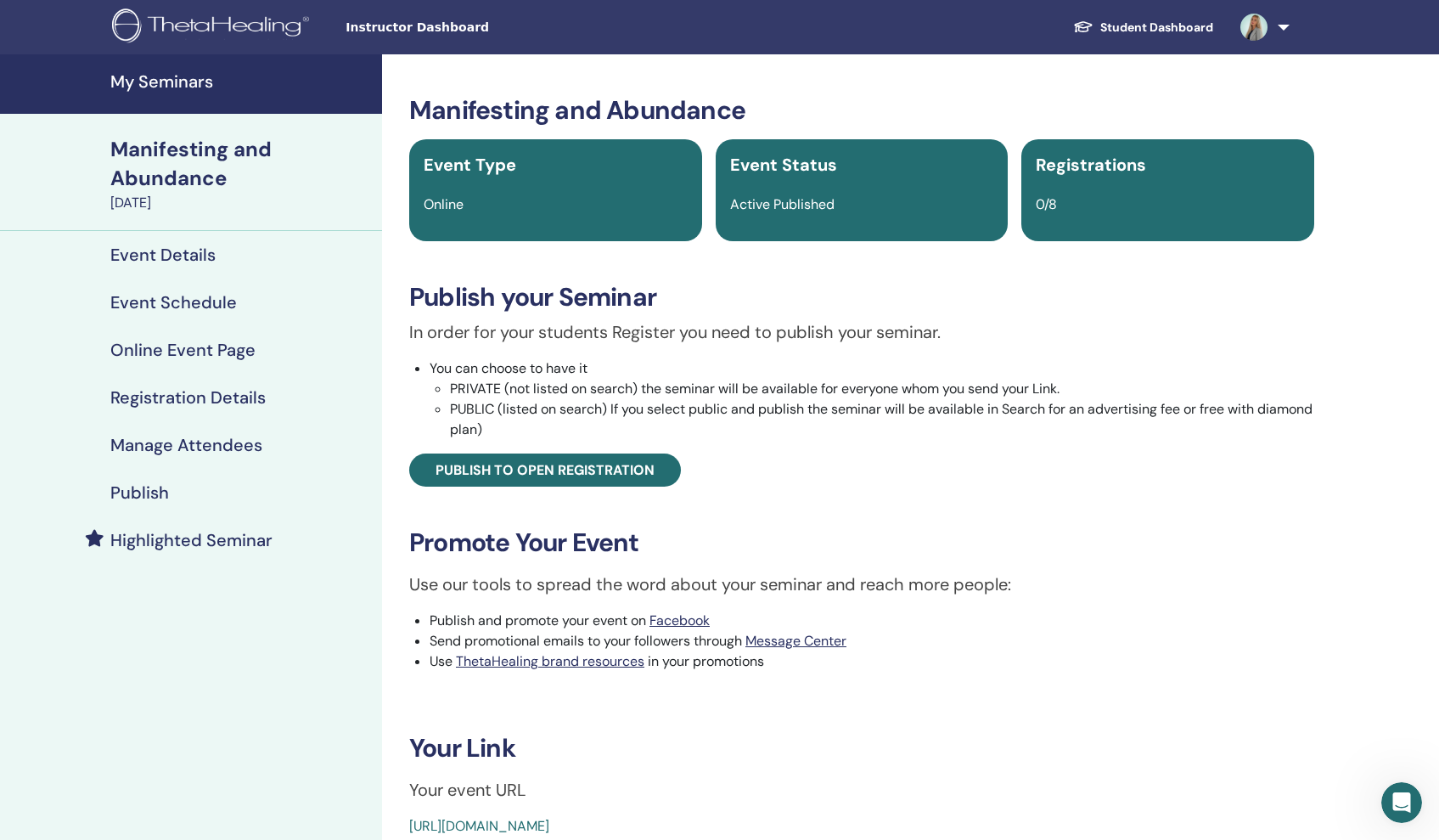
scroll to position [0, 0]
